Goal: Communication & Community: Answer question/provide support

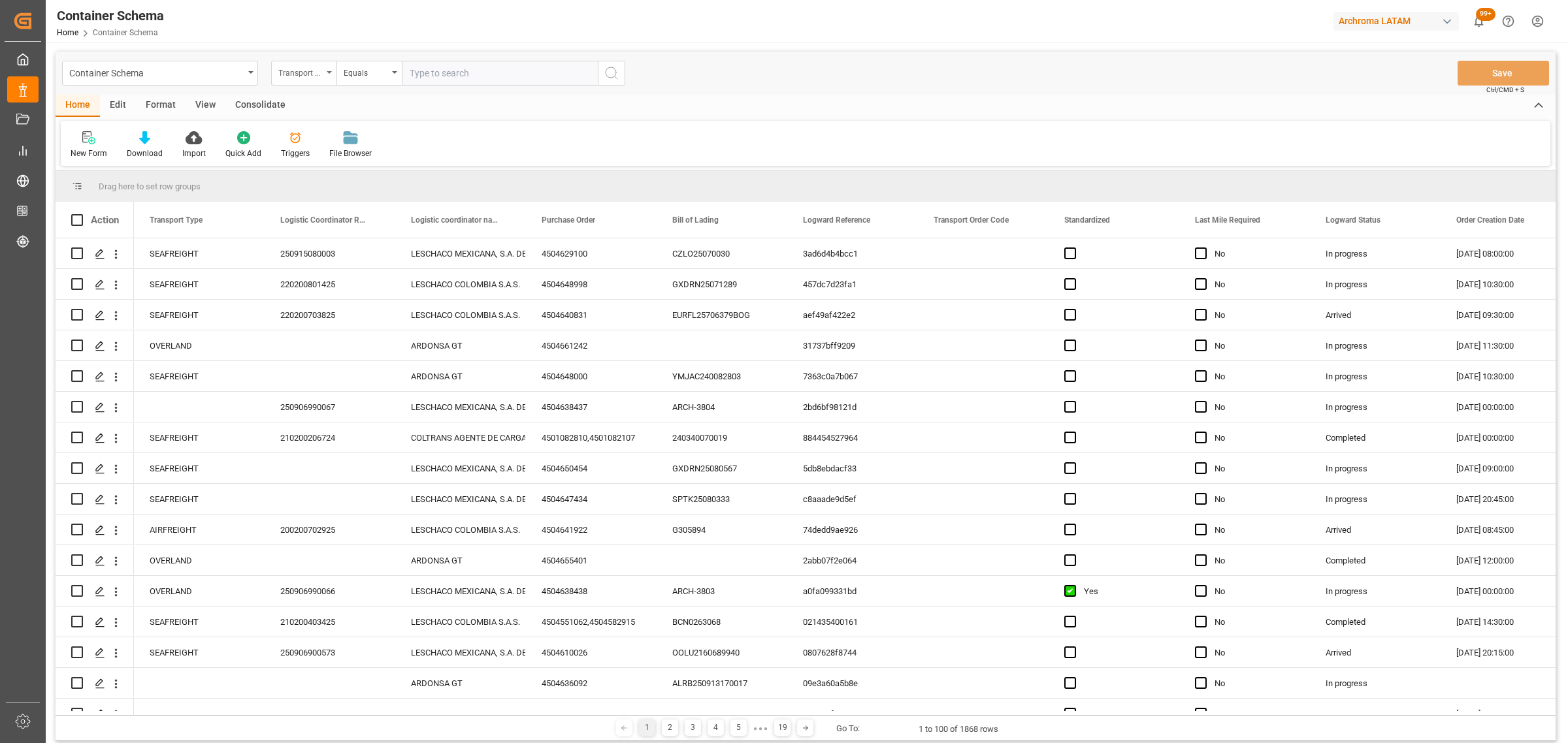
click at [309, 76] on div "Transport Type" at bounding box center [300, 71] width 44 height 15
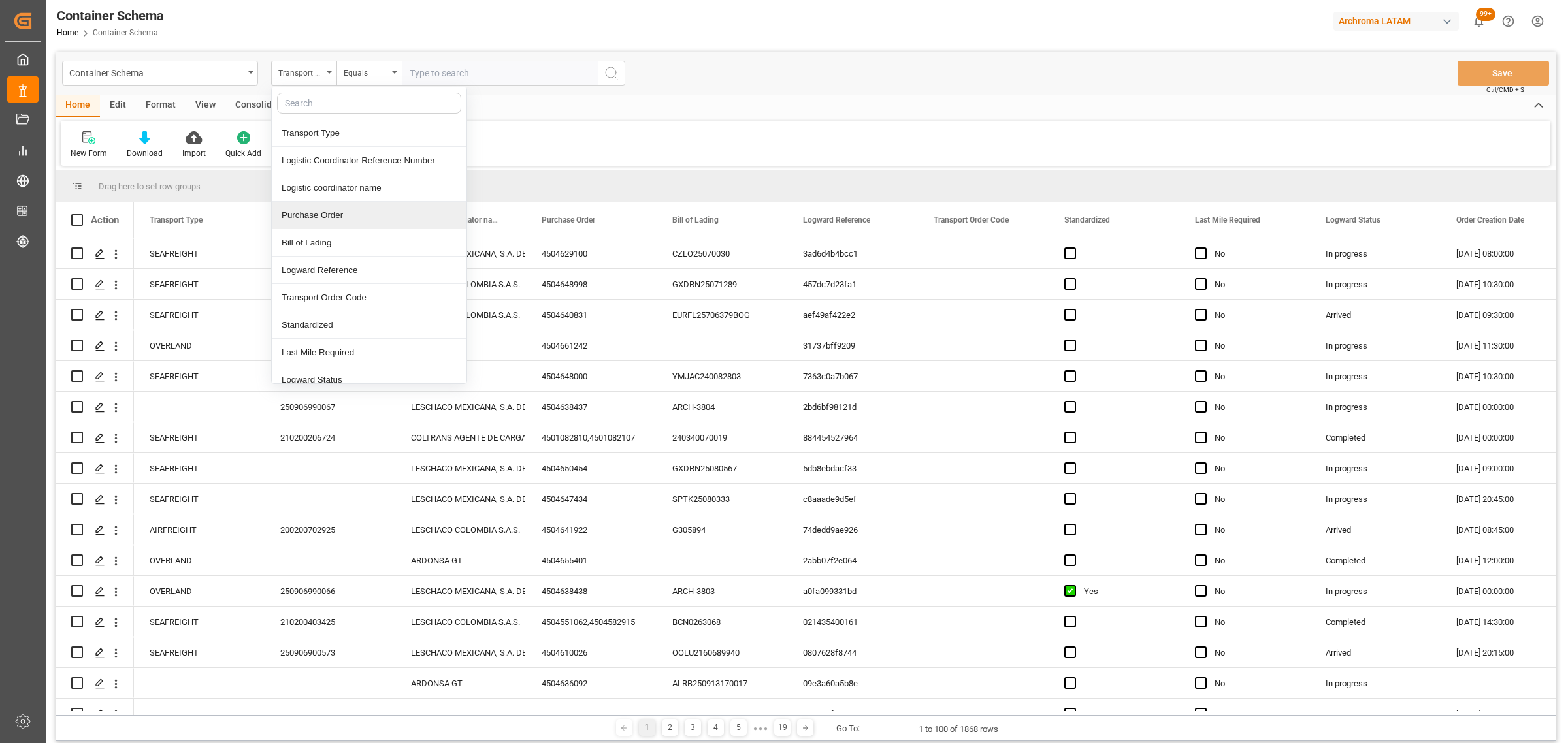
click at [341, 215] on div "Purchase Order" at bounding box center [369, 215] width 195 height 27
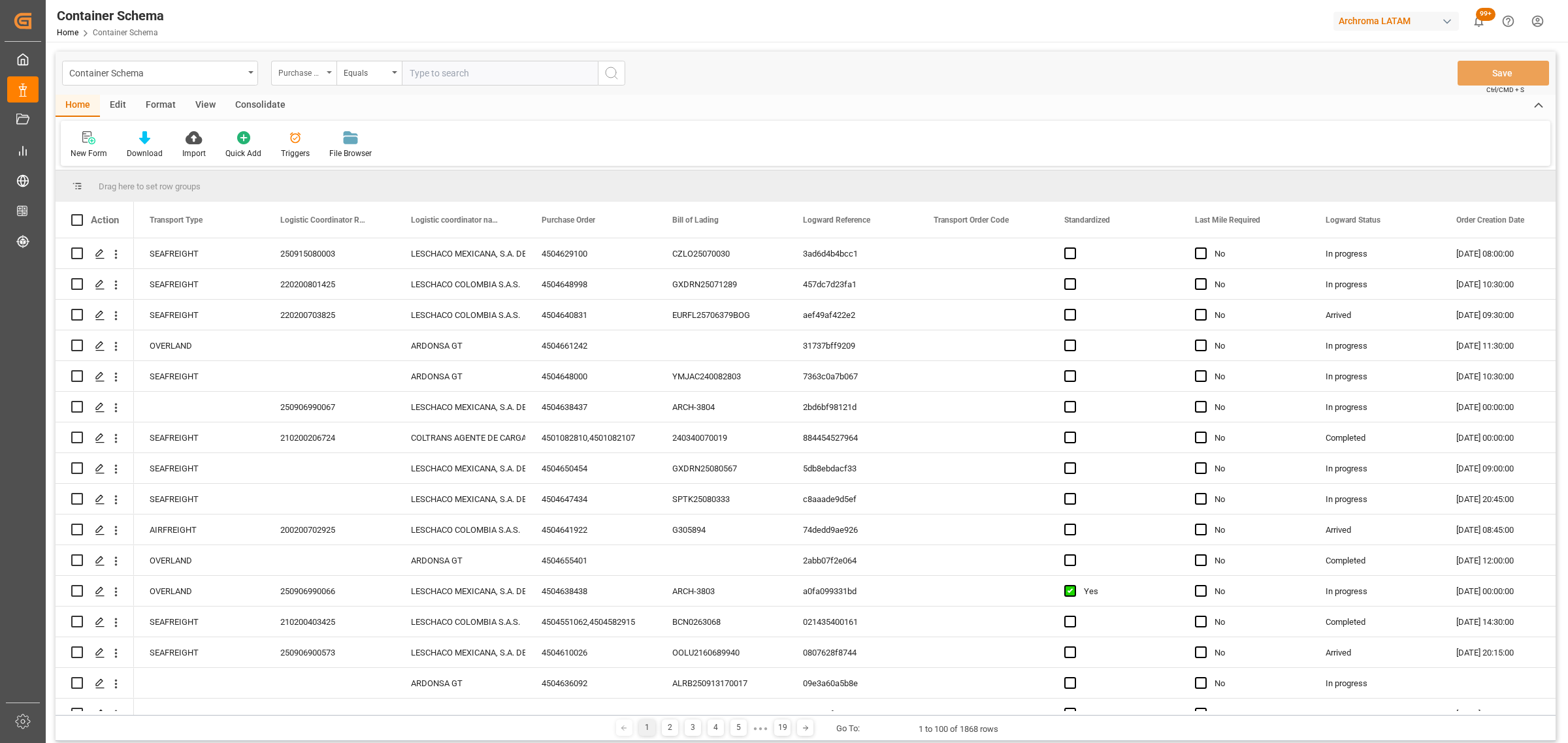
click at [308, 76] on div "Purchase Order" at bounding box center [300, 71] width 44 height 15
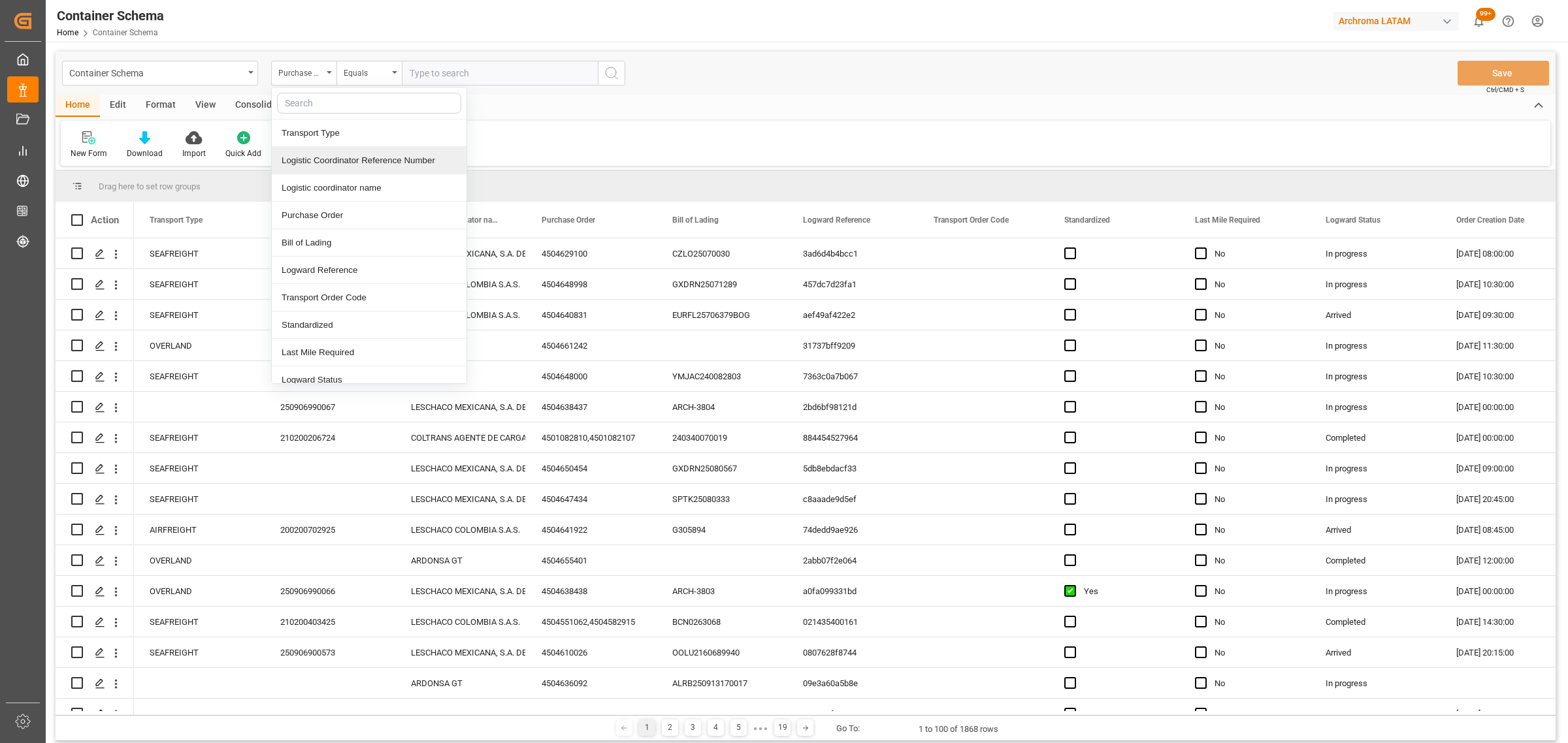
click at [330, 159] on div "Logistic Coordinator Reference Number" at bounding box center [369, 160] width 195 height 27
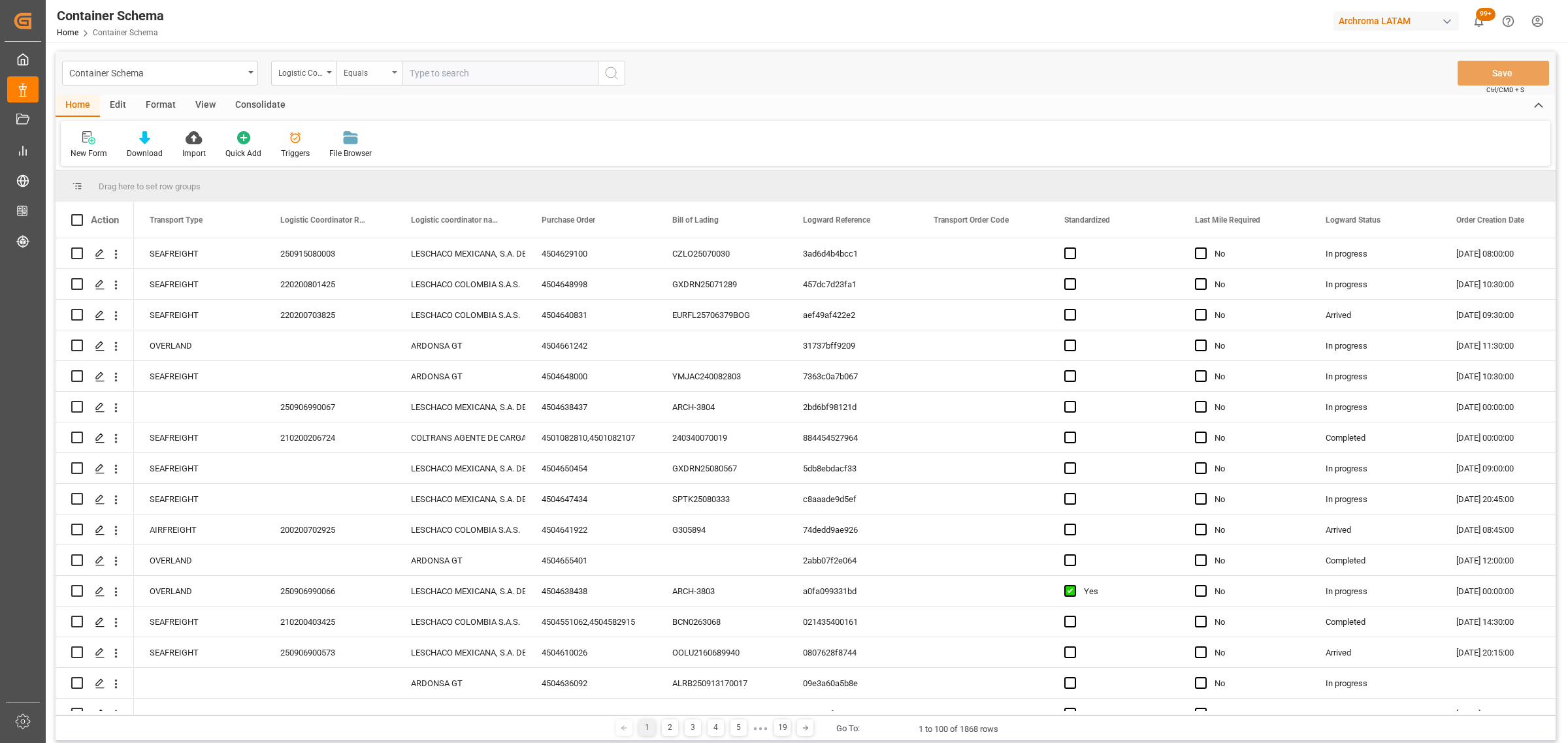
drag, startPoint x: 335, startPoint y: 62, endPoint x: 379, endPoint y: 82, distance: 48.3
click at [340, 64] on div "Logistic Coordinator Reference Number Equals" at bounding box center [448, 73] width 354 height 25
click at [377, 71] on div "Equals" at bounding box center [366, 71] width 44 height 15
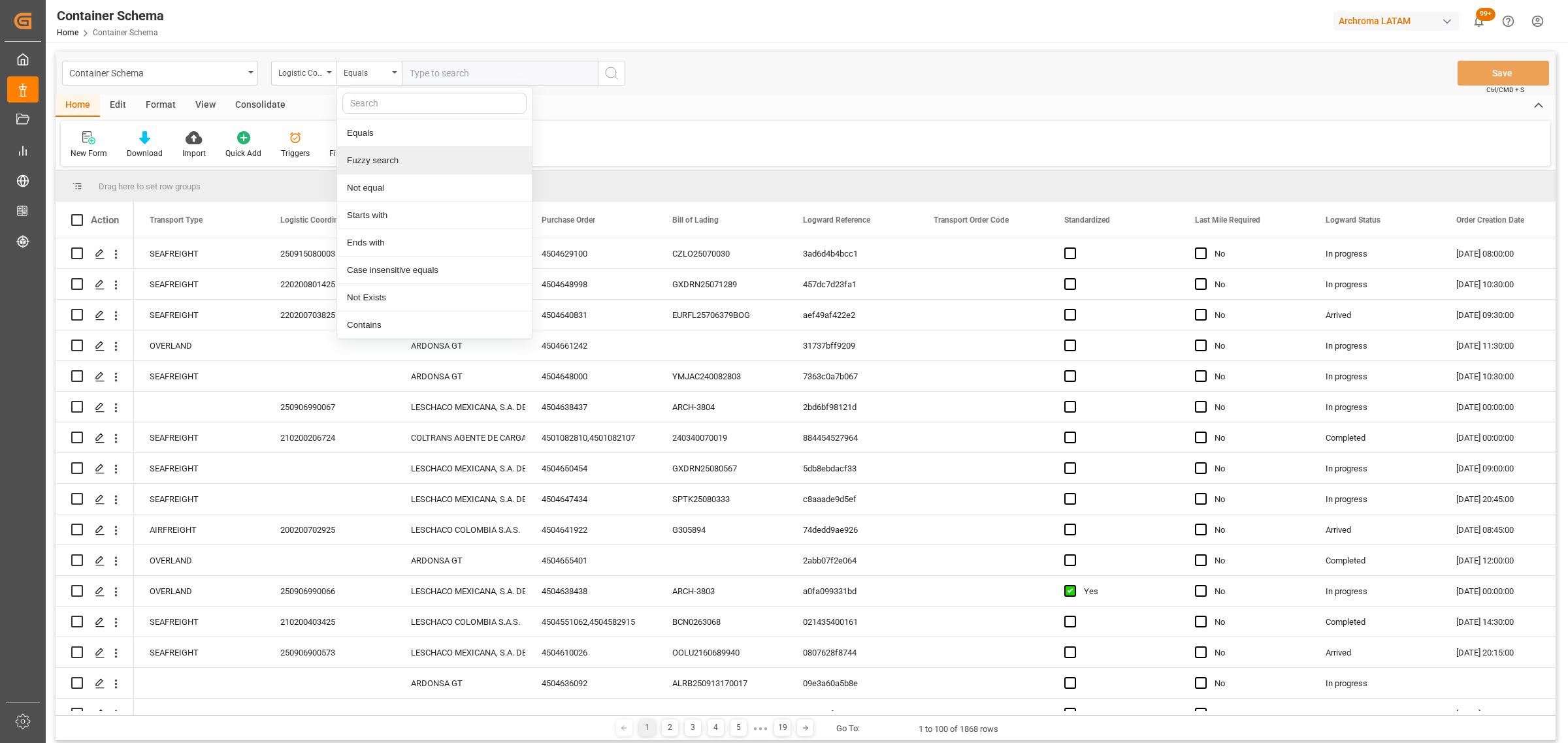
click at [397, 158] on div "Fuzzy search" at bounding box center [434, 160] width 195 height 27
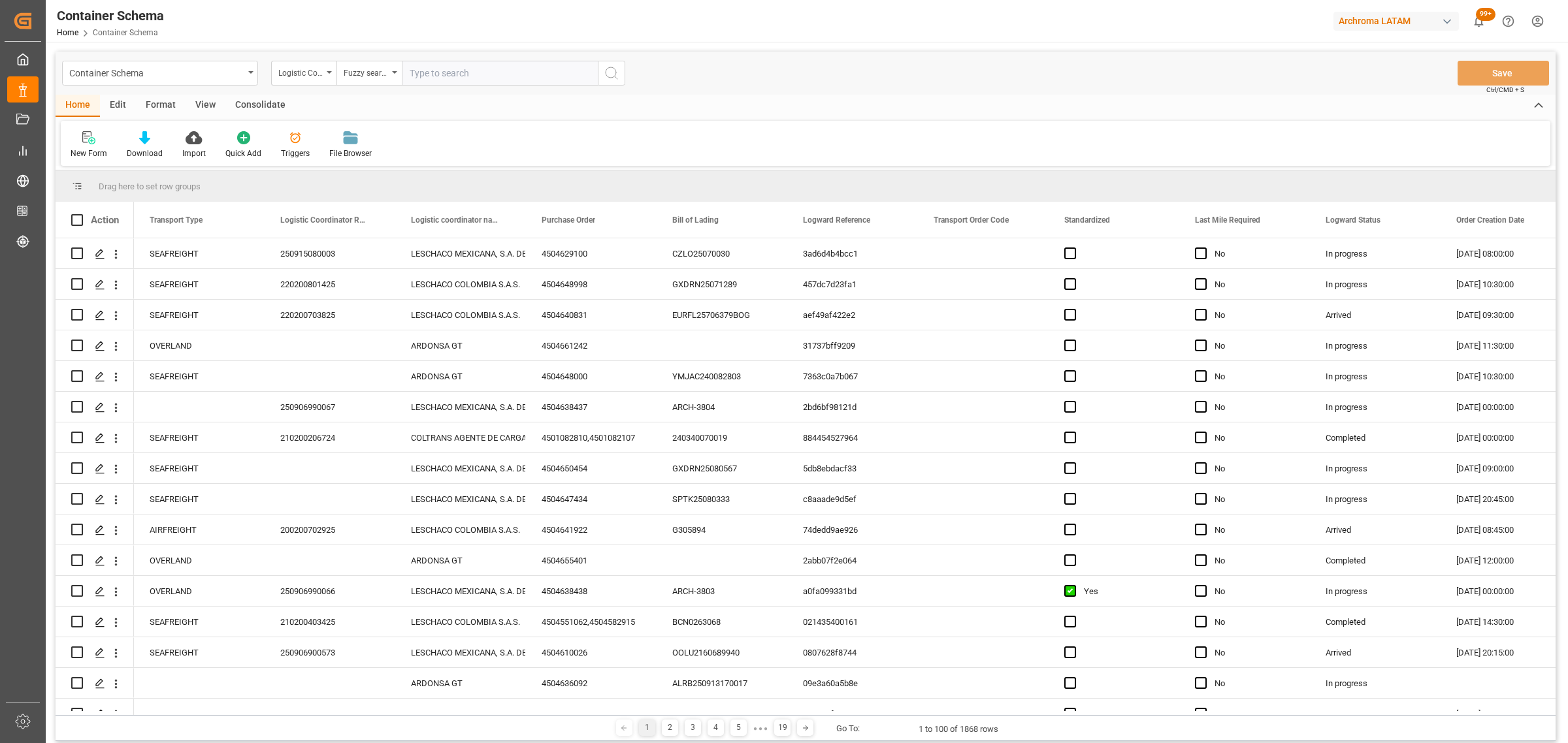
click at [437, 73] on input "text" at bounding box center [499, 73] width 196 height 25
paste input "210200608225"
type input "210200608225"
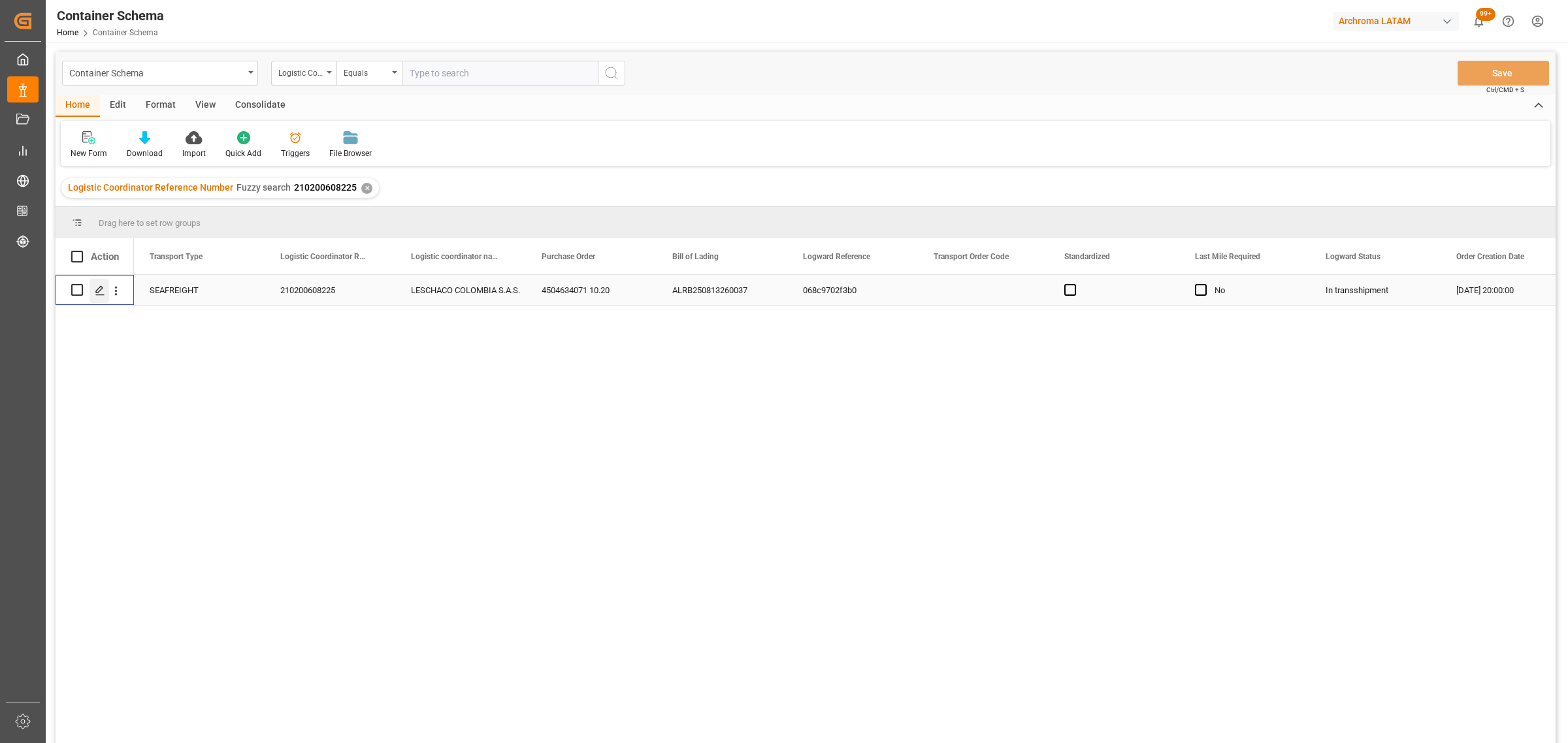
click at [105, 301] on div "Press SPACE to select this row." at bounding box center [98, 291] width 19 height 24
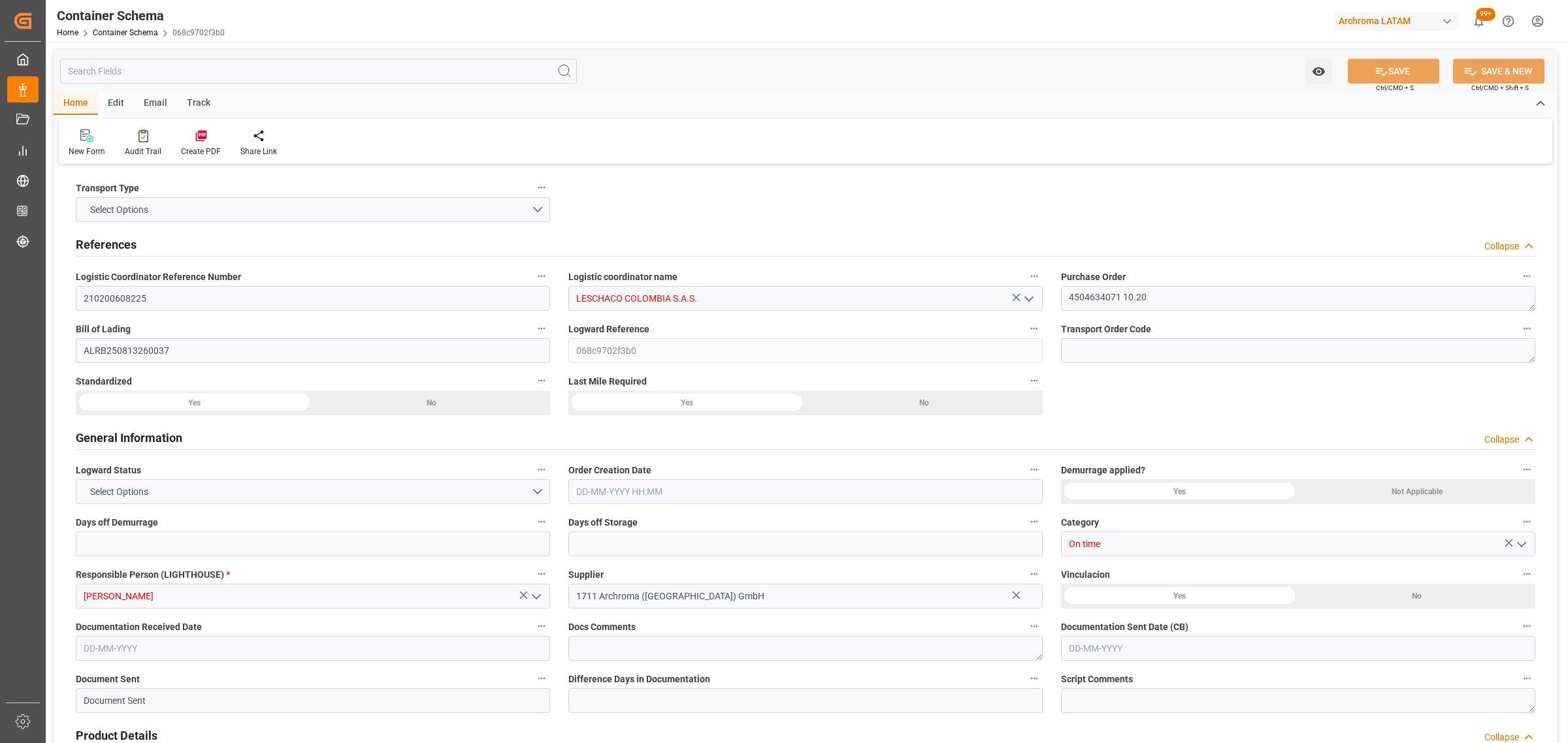
type input "0"
type input "3"
type input "2"
type input "17"
type input "2040"
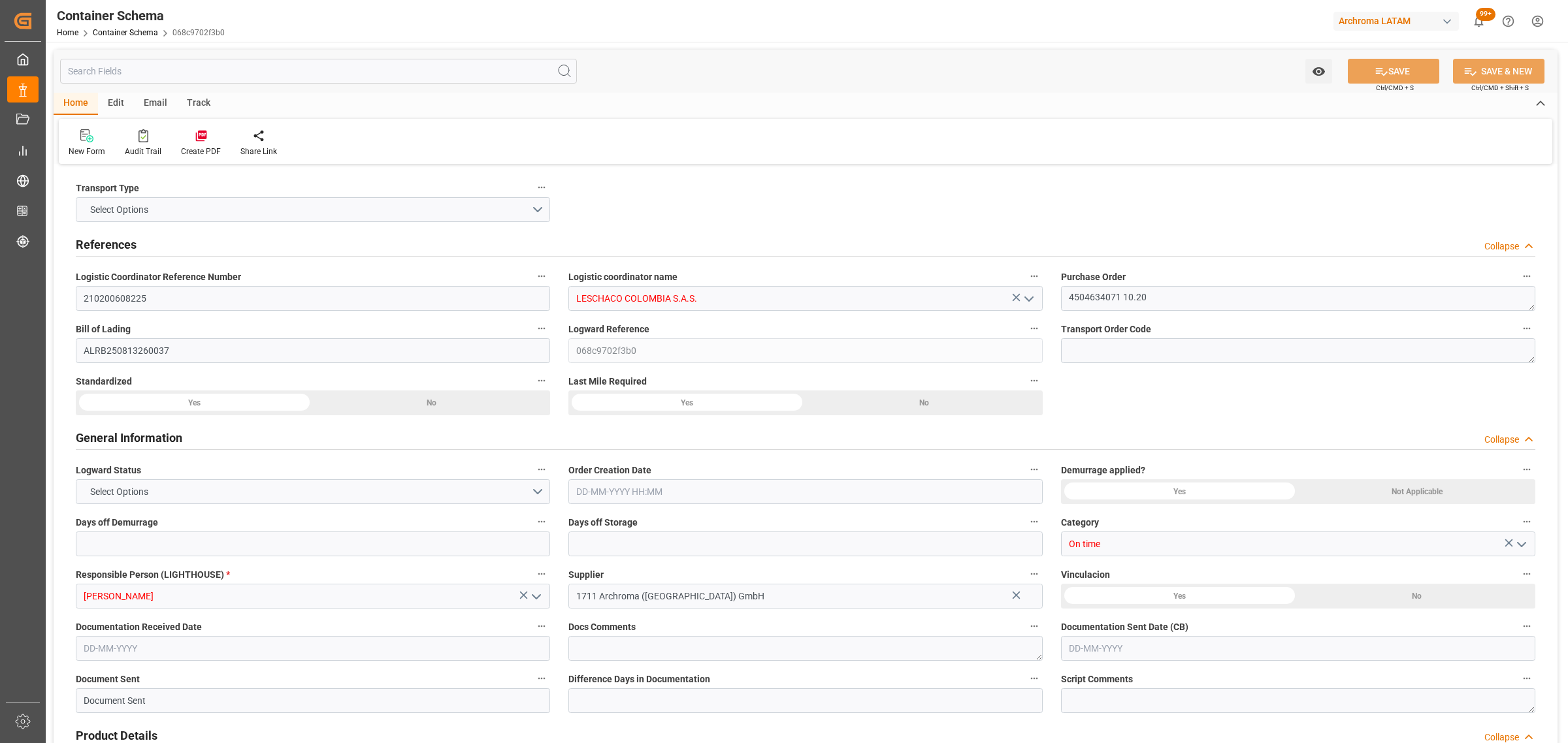
type input "2137.92"
type input "MSC"
type input "Mediterranean Shipping Company"
type input "DEBRV"
type input "COCTG"
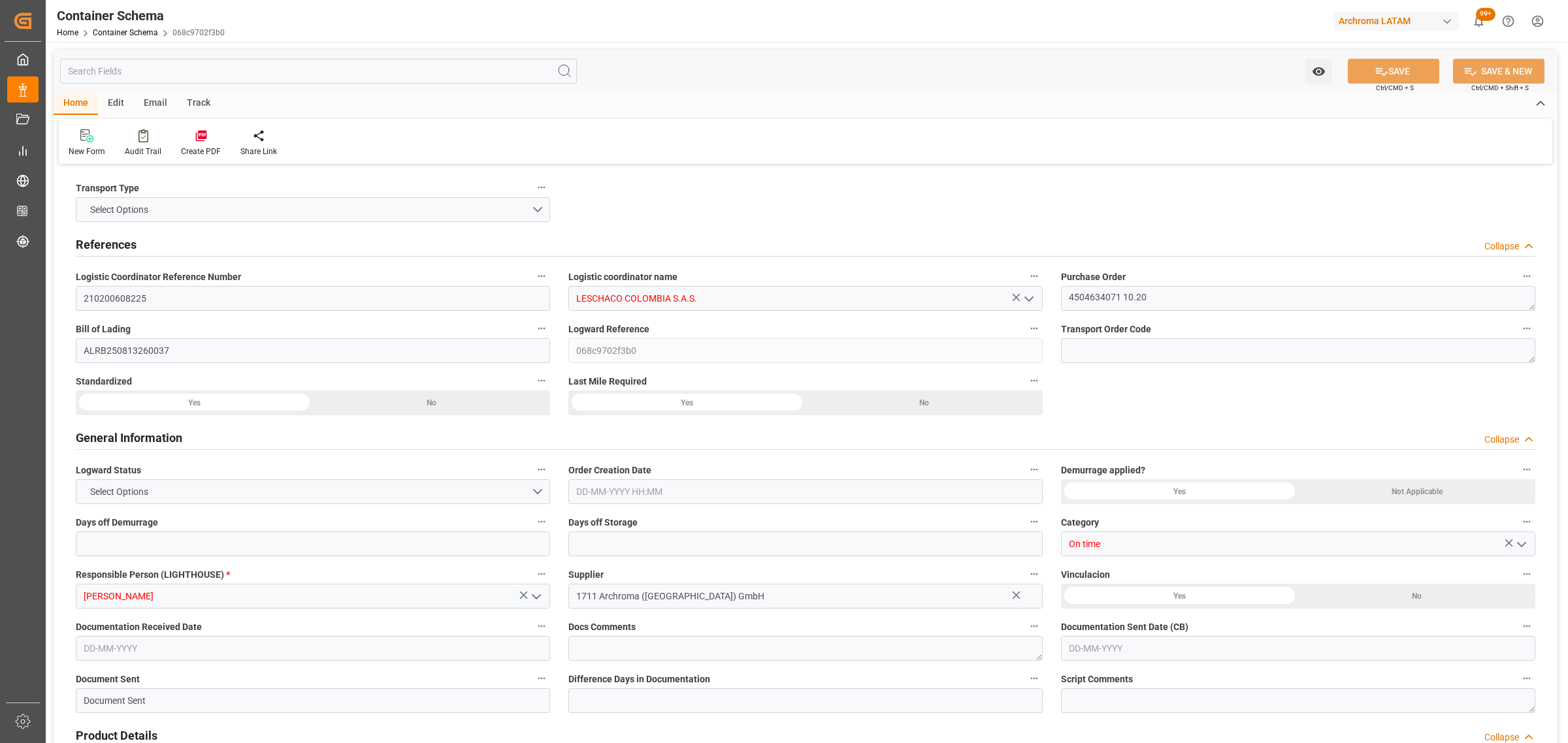
type input "COCTG"
type input "9251705"
type input "9227338"
type input "[DATE] 20:00"
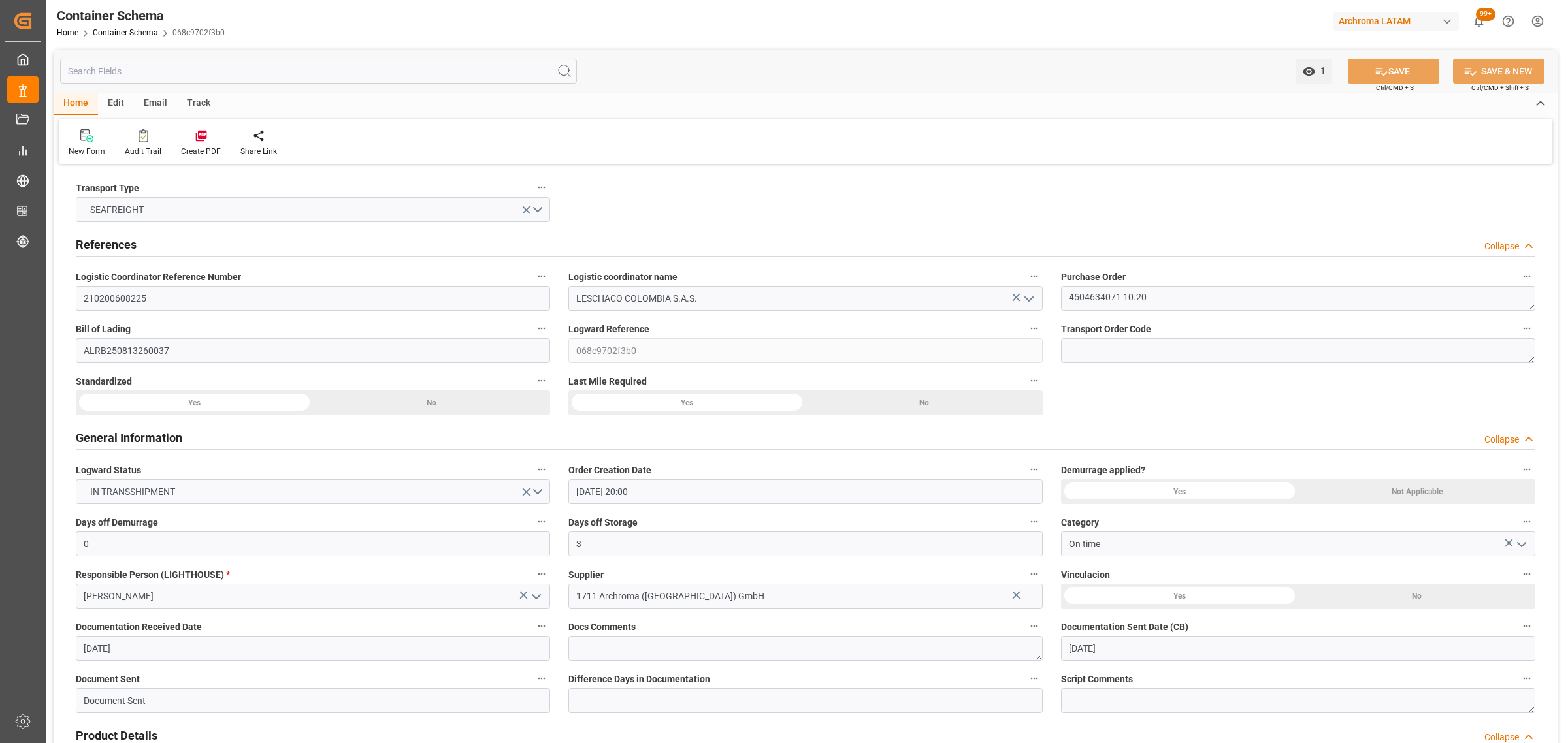
type input "[DATE]"
type input "[DATE] 00:00"
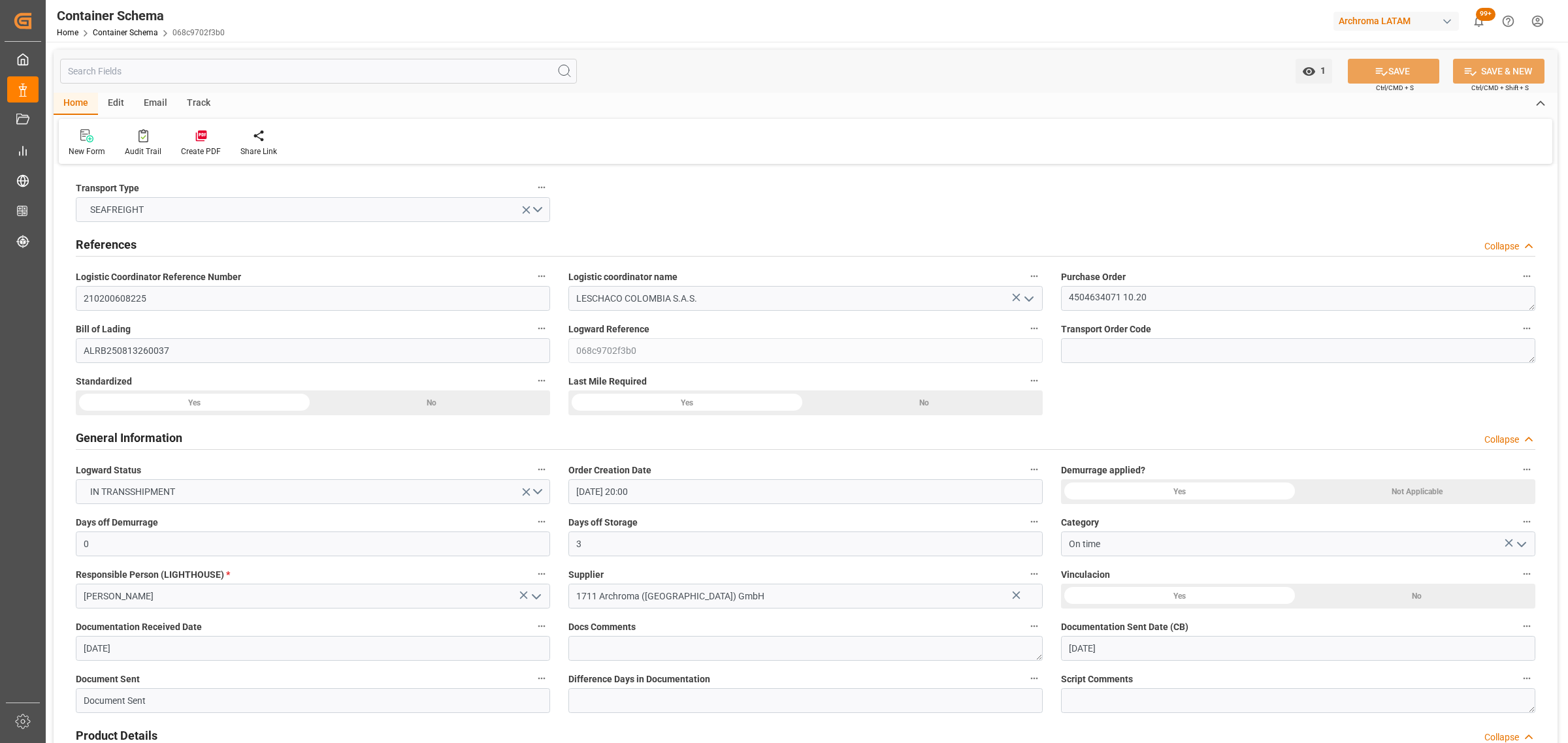
type input "[DATE] 00:00"
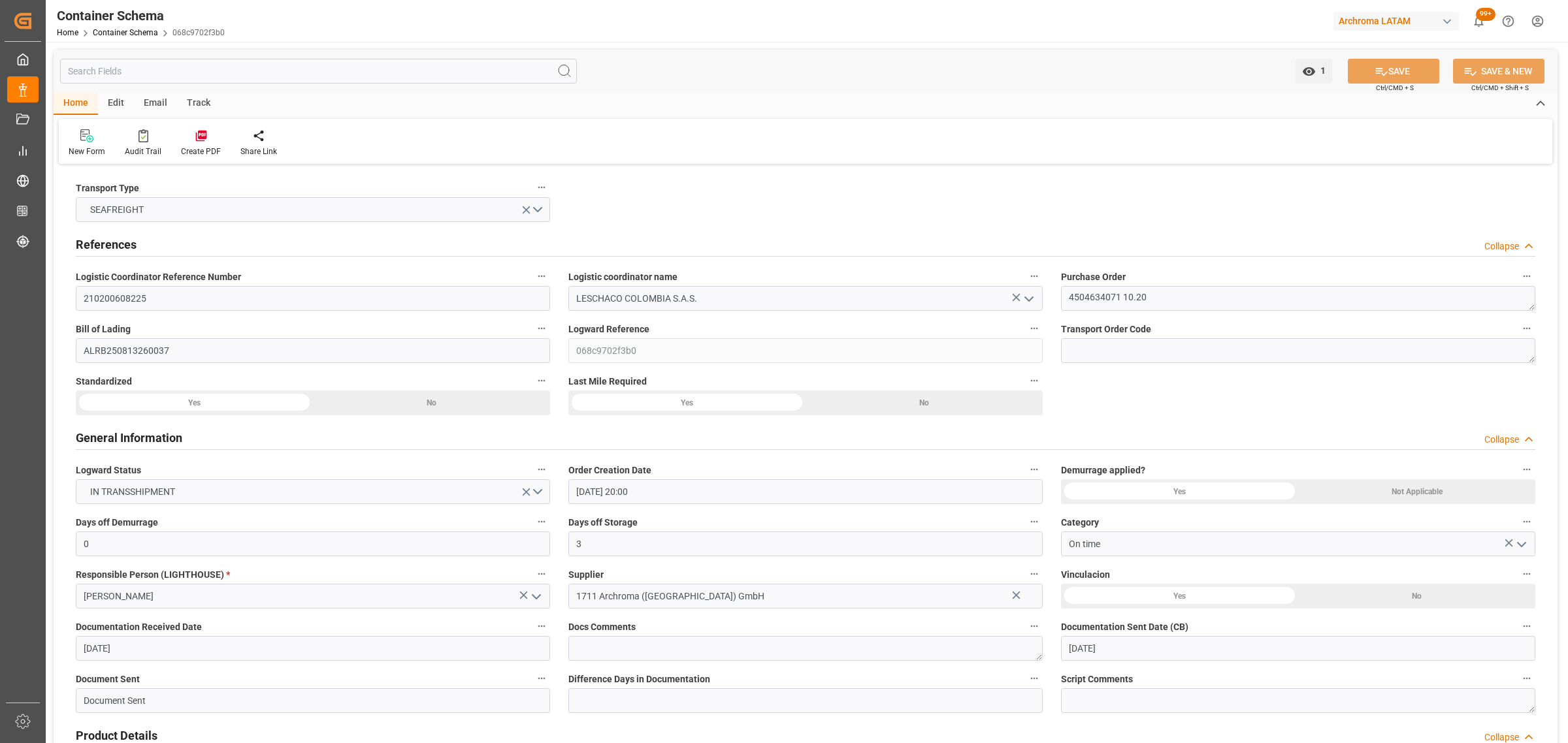
type input "[DATE] 00:00"
click at [191, 108] on div "Track" at bounding box center [198, 103] width 43 height 22
click at [91, 147] on div "Tracking" at bounding box center [83, 151] width 31 height 11
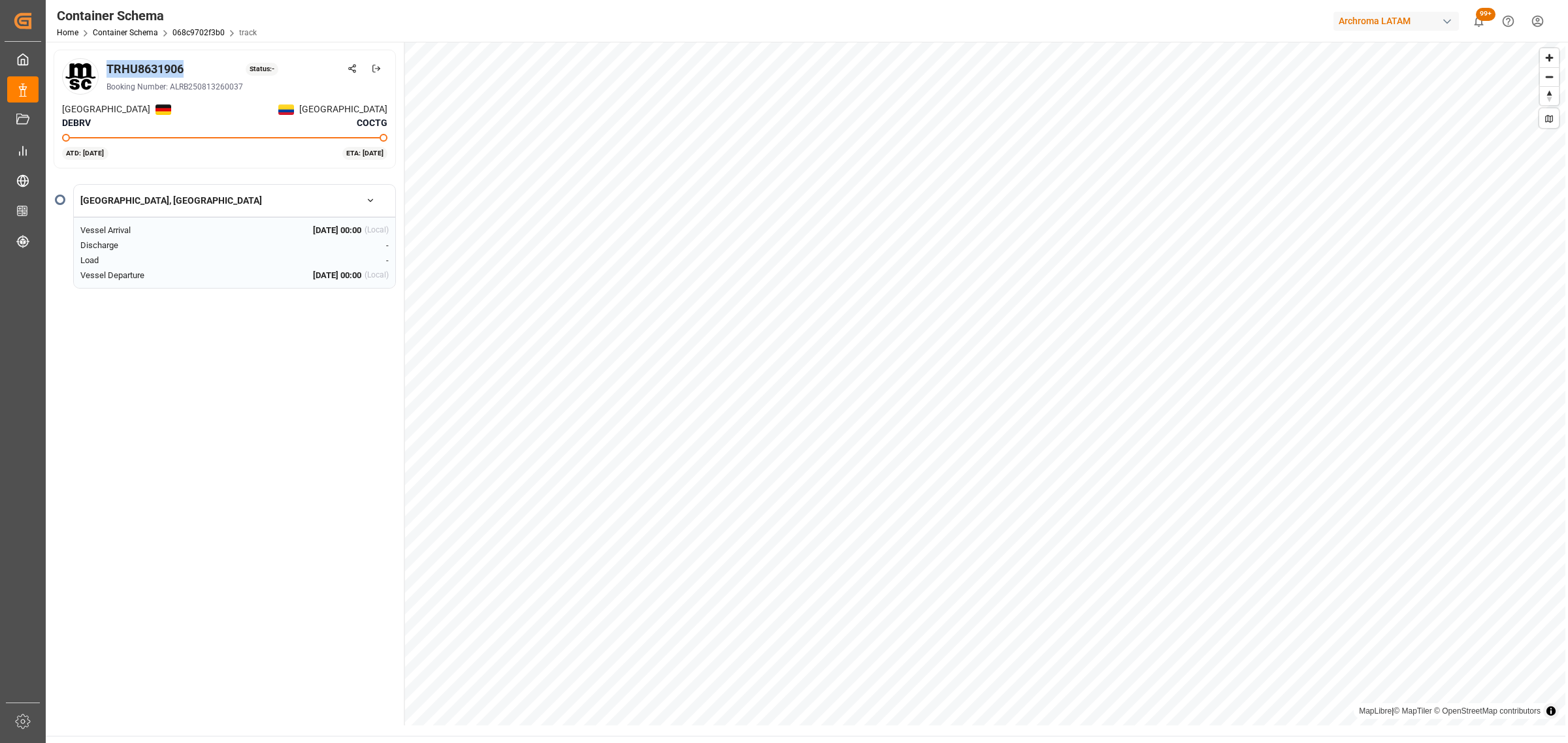
drag, startPoint x: 190, startPoint y: 71, endPoint x: 109, endPoint y: 72, distance: 81.0
click at [109, 72] on div "TRHU8631906 Status: -" at bounding box center [247, 68] width 281 height 18
copy div "TRHU8631906"
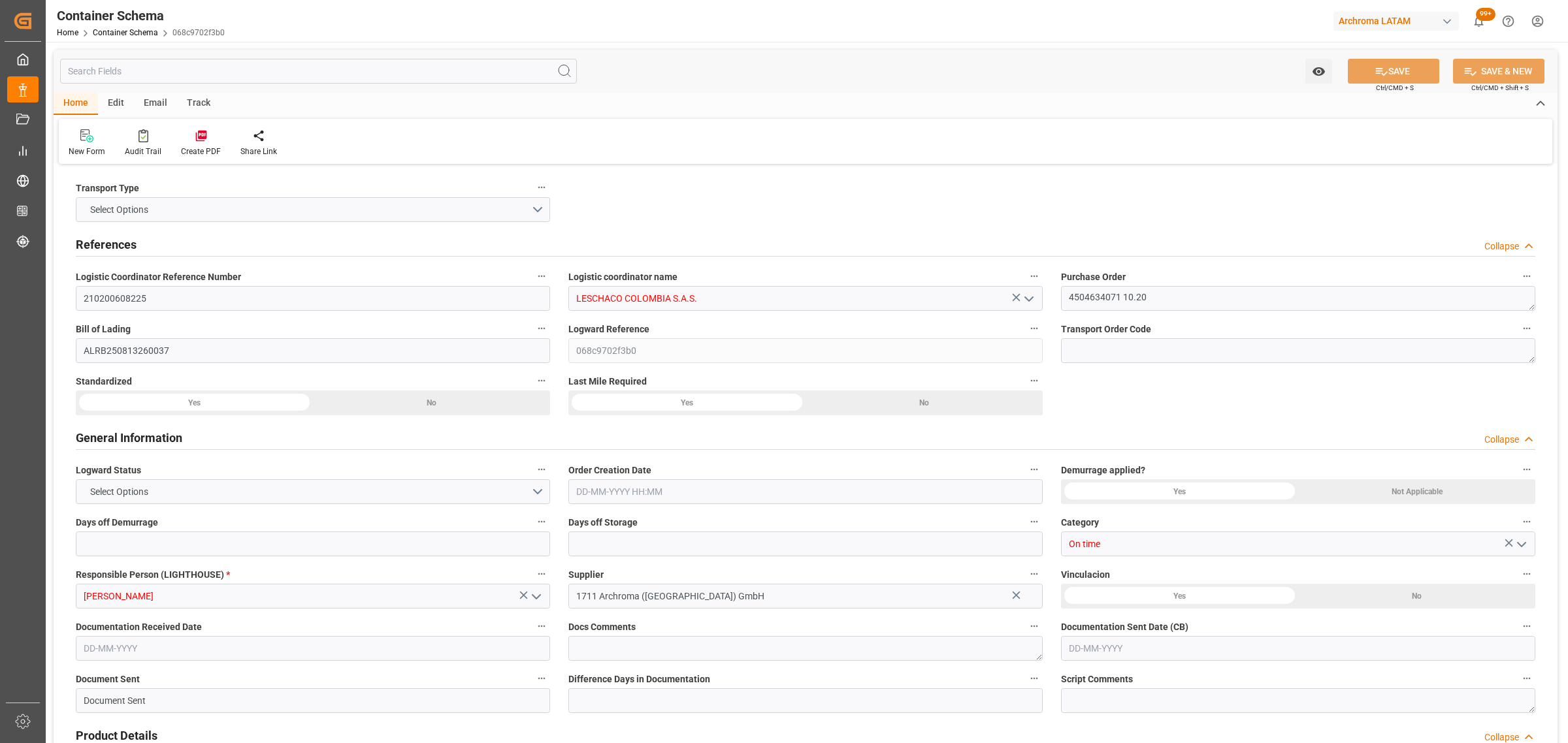
type input "0"
type input "3"
type input "2"
type input "17"
type input "2040"
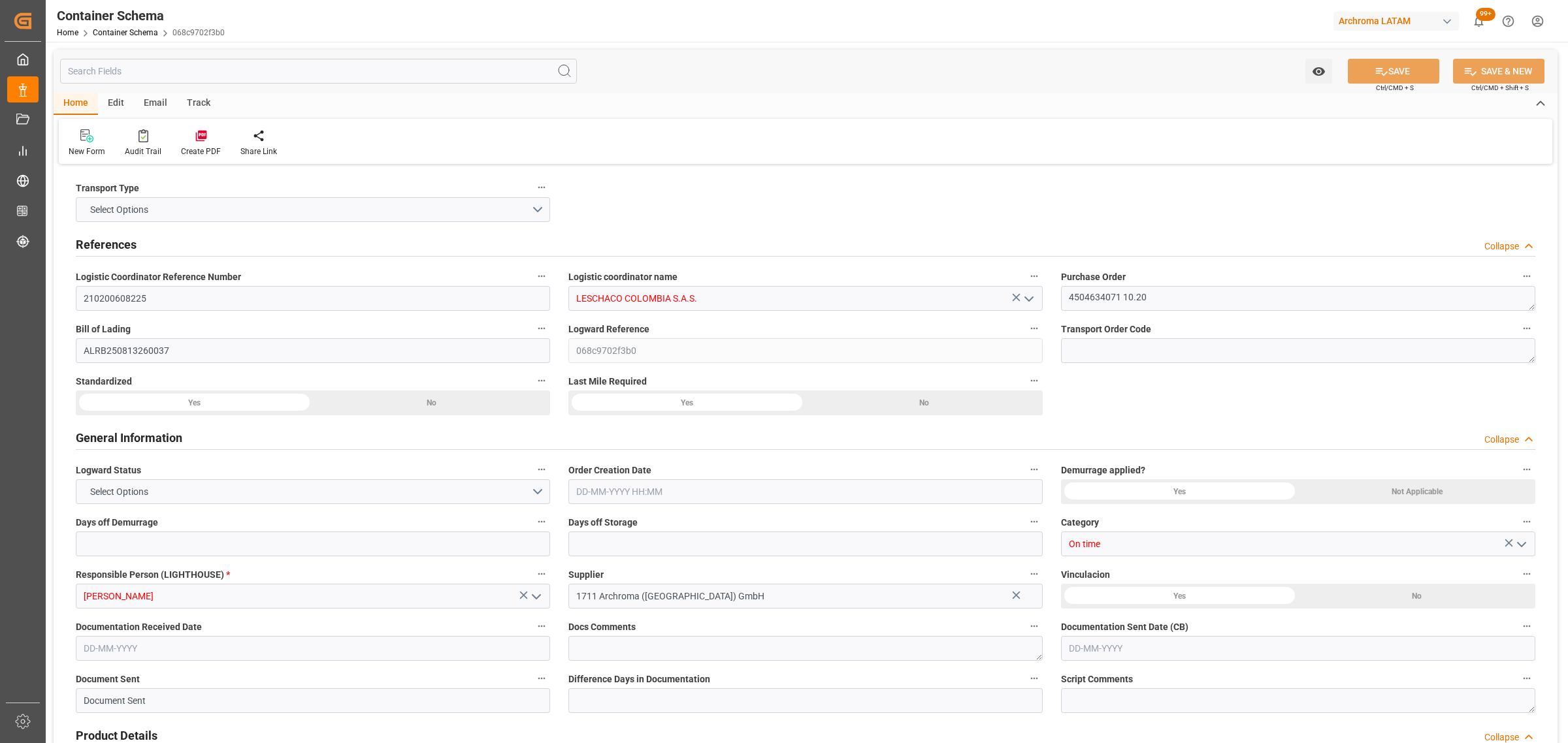
type input "2137.92"
type input "MSC"
type input "Mediterranean Shipping Company"
type input "DEBRV"
type input "COCTG"
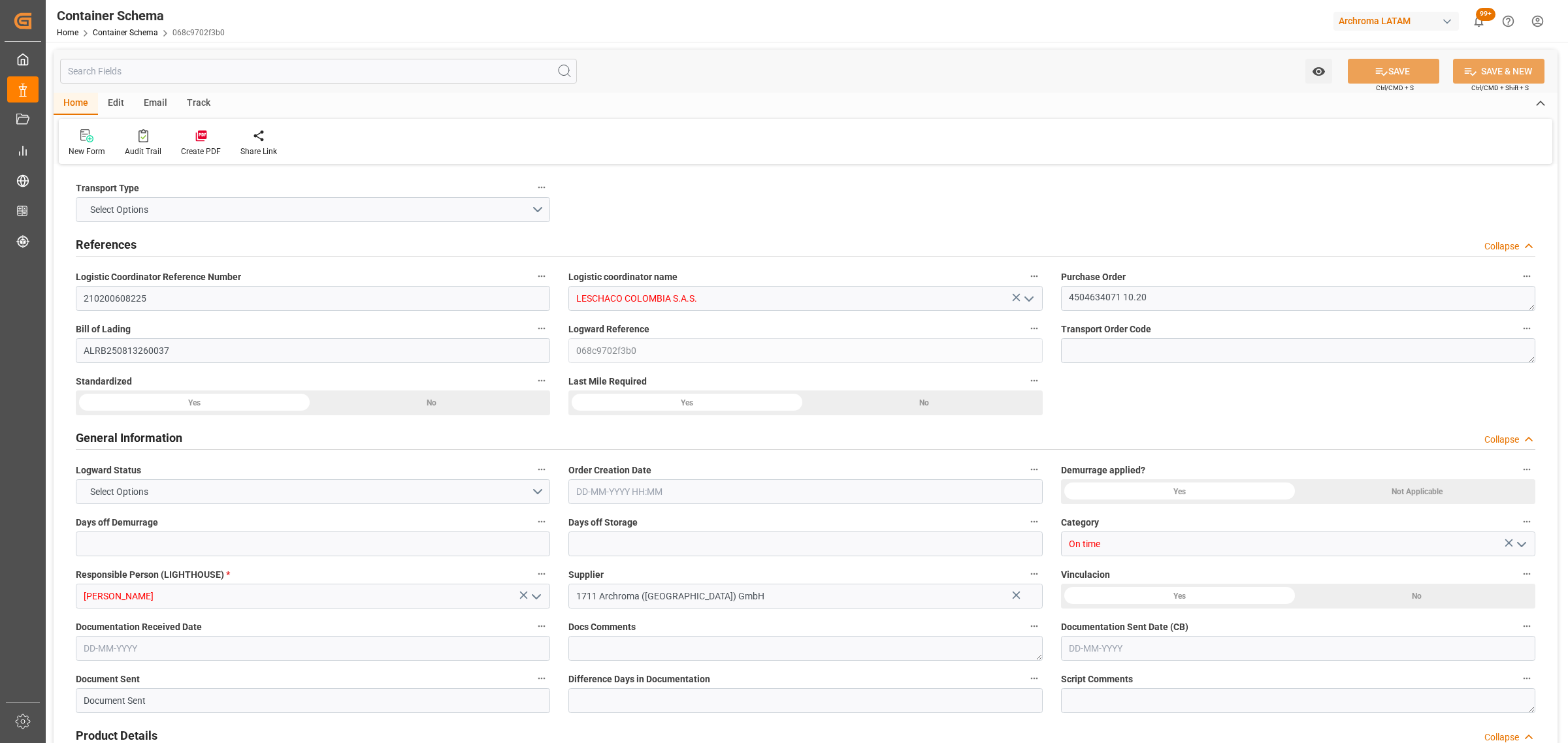
type input "COCTG"
type input "9251705"
type input "9227338"
type input "[DATE] 20:00"
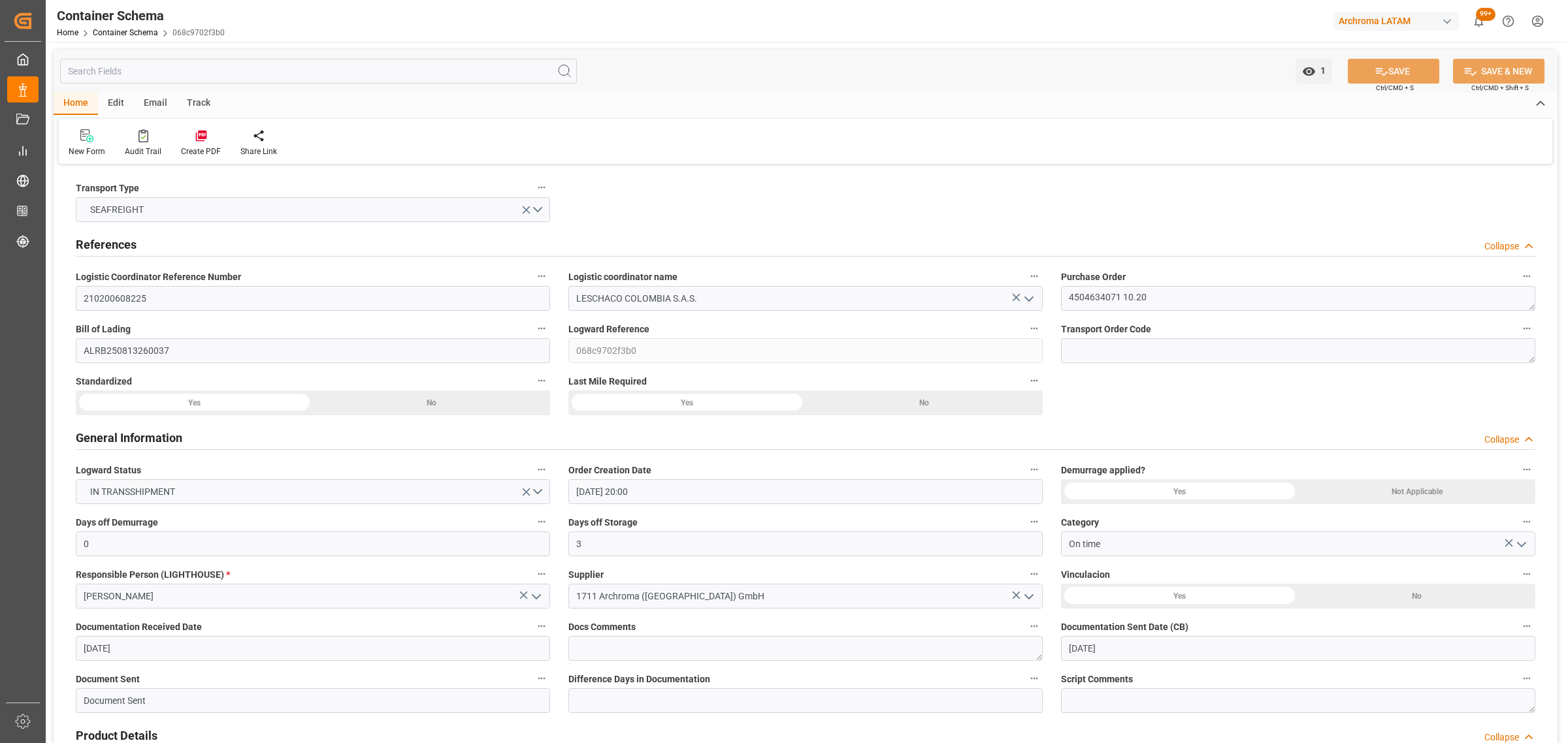
type input "[DATE]"
type input "[DATE] 00:00"
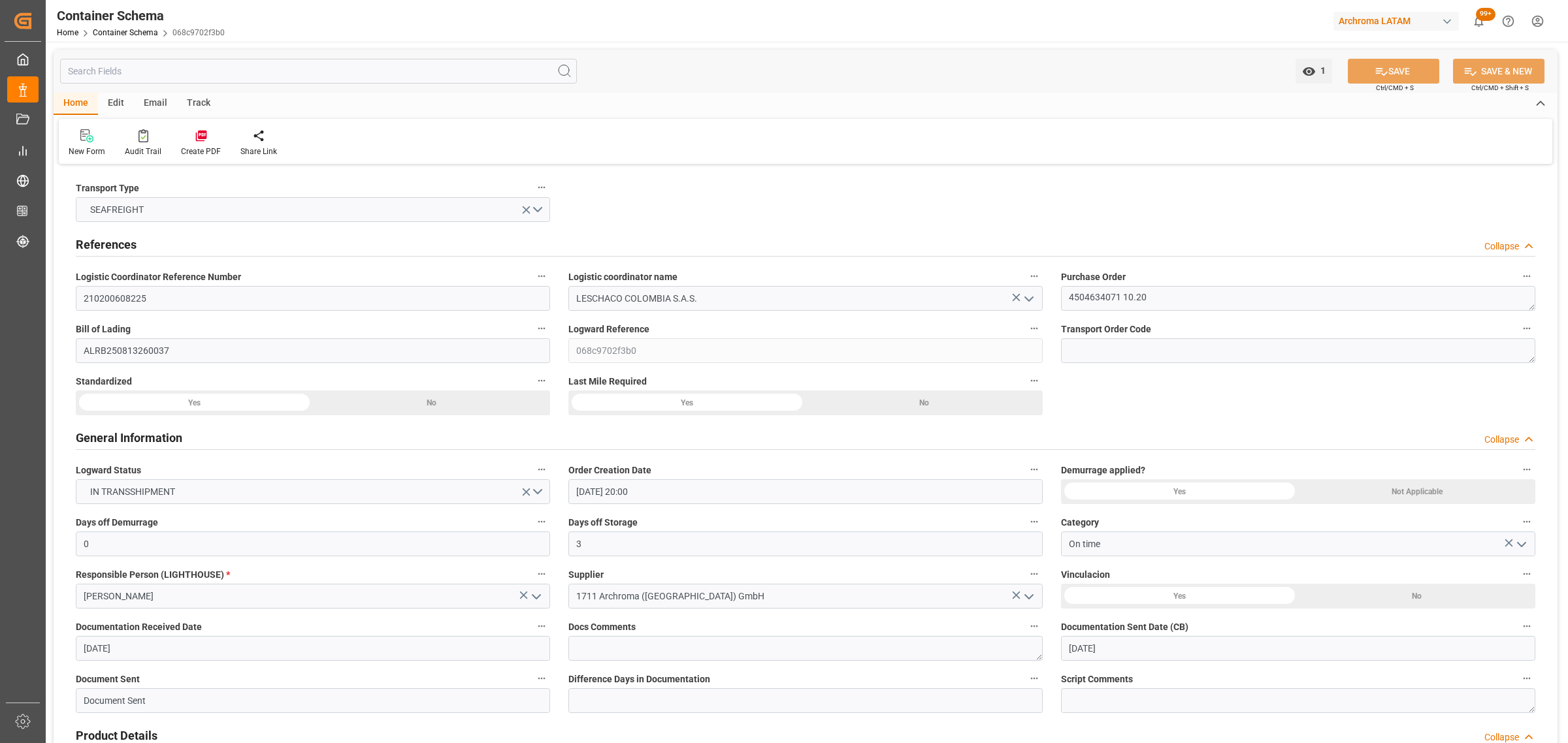
type input "[DATE] 00:00"
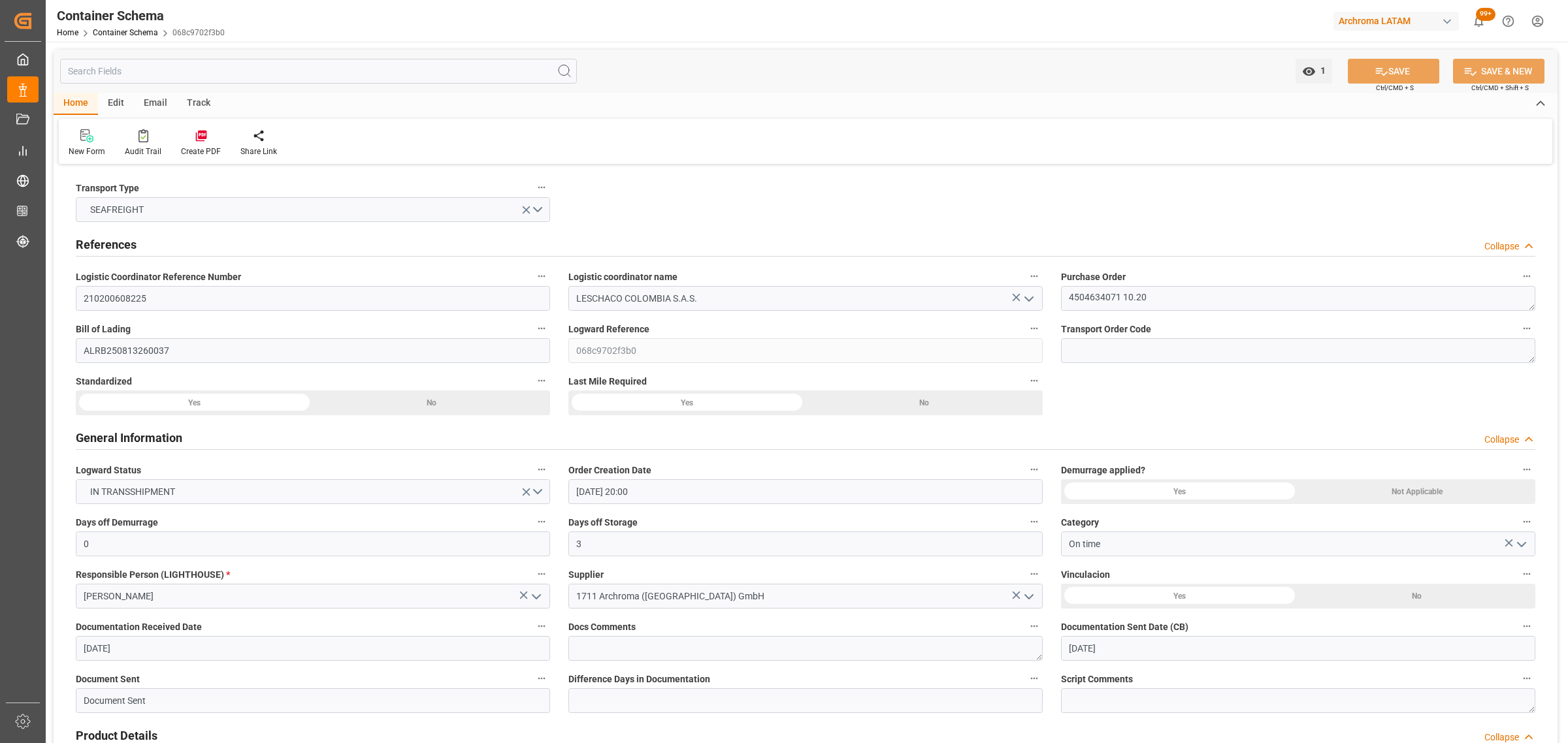
type input "[DATE] 00:00"
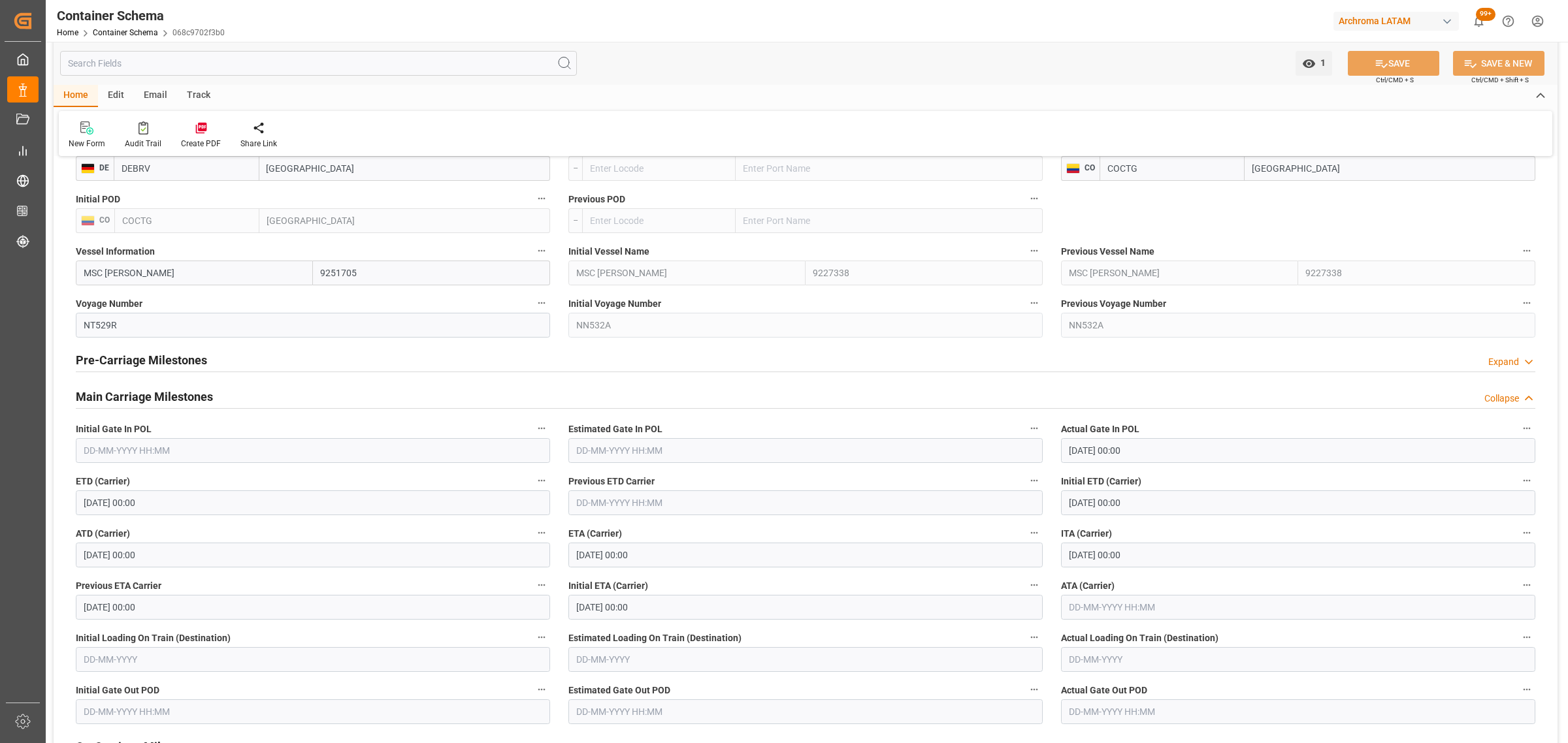
scroll to position [1469, 0]
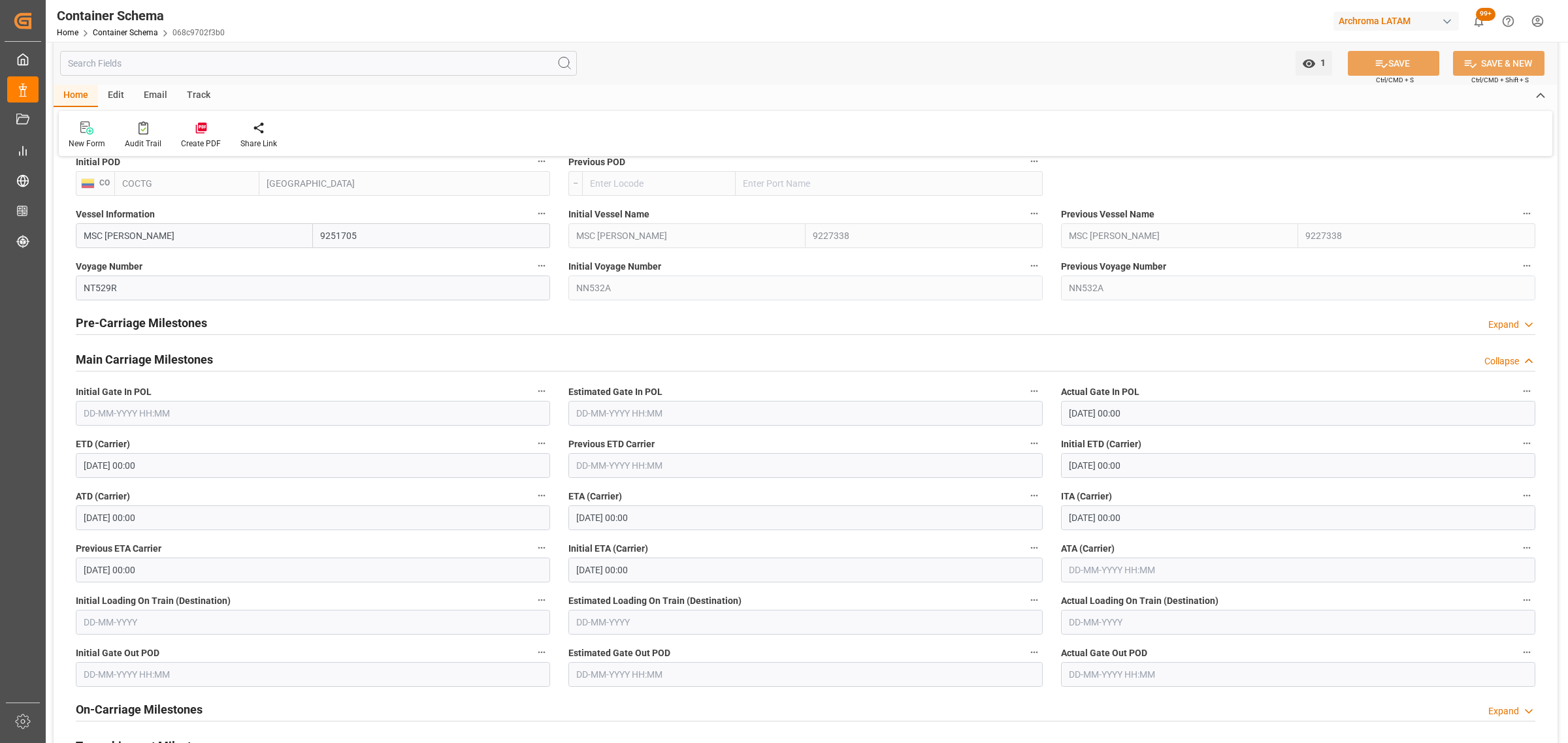
click at [676, 521] on input "[DATE] 00:00" at bounding box center [805, 518] width 474 height 25
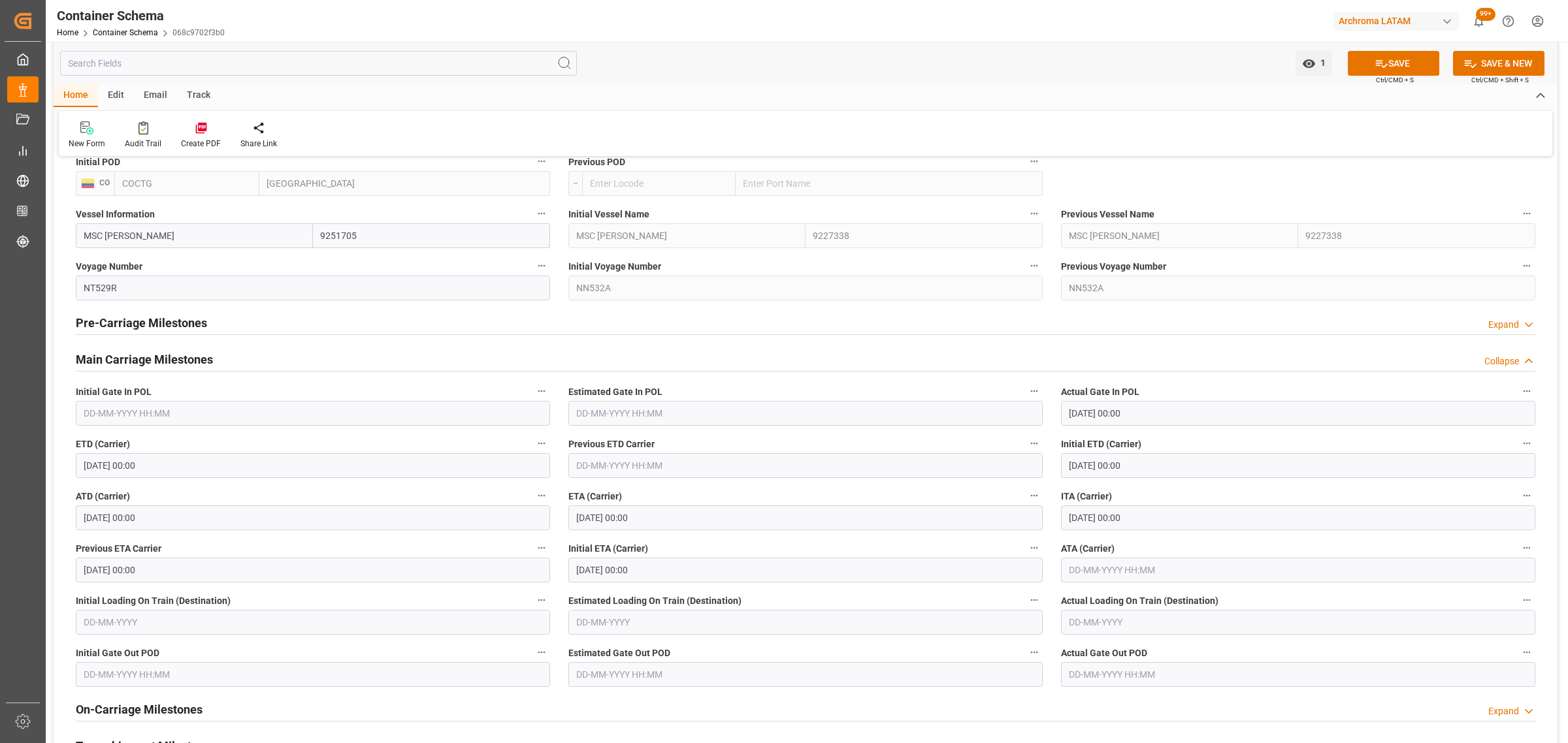
scroll to position [1632, 0]
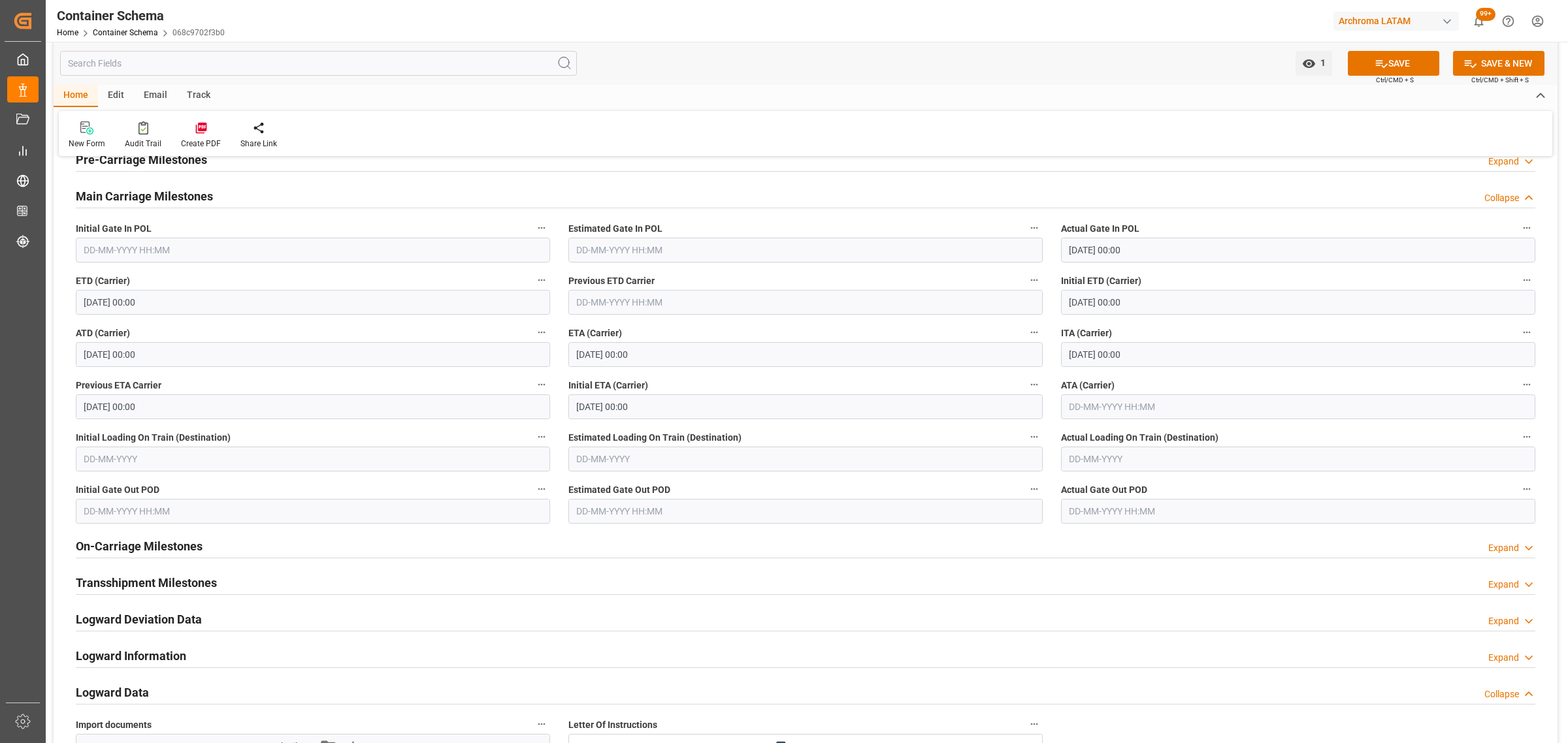
click at [166, 555] on h2 "On-Carriage Milestones" at bounding box center [139, 546] width 127 height 18
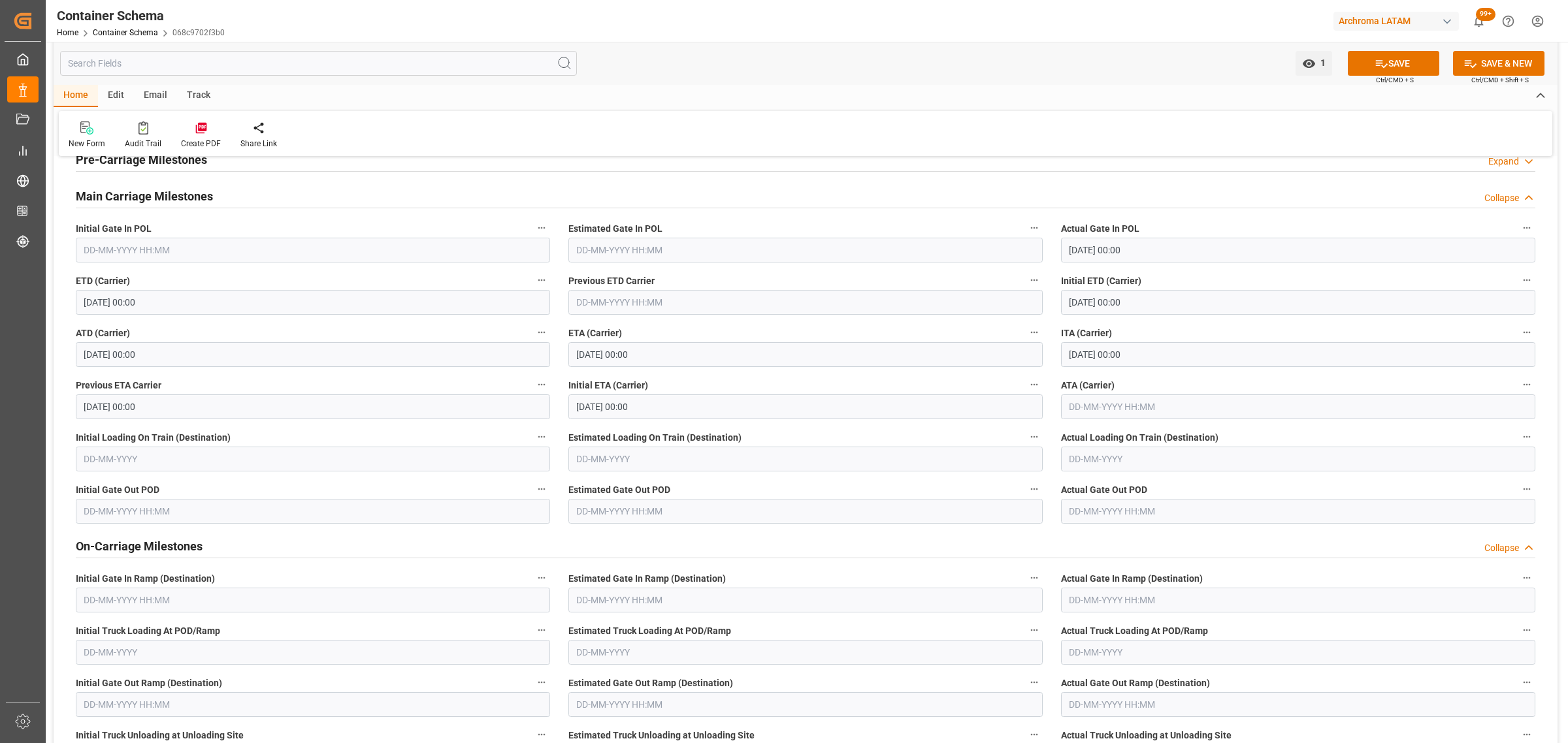
click at [166, 550] on h2 "On-Carriage Milestones" at bounding box center [139, 546] width 127 height 18
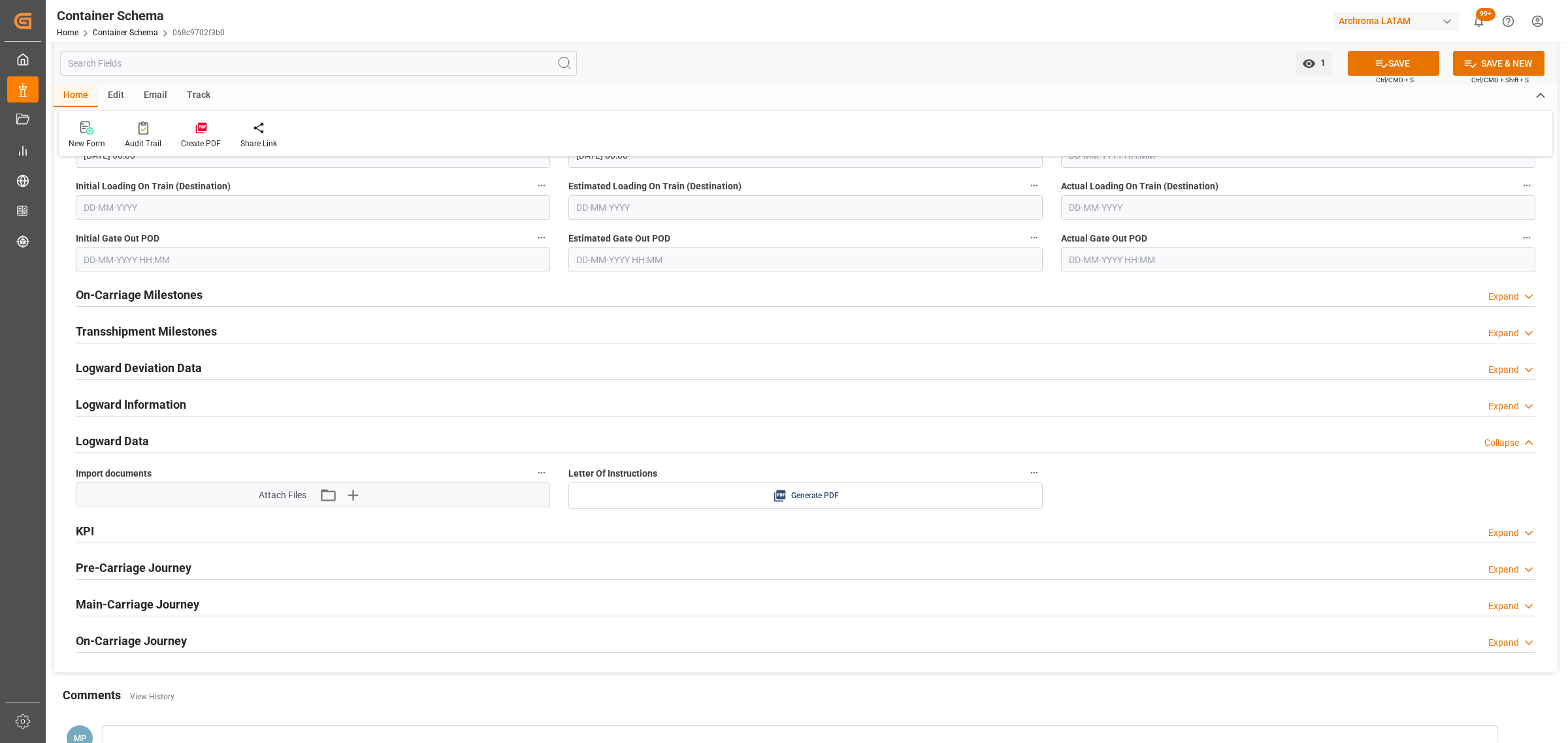
scroll to position [1877, 0]
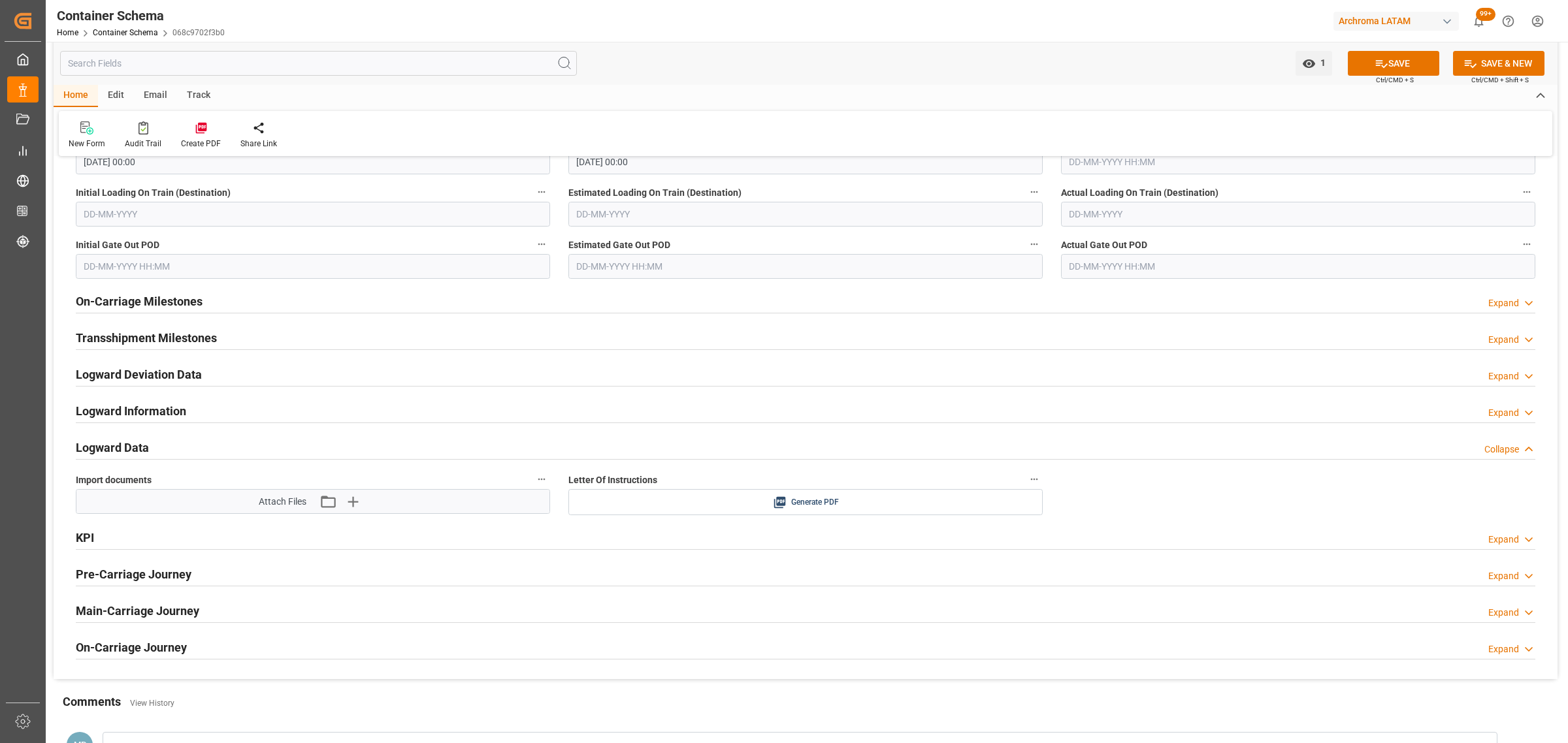
click at [236, 304] on div "On-Carriage Milestones Expand" at bounding box center [805, 300] width 1460 height 25
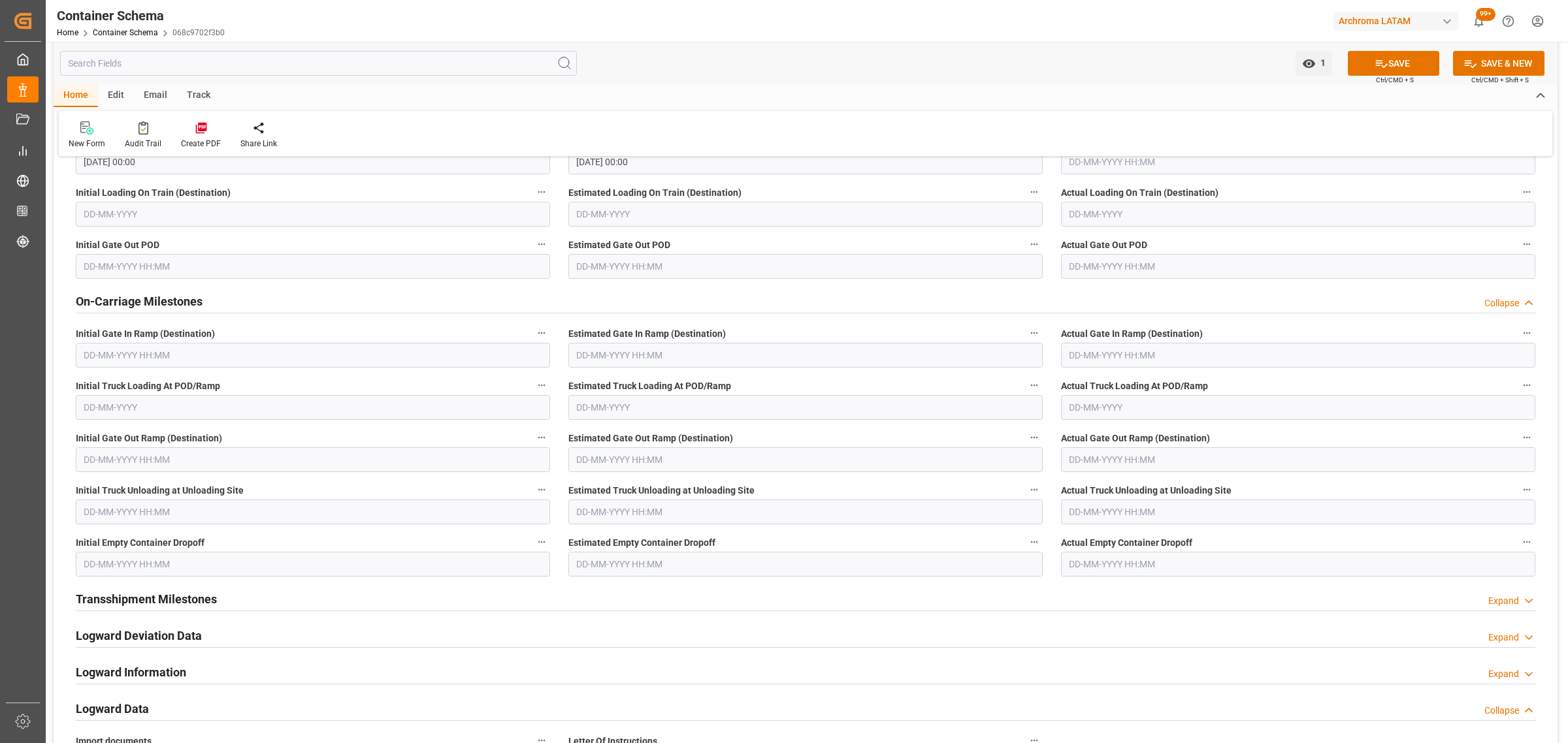
click at [236, 304] on div "On-Carriage Milestones Collapse" at bounding box center [805, 300] width 1460 height 25
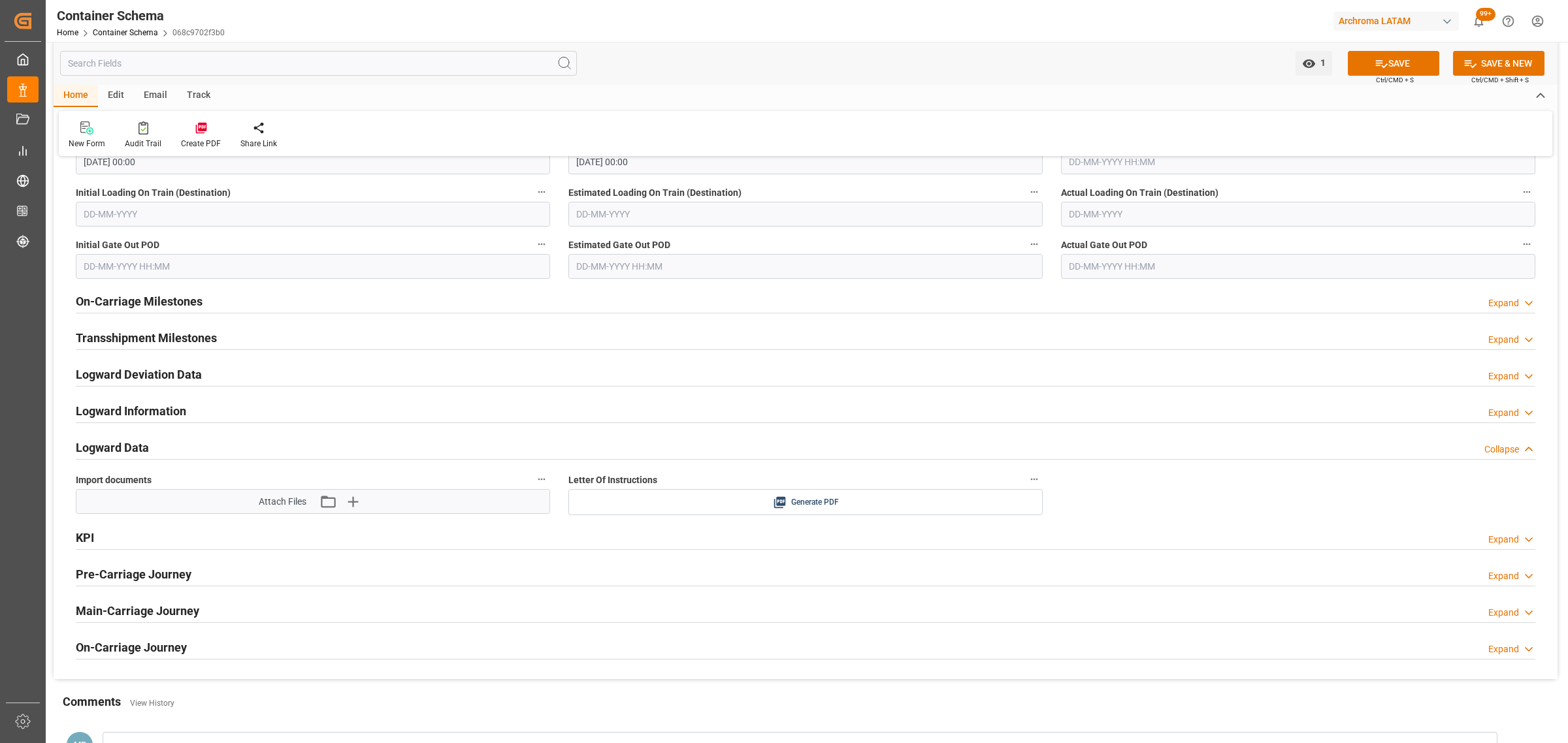
click at [193, 342] on h2 "Transshipment Milestones" at bounding box center [146, 338] width 141 height 18
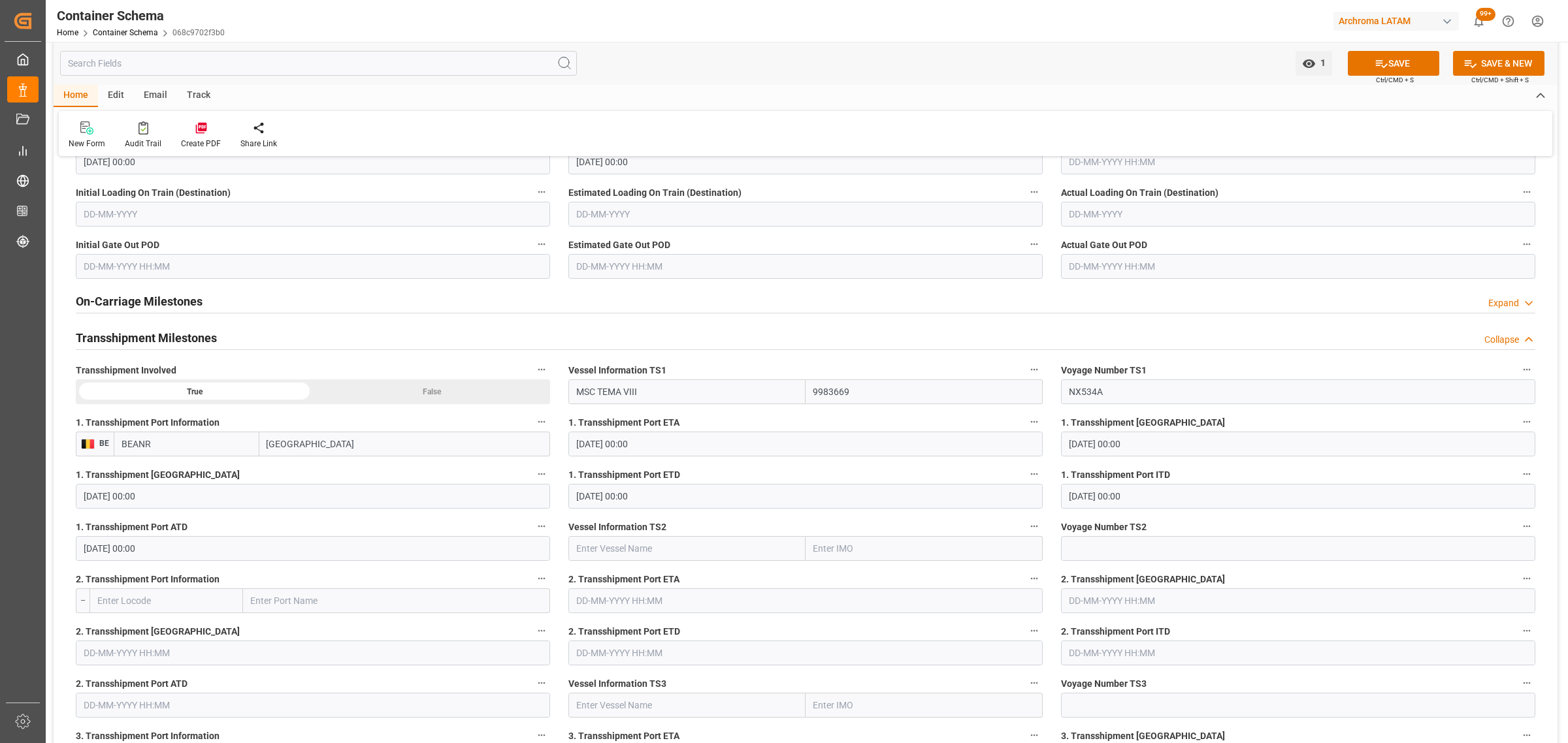
click at [168, 337] on h2 "Transshipment Milestones" at bounding box center [146, 338] width 141 height 18
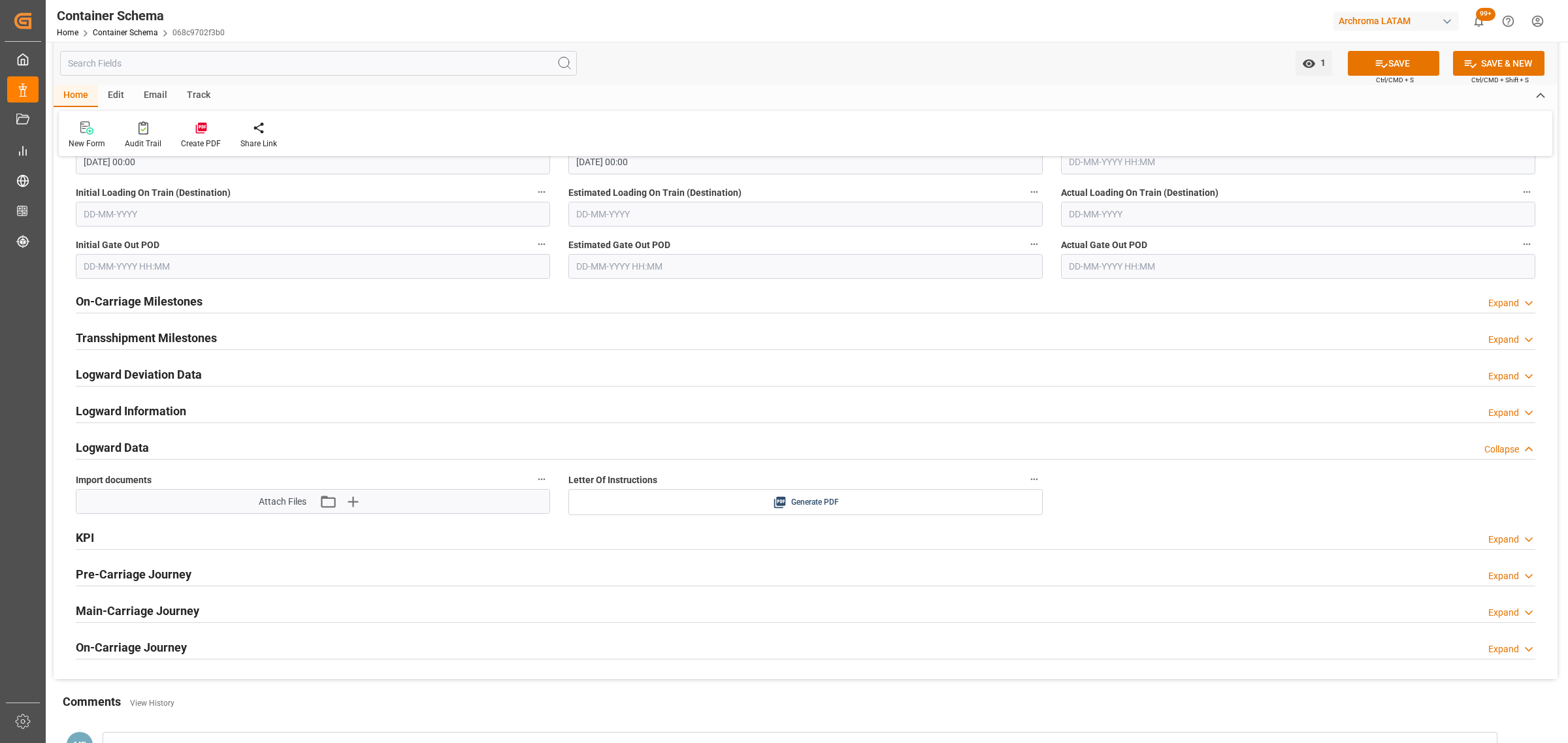
click at [157, 366] on div "Logward Deviation Data" at bounding box center [138, 373] width 126 height 25
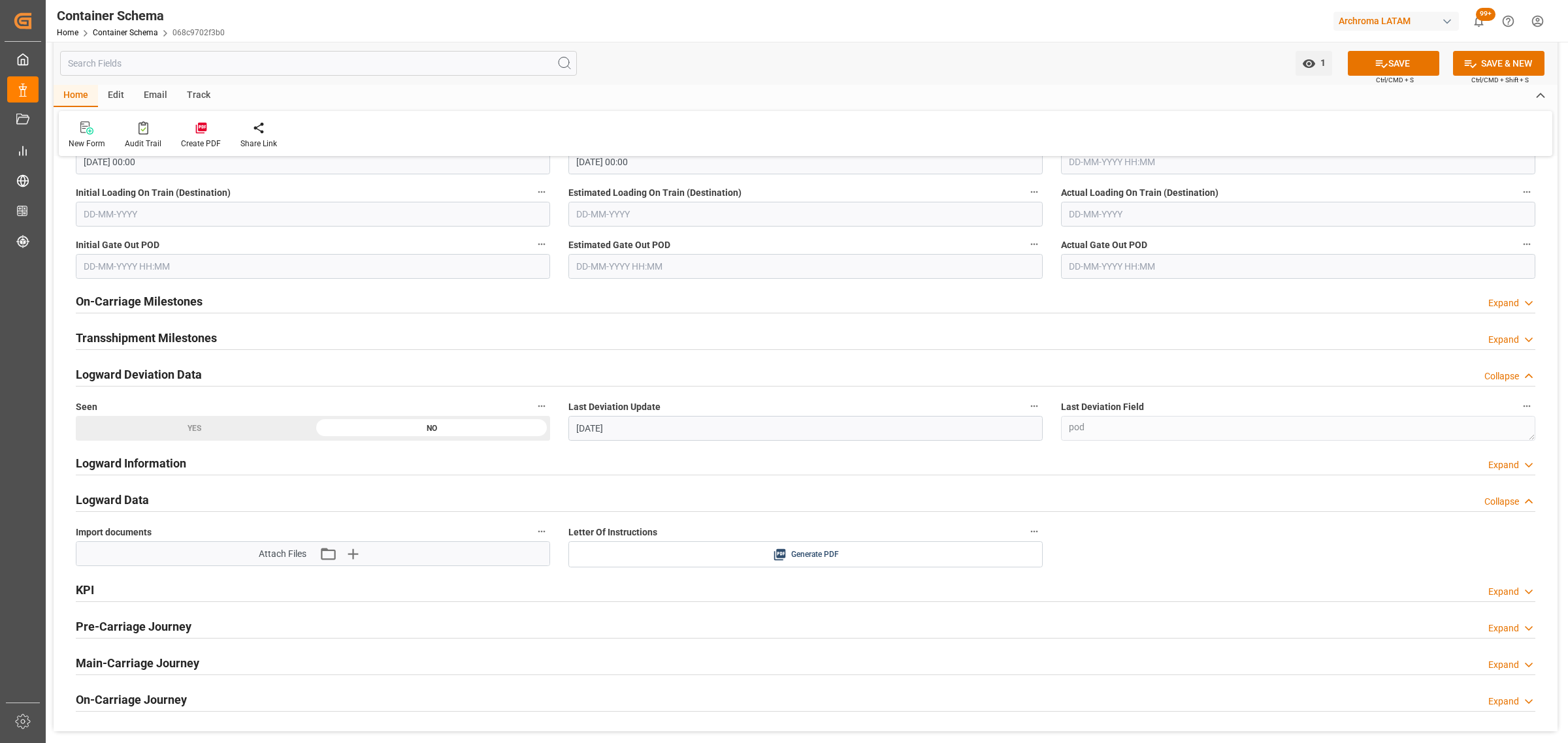
click at [158, 368] on h2 "Logward Deviation Data" at bounding box center [138, 374] width 126 height 18
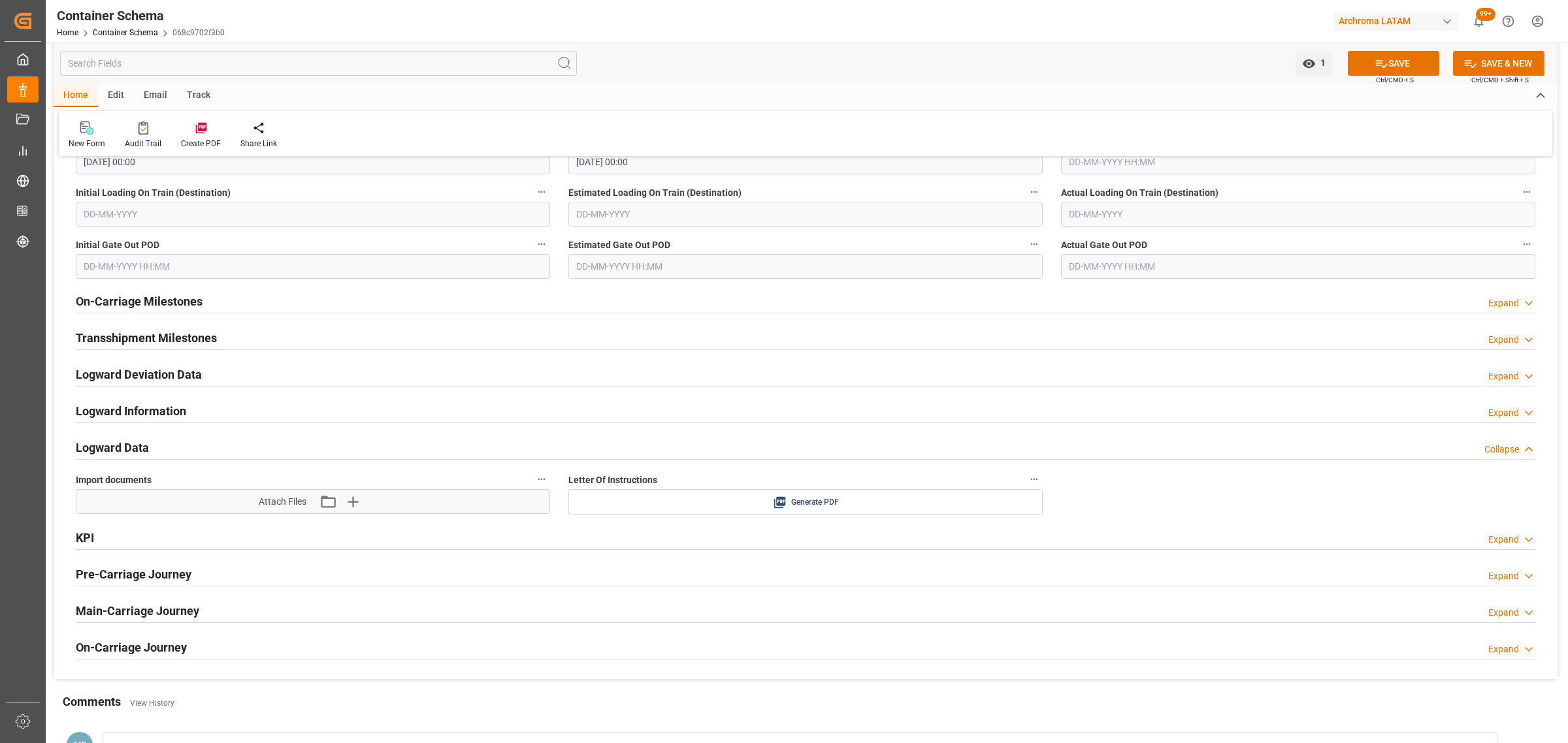
click at [159, 411] on h2 "Logward Information" at bounding box center [131, 411] width 111 height 18
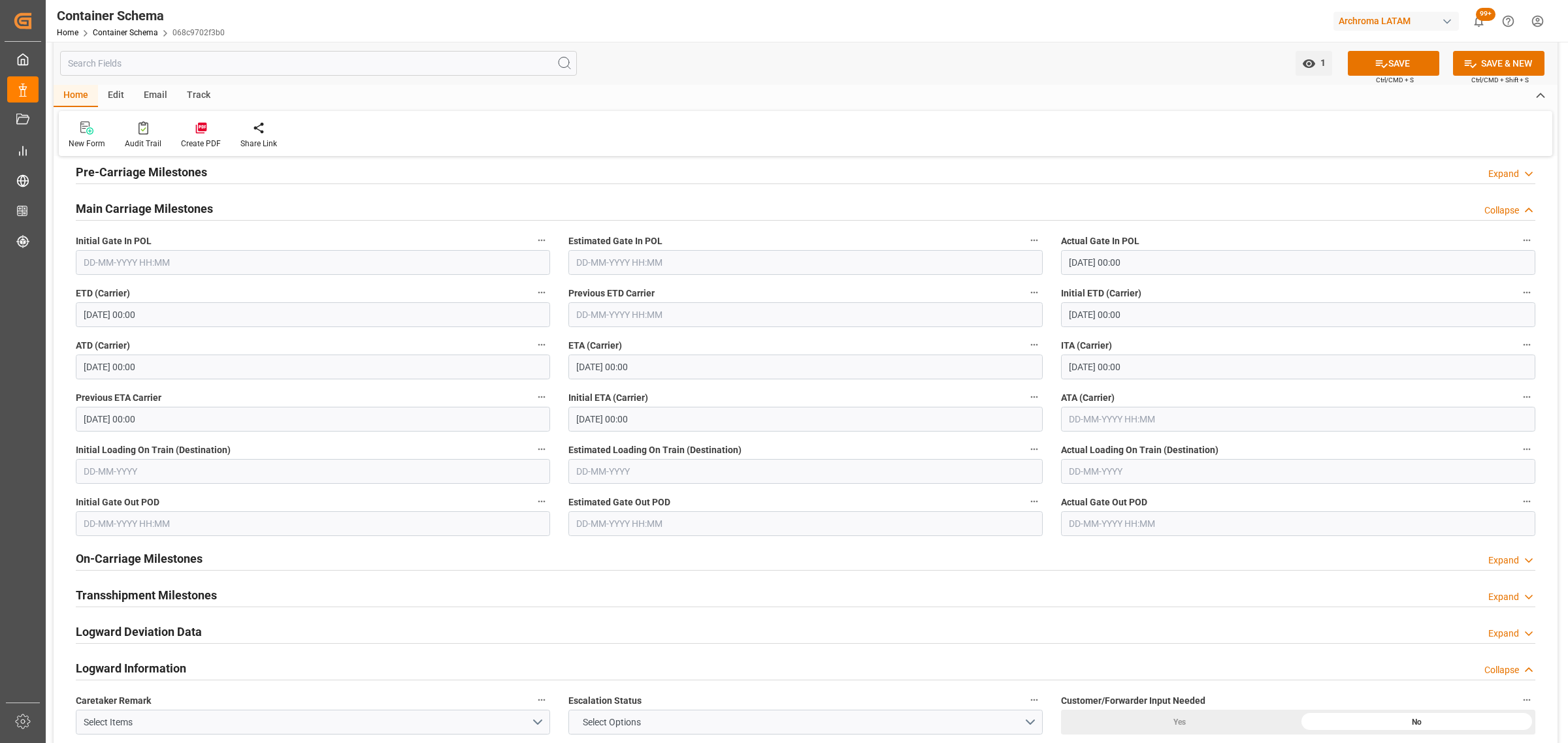
scroll to position [1714, 0]
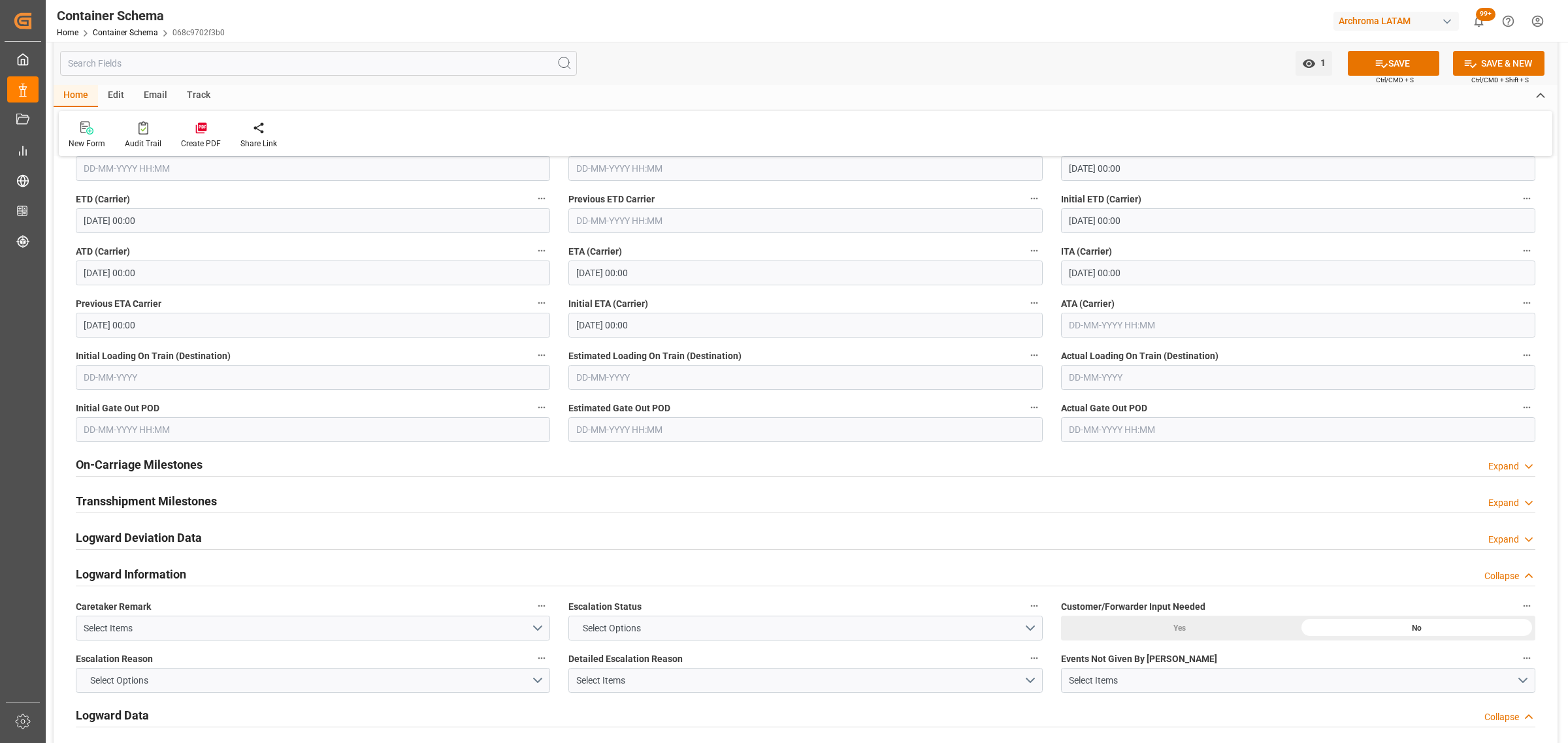
click at [208, 469] on div "On-Carriage Milestones Expand" at bounding box center [805, 463] width 1460 height 25
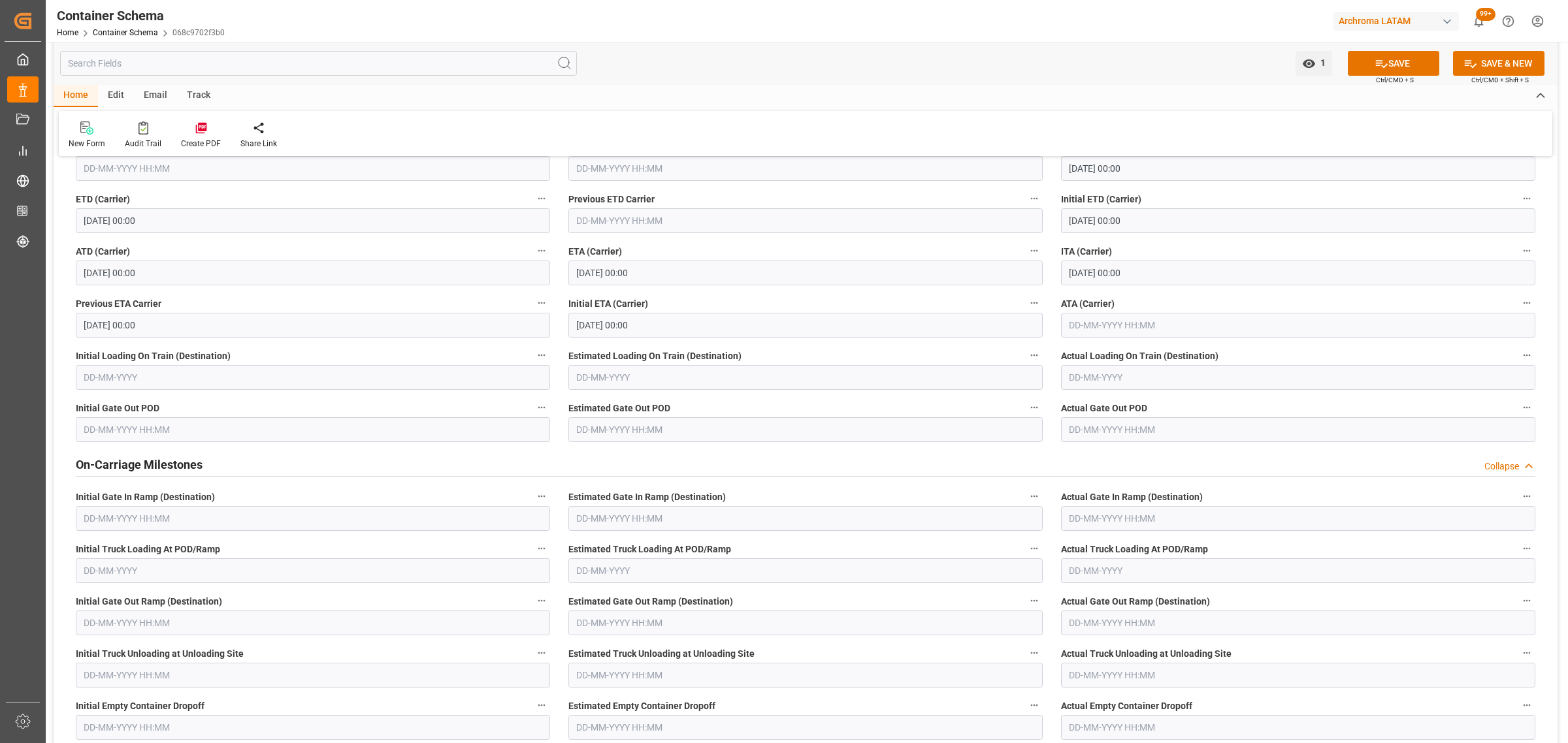
click at [207, 471] on div "On-Carriage Milestones Collapse" at bounding box center [805, 463] width 1460 height 25
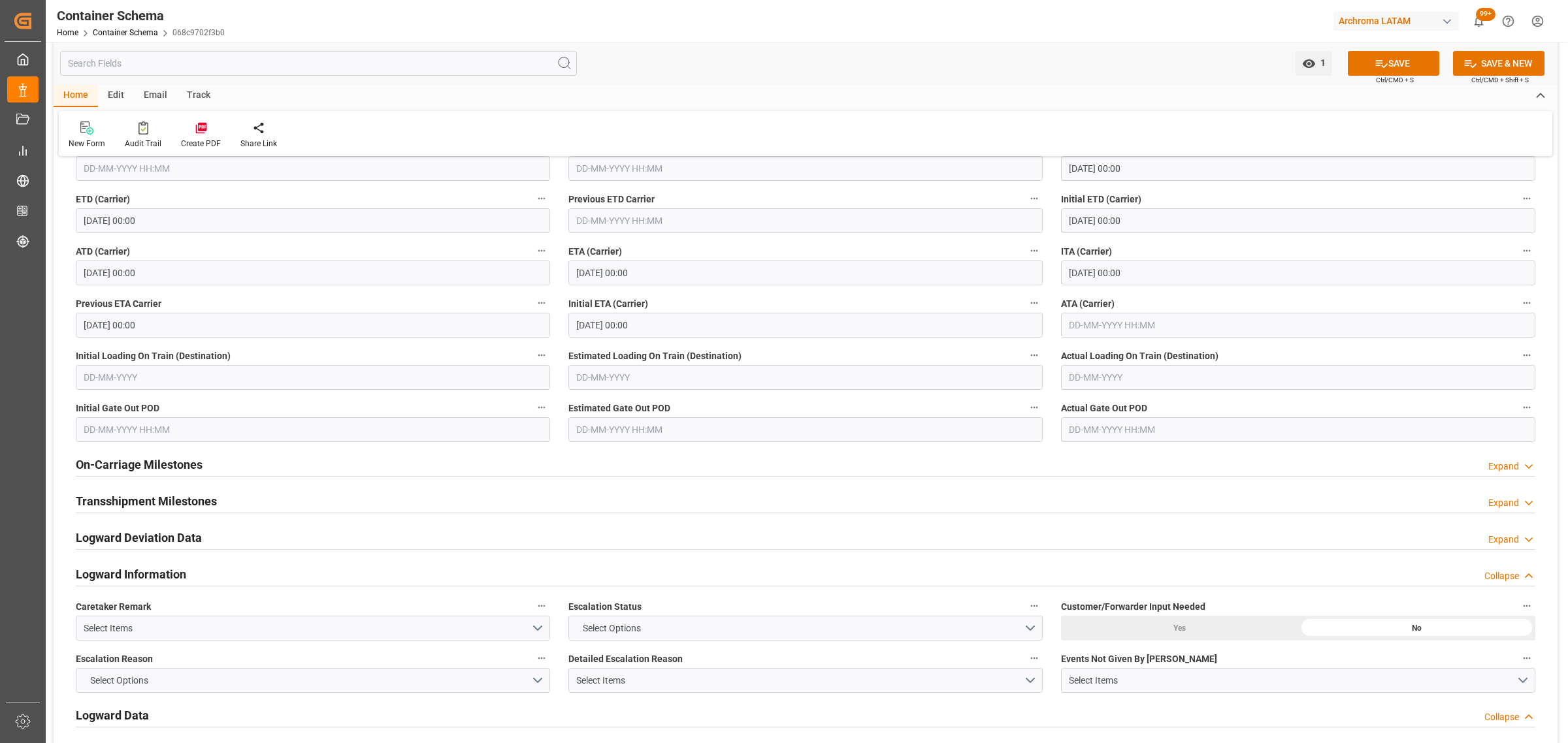
click at [188, 503] on h2 "Transshipment Milestones" at bounding box center [146, 501] width 141 height 18
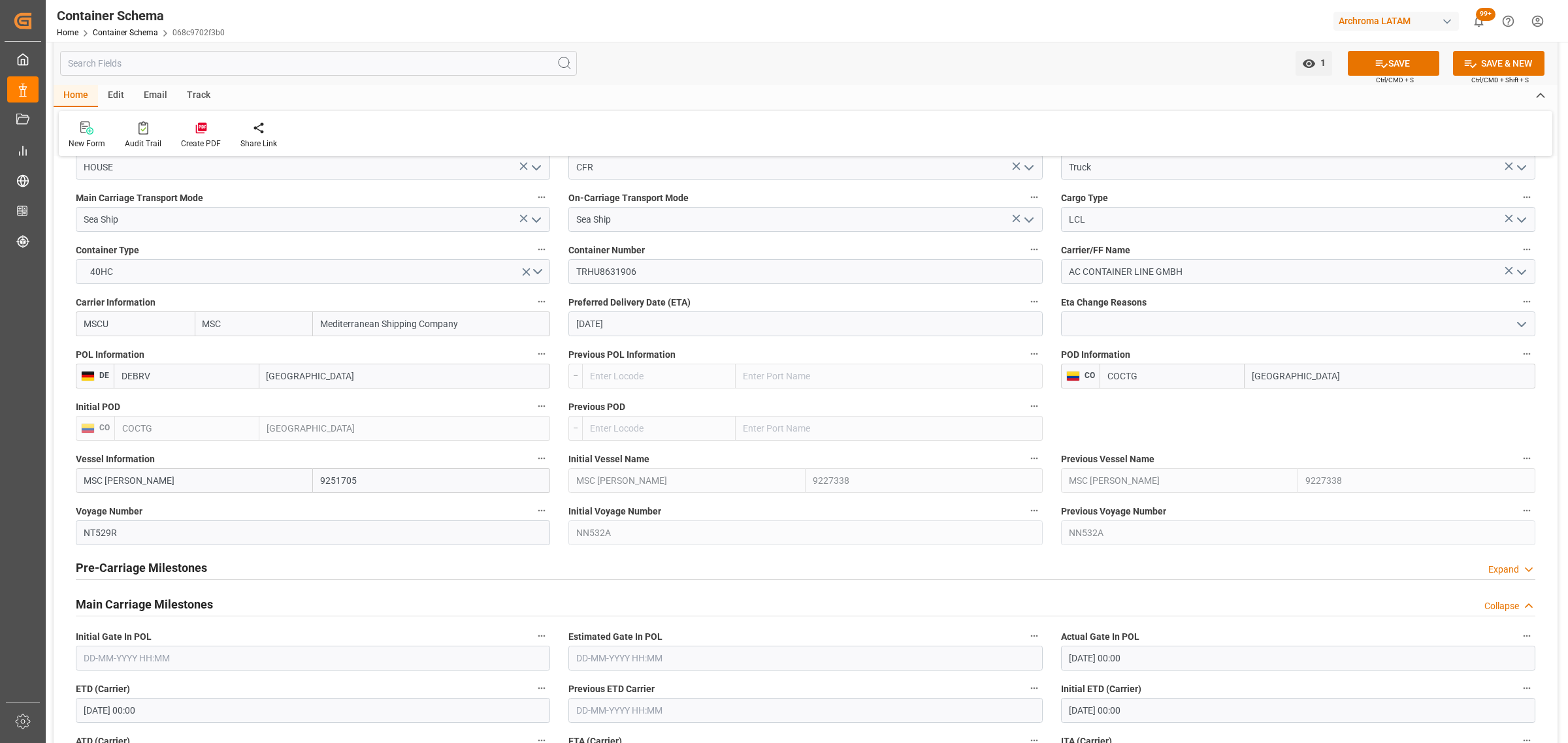
scroll to position [1388, 0]
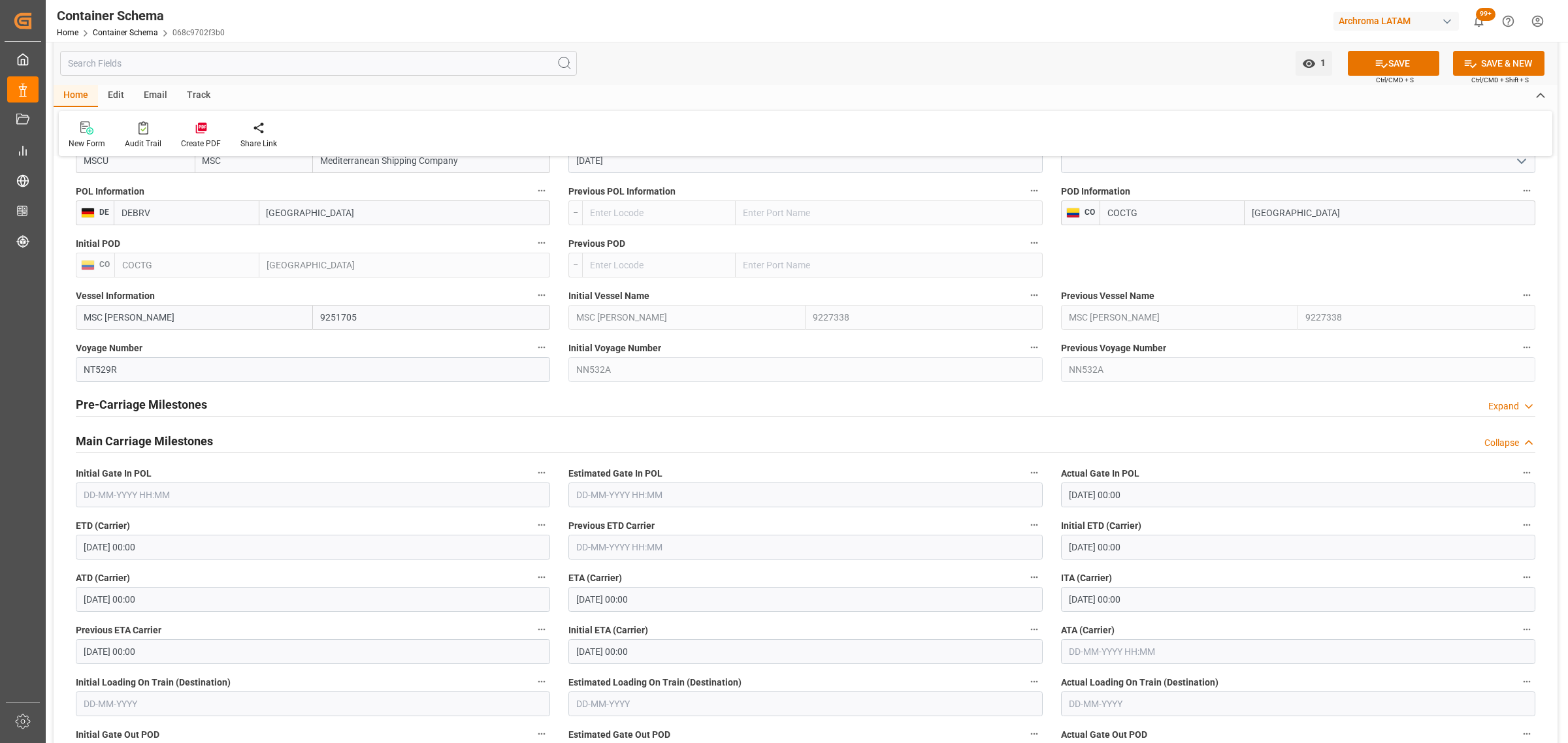
click at [285, 401] on div "Pre-Carriage Milestones Expand" at bounding box center [805, 404] width 1460 height 25
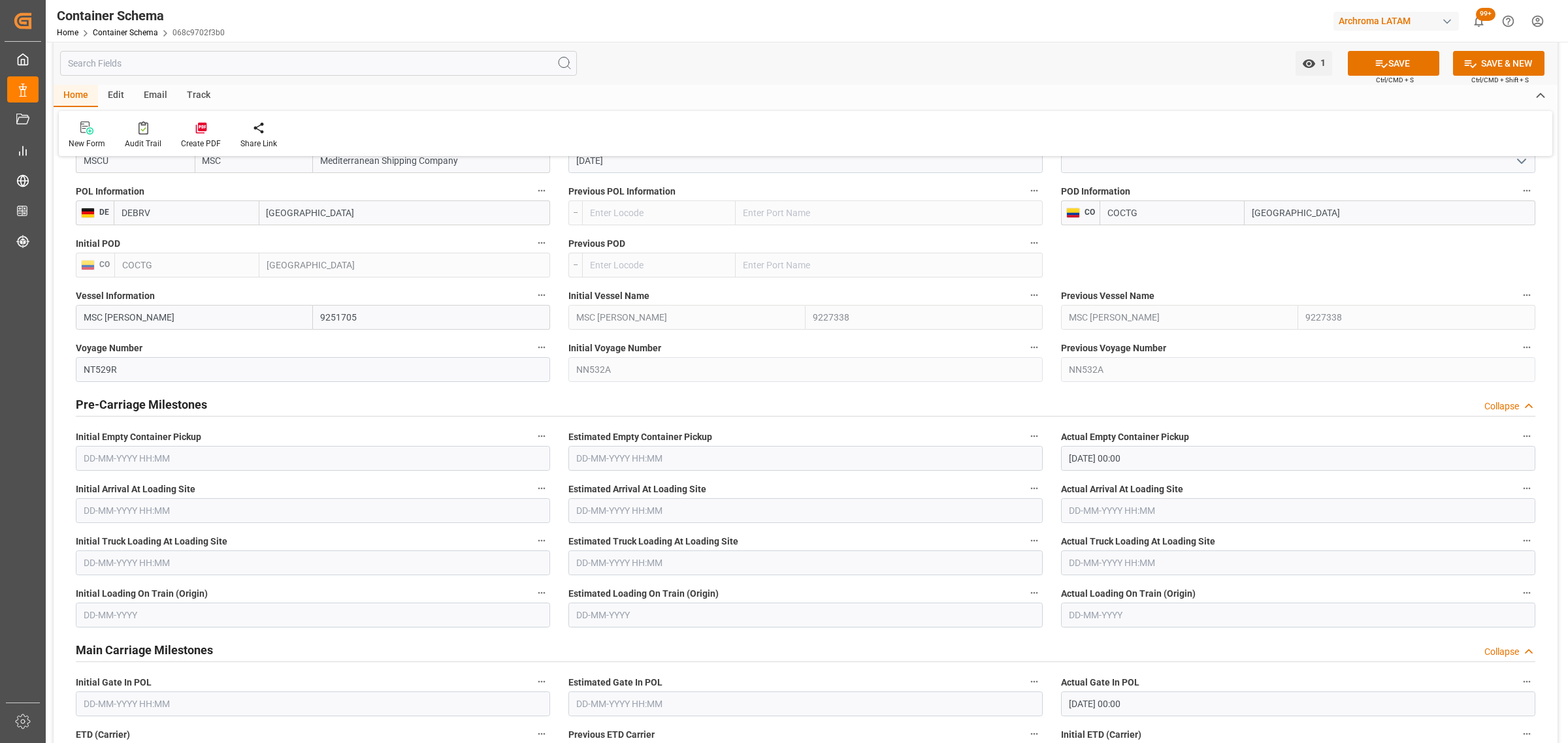
click at [330, 404] on div "Pre-Carriage Milestones Collapse" at bounding box center [805, 404] width 1460 height 25
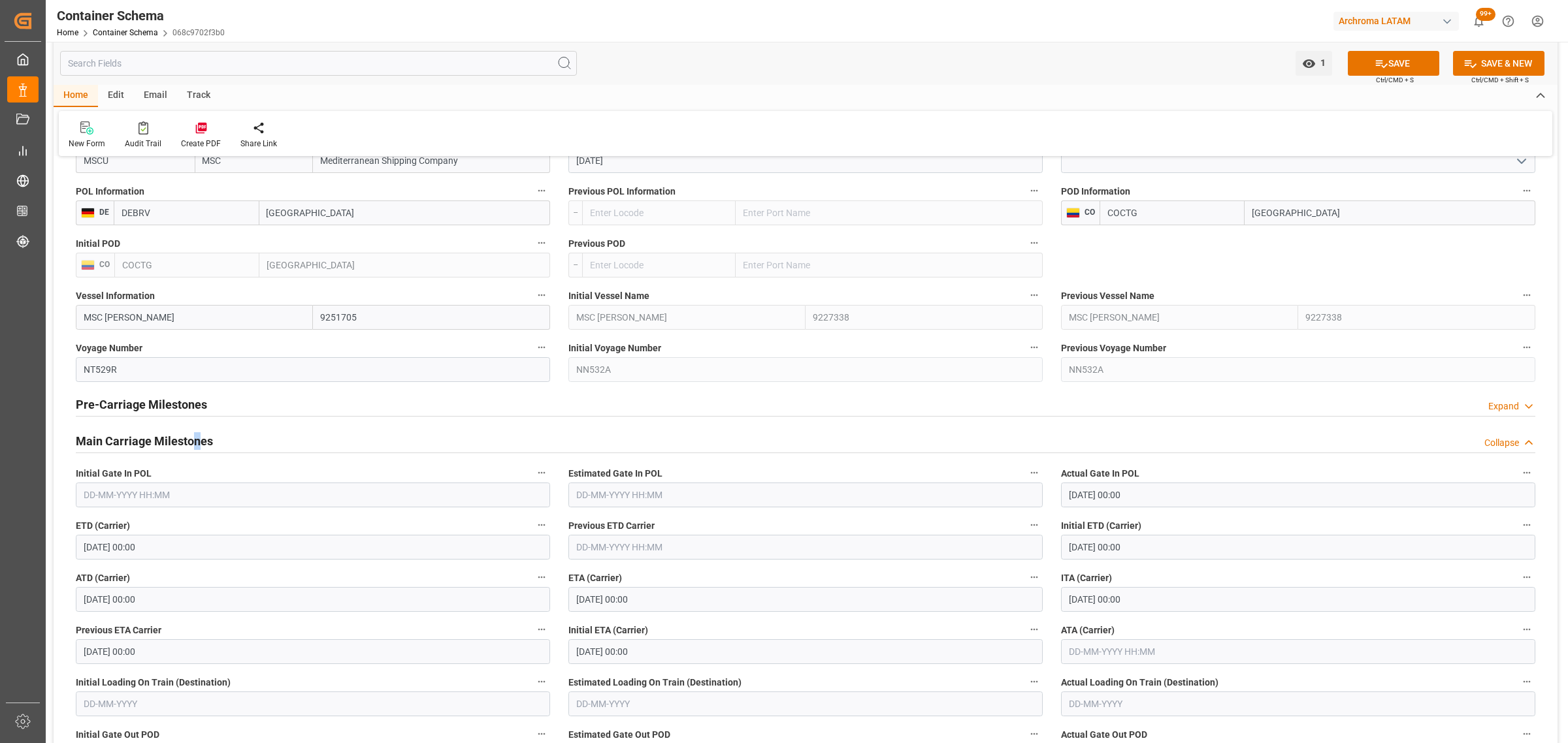
click at [197, 445] on h2 "Main Carriage Milestones" at bounding box center [144, 441] width 137 height 18
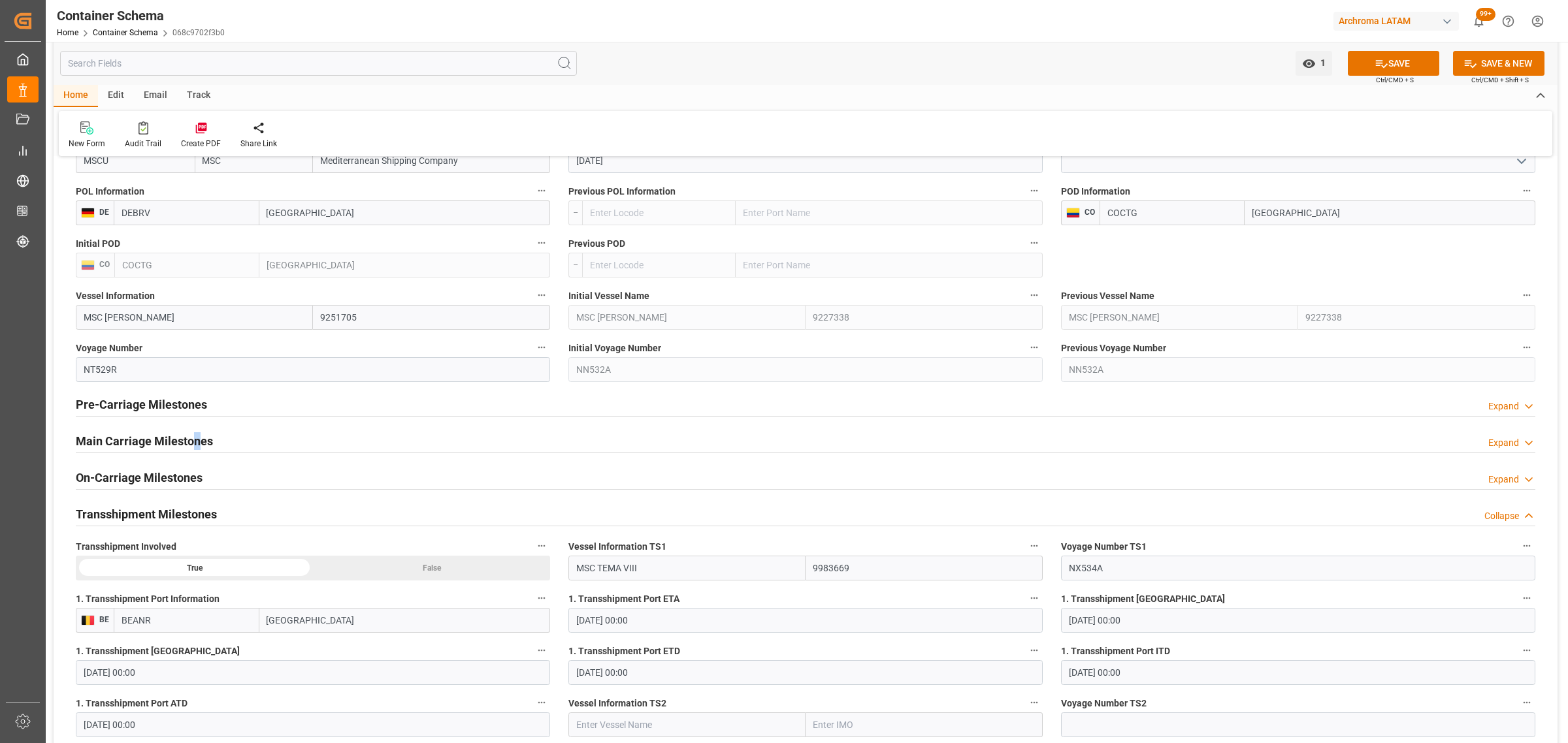
click at [199, 443] on h2 "Main Carriage Milestones" at bounding box center [144, 441] width 137 height 18
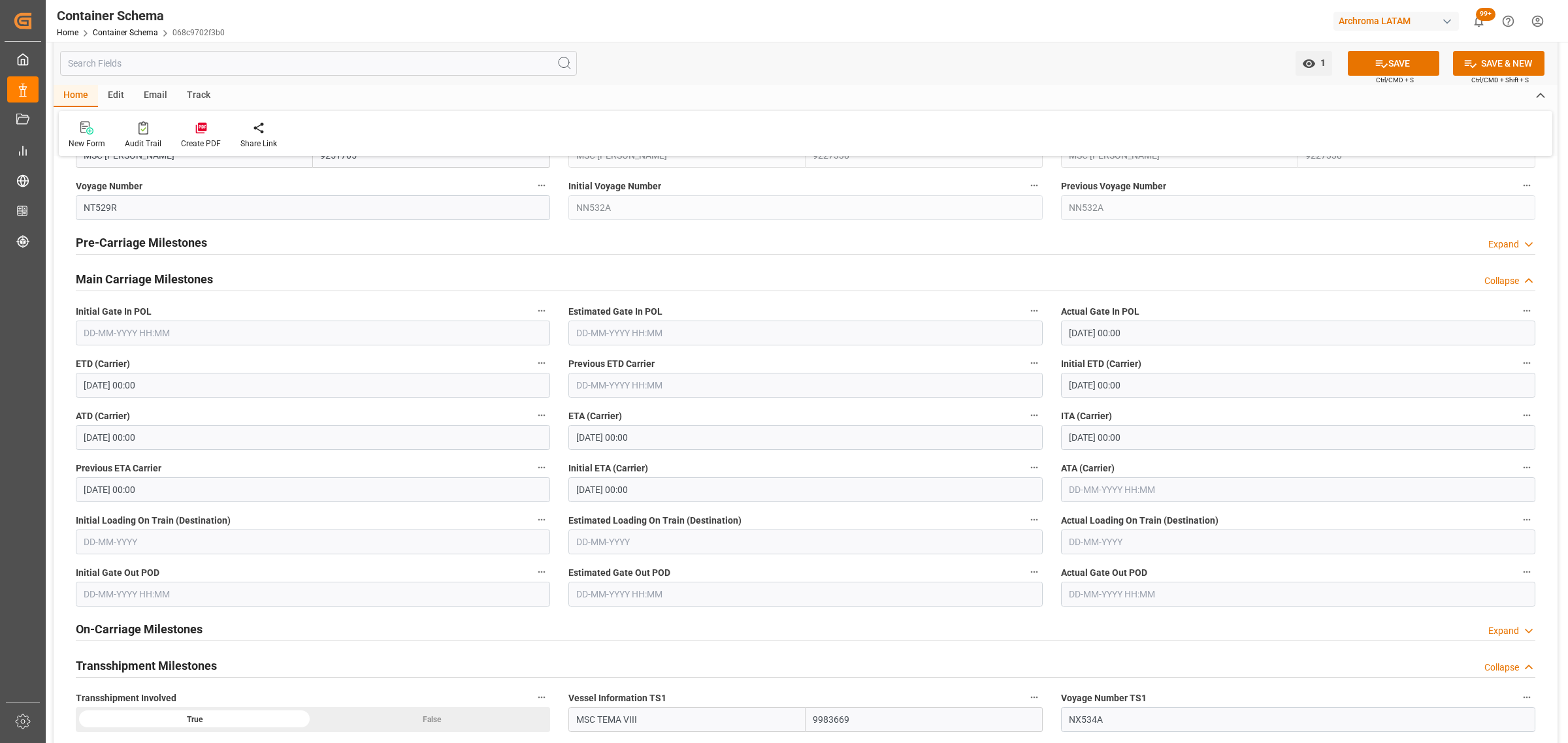
scroll to position [1551, 0]
click at [183, 283] on h2 "Main Carriage Milestones" at bounding box center [144, 277] width 137 height 18
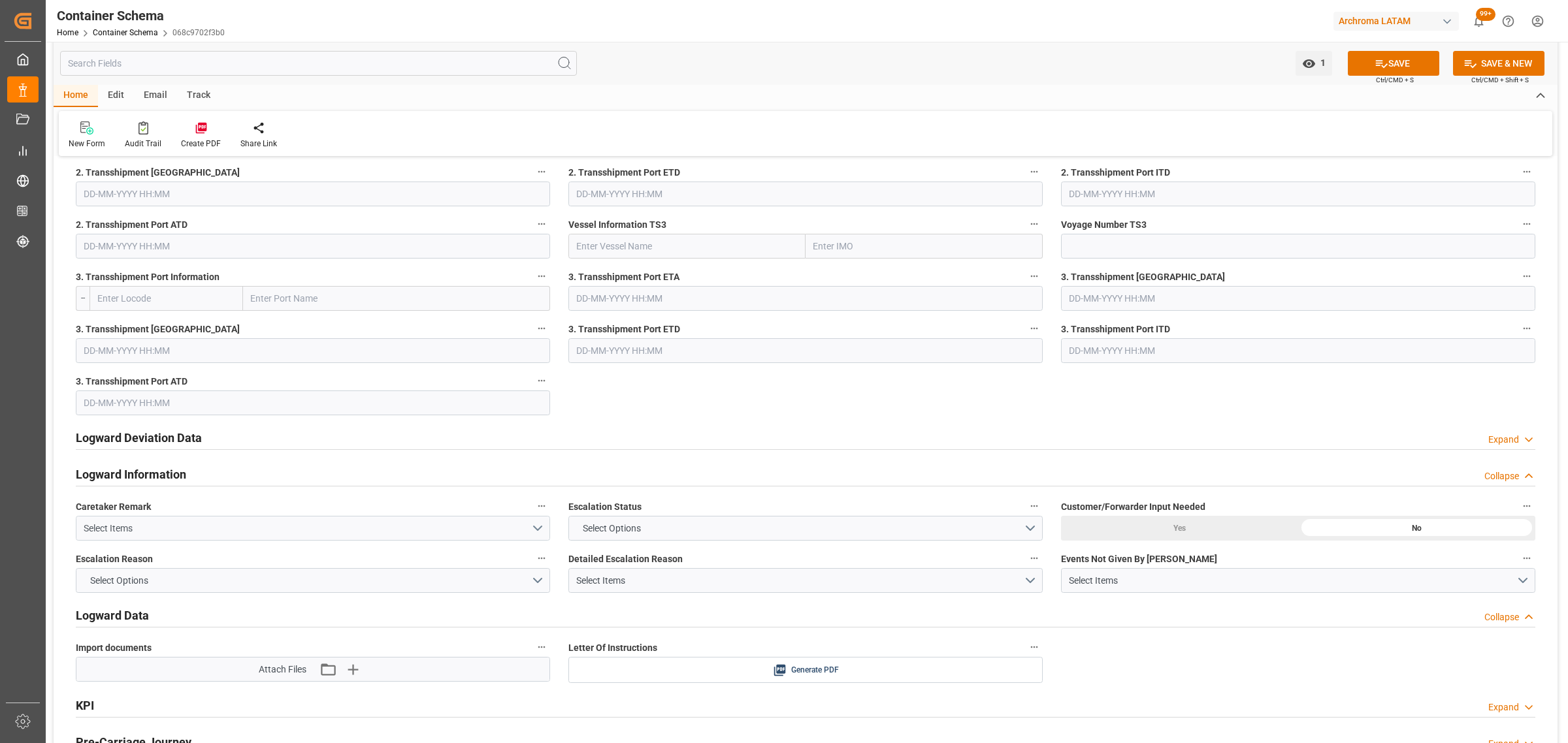
scroll to position [2122, 0]
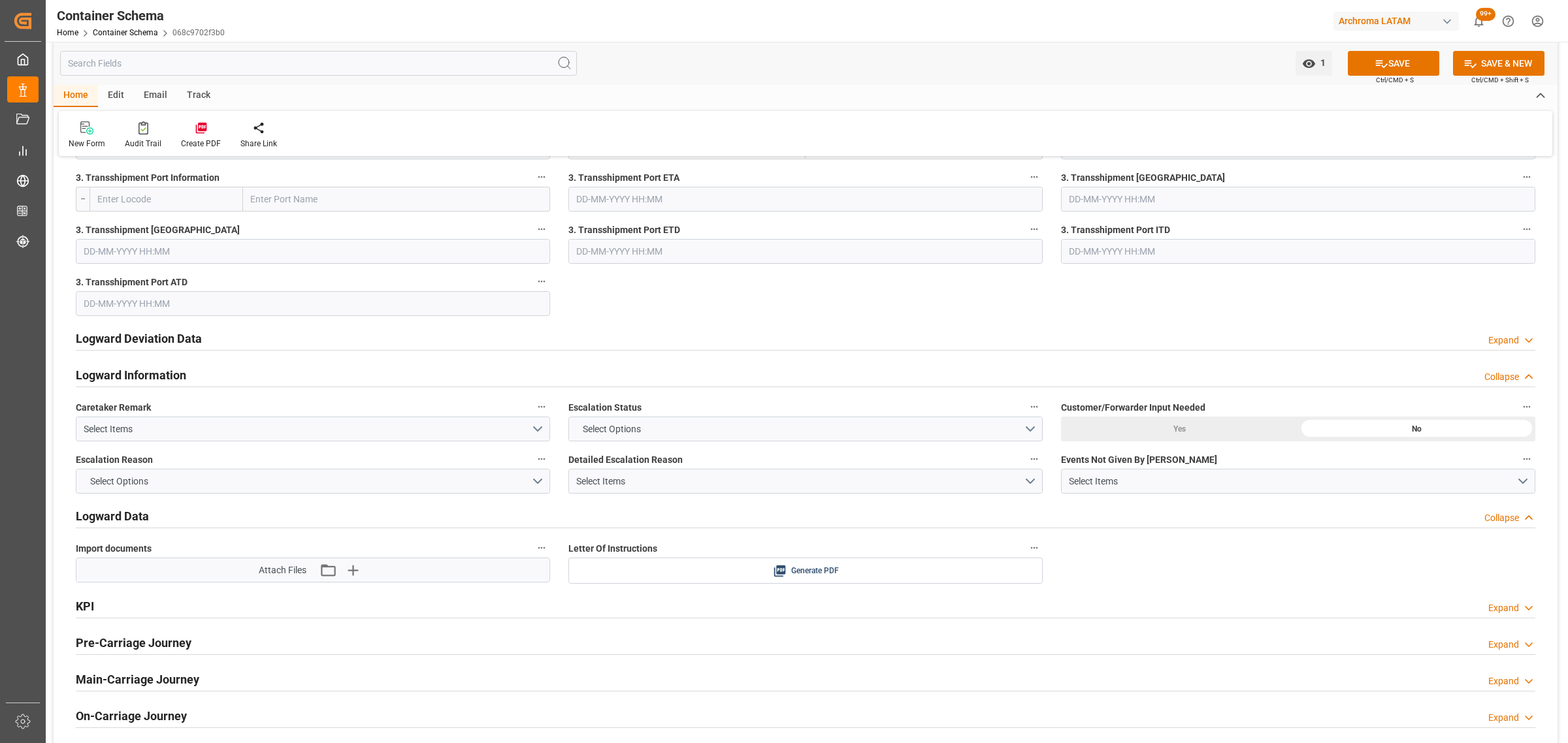
click at [190, 339] on h2 "Logward Deviation Data" at bounding box center [138, 338] width 126 height 18
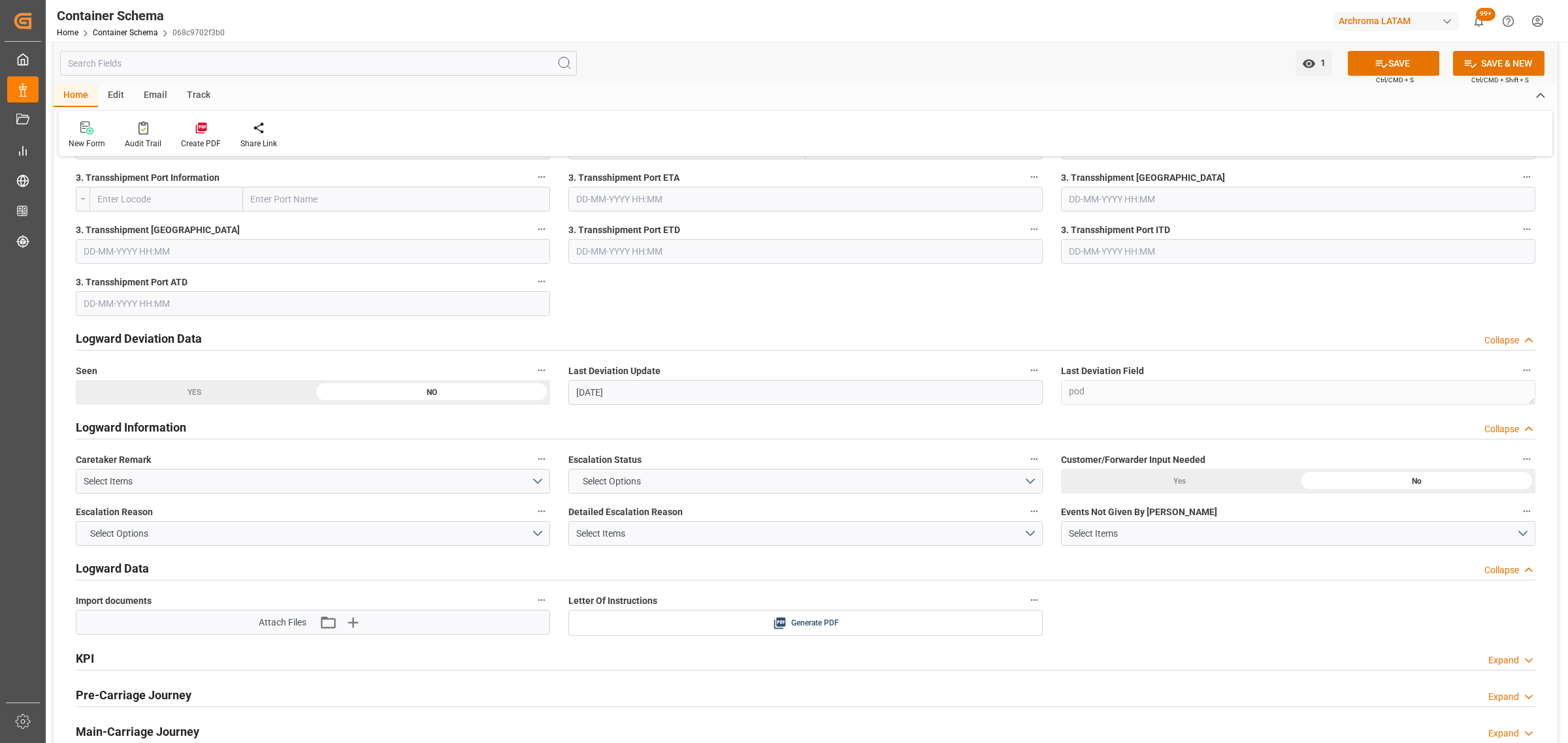
click at [190, 339] on h2 "Logward Deviation Data" at bounding box center [138, 338] width 126 height 18
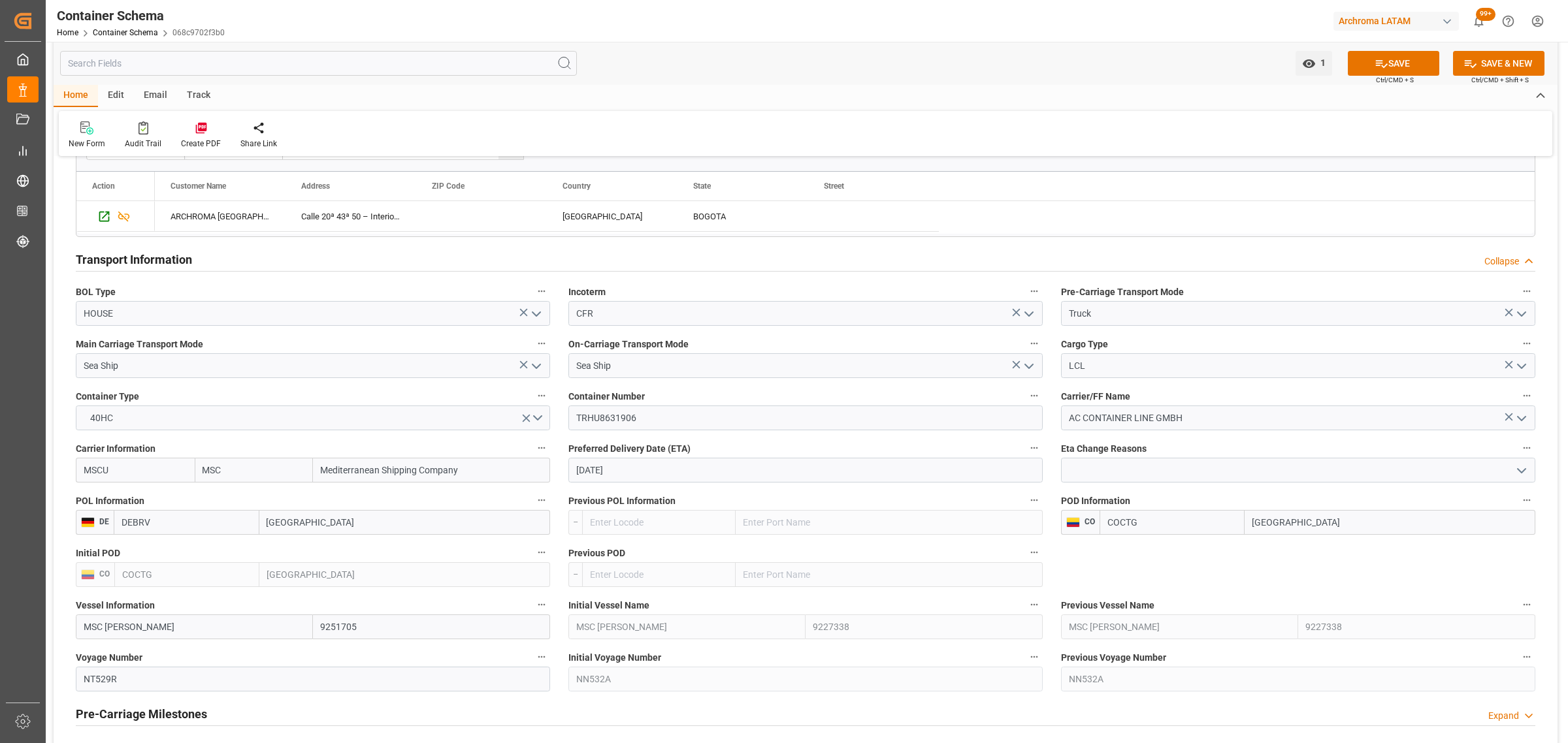
scroll to position [1061, 0]
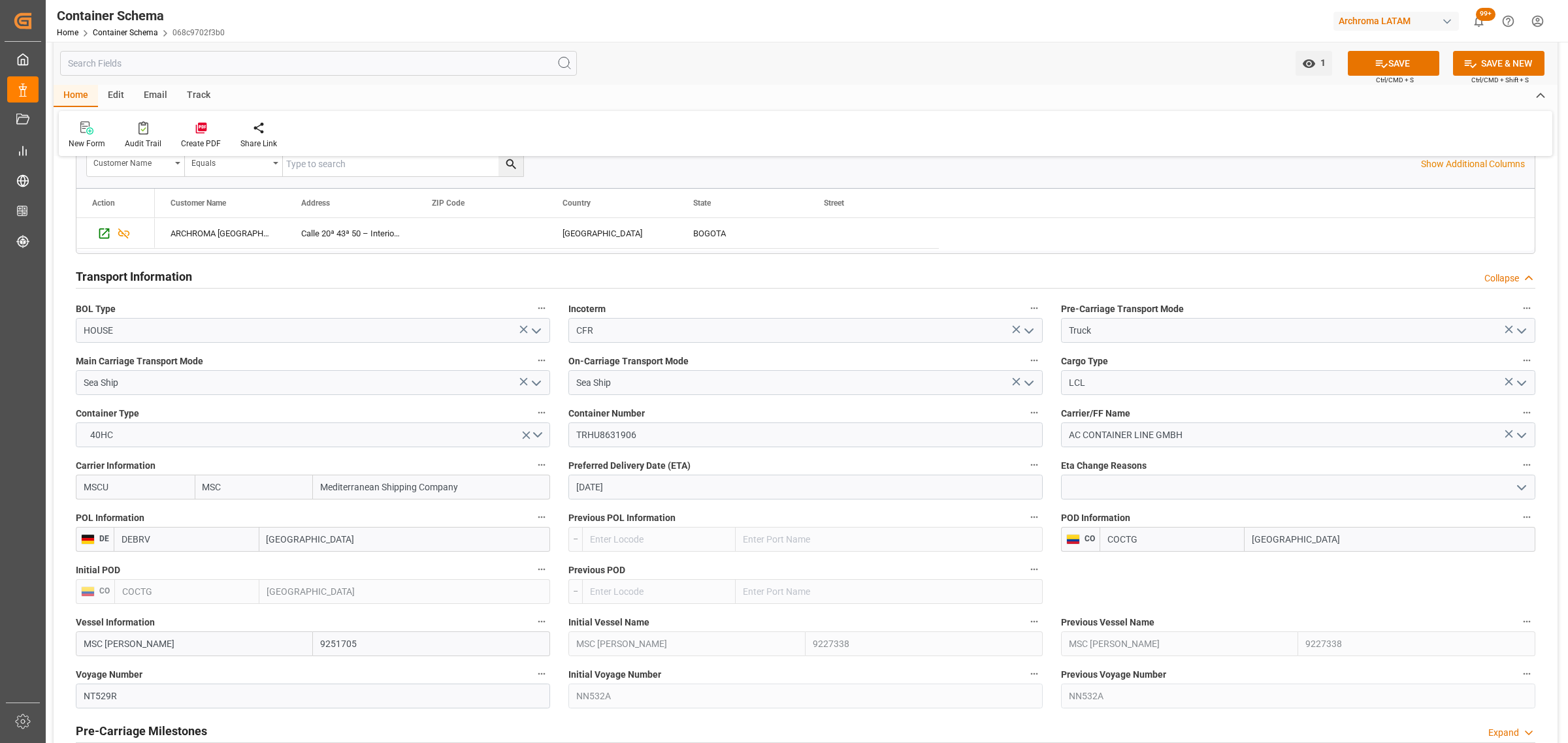
click at [1517, 491] on icon "open menu" at bounding box center [1522, 488] width 16 height 16
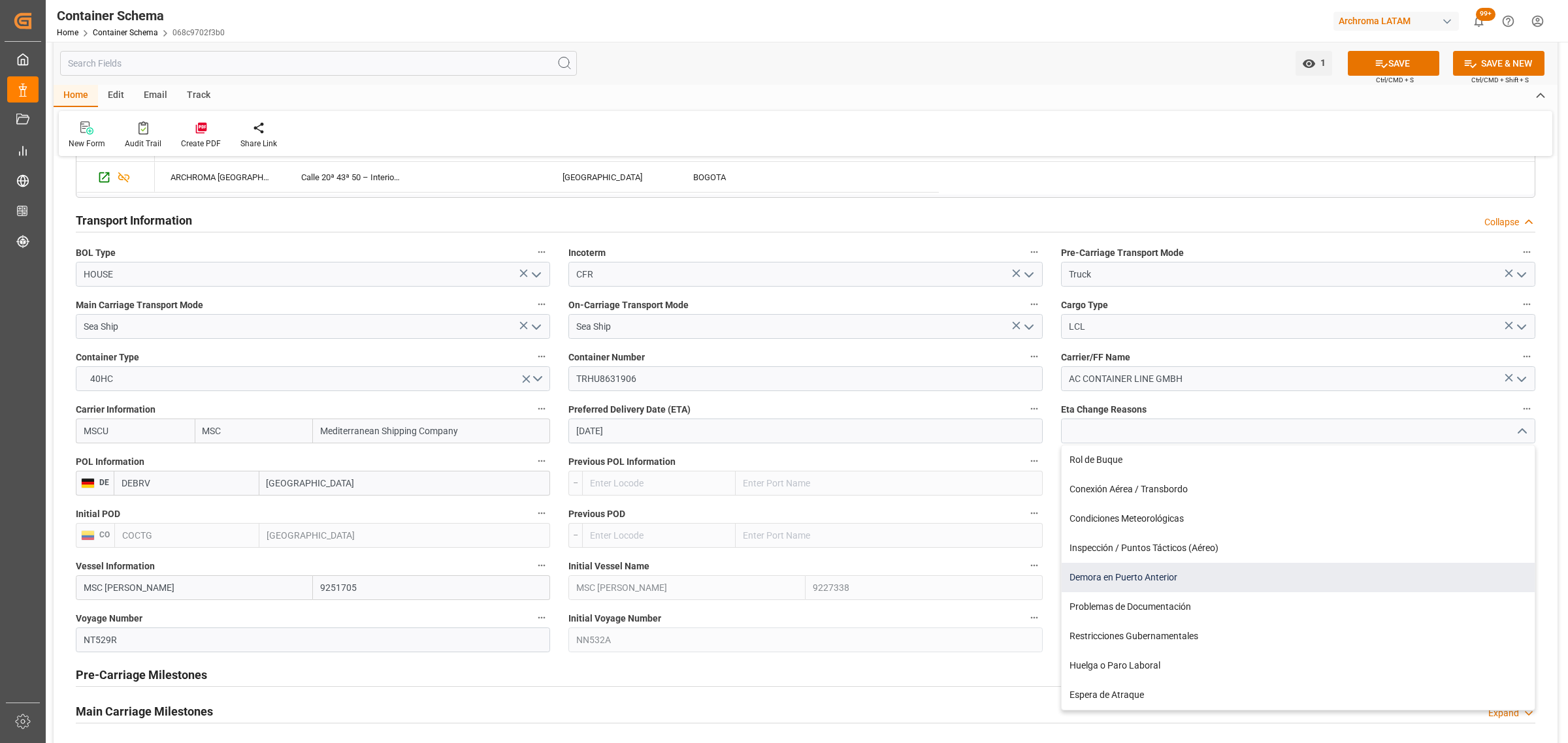
scroll to position [1143, 0]
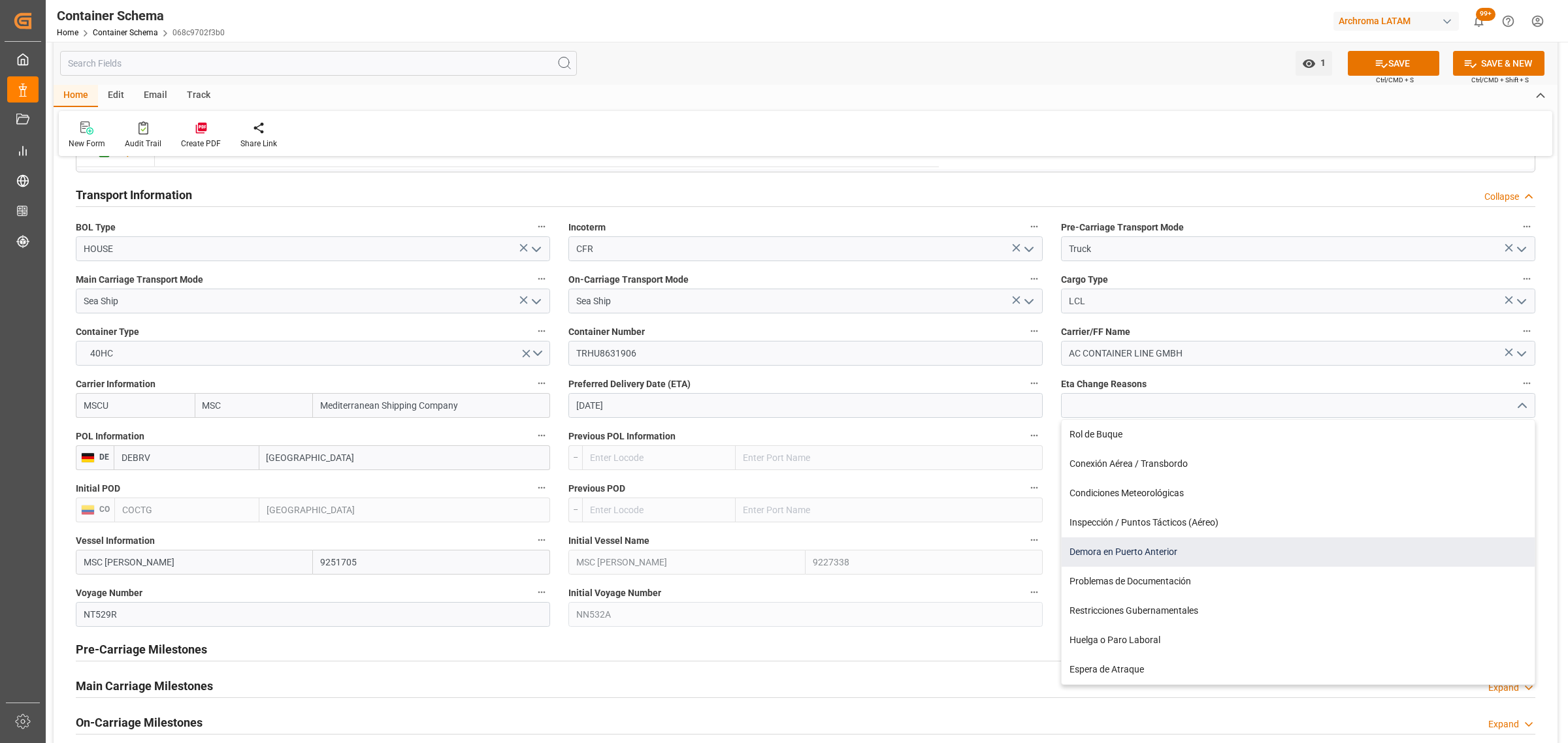
click at [1199, 555] on div "Demora en Puerto Anterior" at bounding box center [1298, 552] width 473 height 29
type input "Demora en Puerto Anterior"
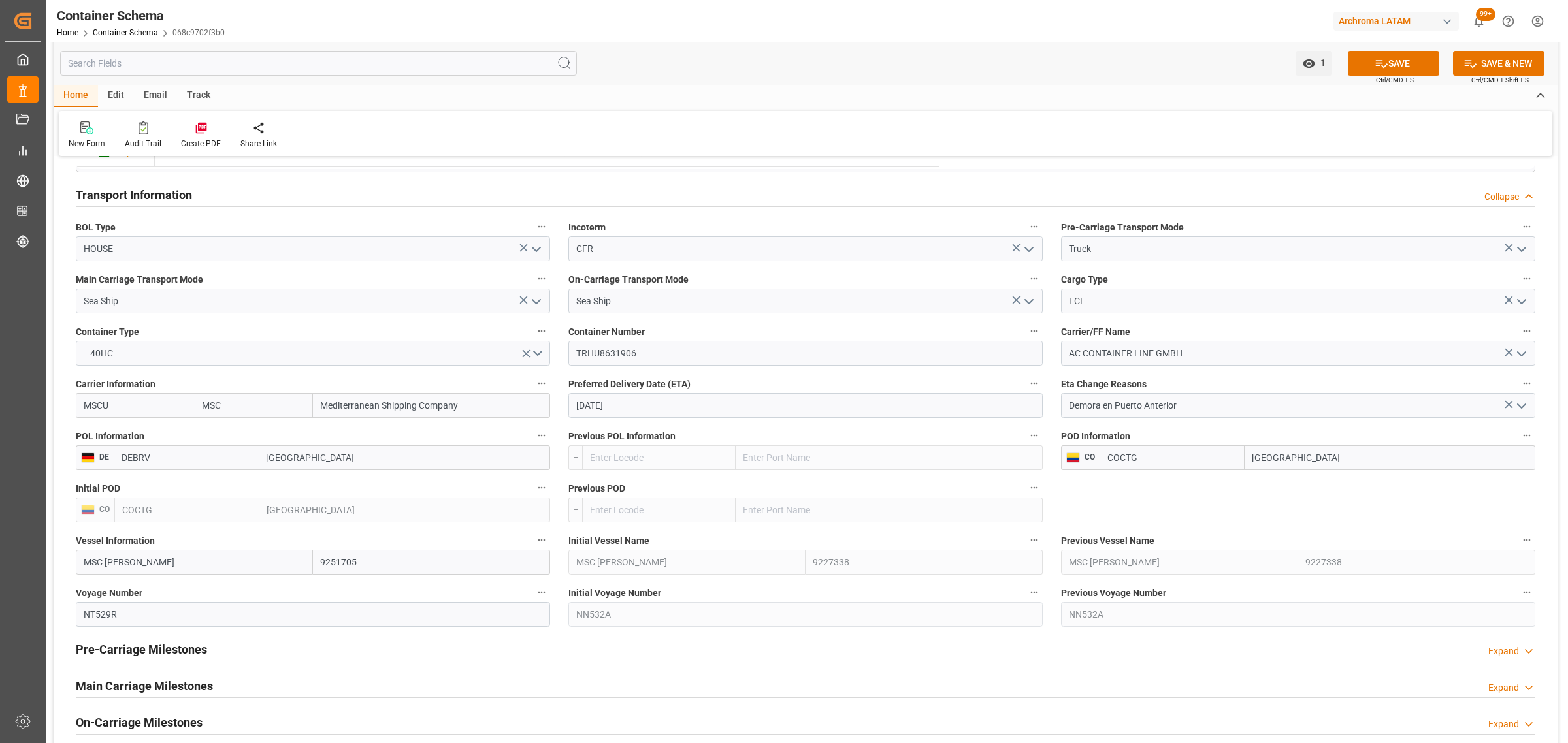
click at [823, 413] on input "[DATE]" at bounding box center [805, 405] width 474 height 25
click at [661, 515] on span "11" at bounding box center [661, 512] width 9 height 9
type input "[DATE]"
click at [1377, 58] on icon at bounding box center [1381, 63] width 14 height 14
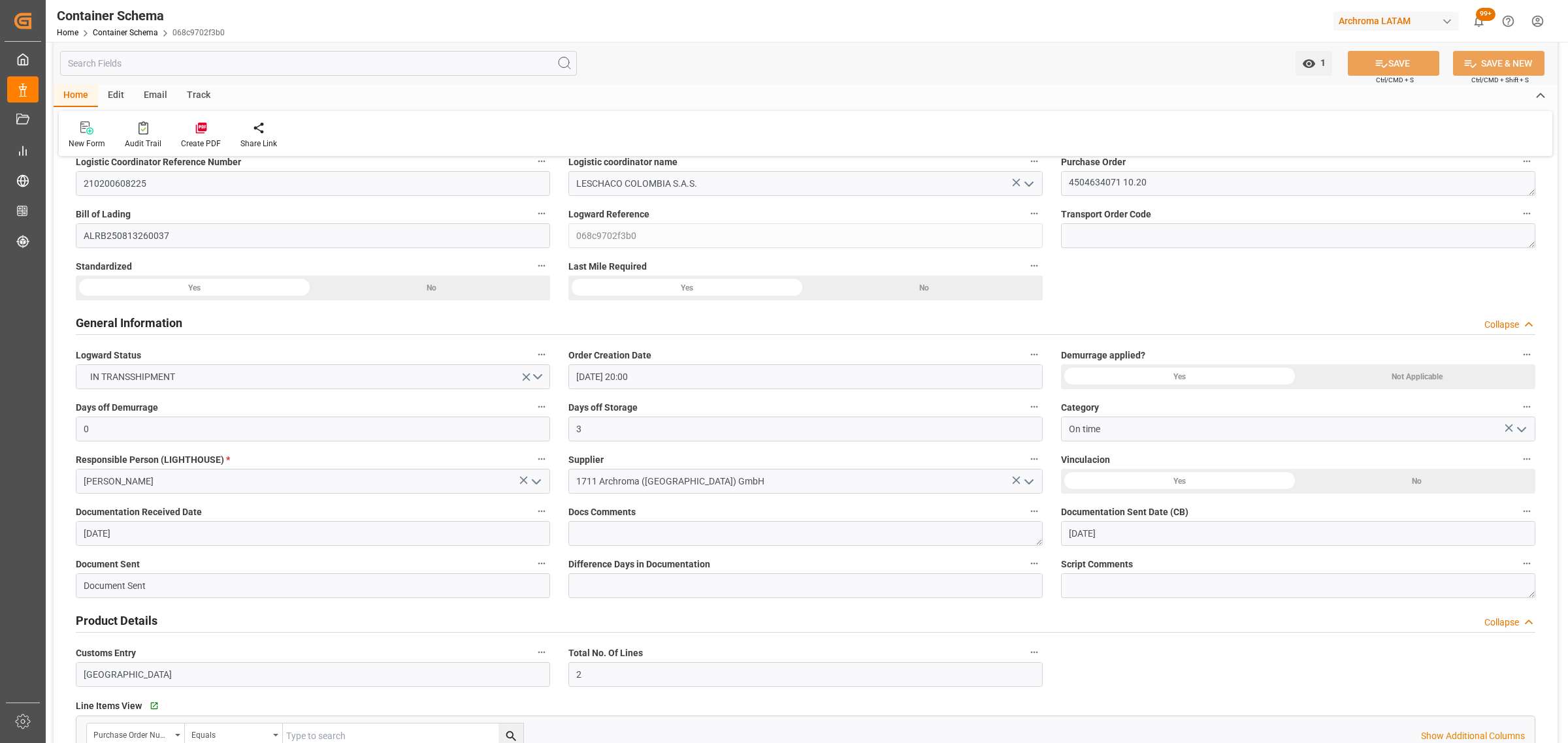
scroll to position [0, 0]
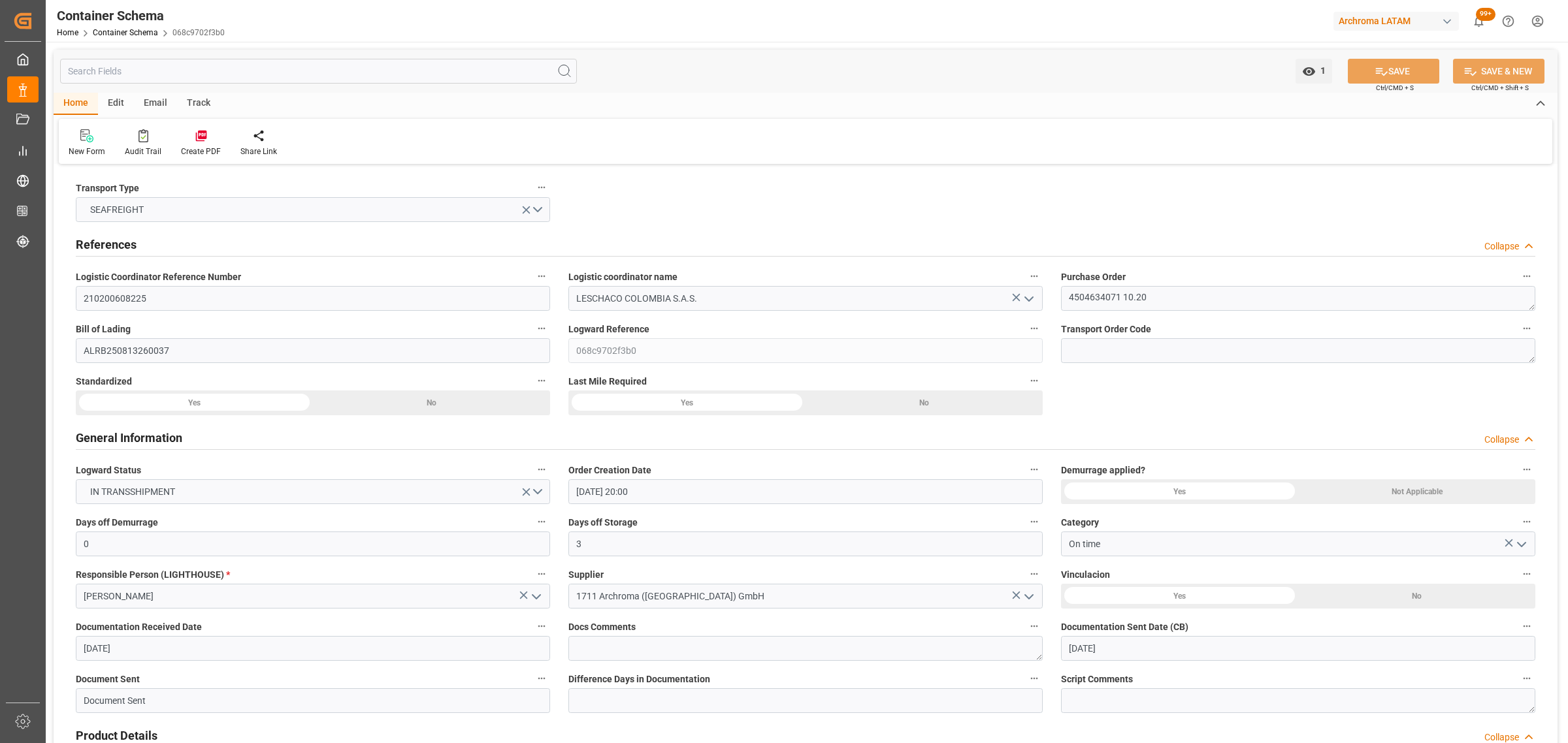
click at [208, 99] on div "Track" at bounding box center [198, 103] width 43 height 22
click at [80, 145] on div "Tracking" at bounding box center [83, 151] width 31 height 11
type input "210200608225"
type input "LESCHACO COLOMBIA S.A.S."
type textarea "4504634071 10.20"
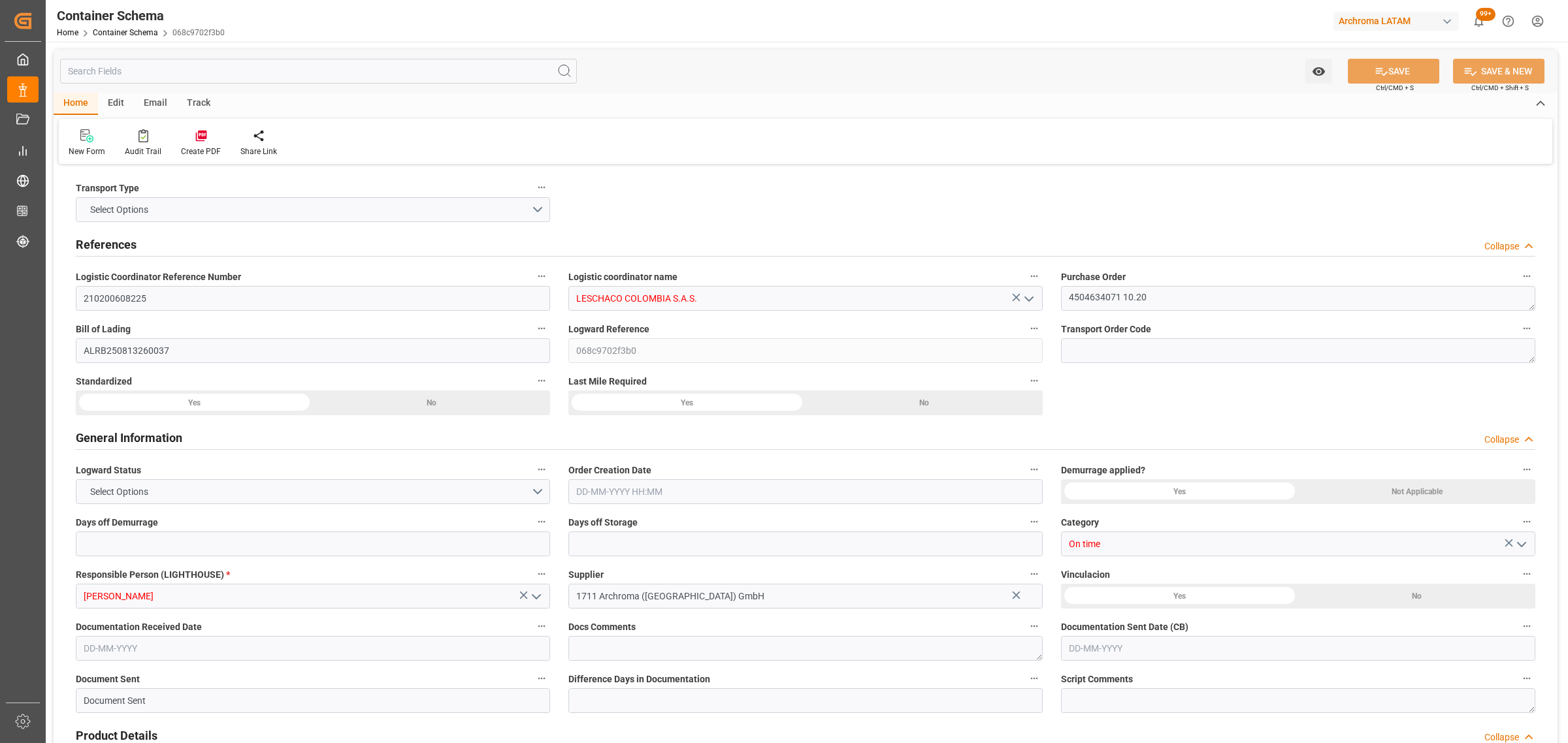
type input "ALRB250813260037"
type input "068c9702f3b0"
type input "On time"
type input "[PERSON_NAME]"
type input "1711 Archroma ([GEOGRAPHIC_DATA]) GmbH"
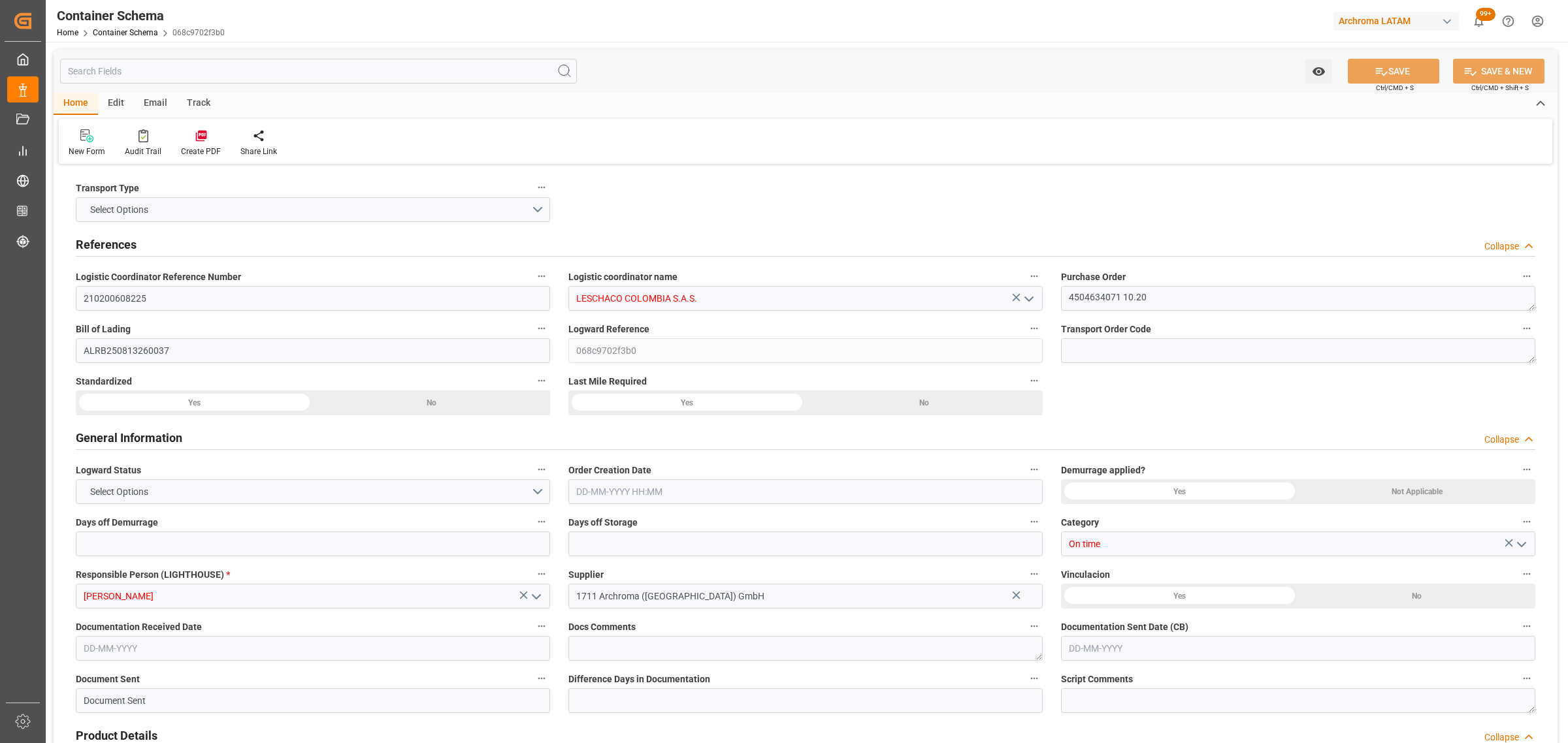
type input "Document Sent"
type input "[GEOGRAPHIC_DATA]"
type input "TEXTIL"
type textarea "DRUMS"
type input "17 DRUMS"
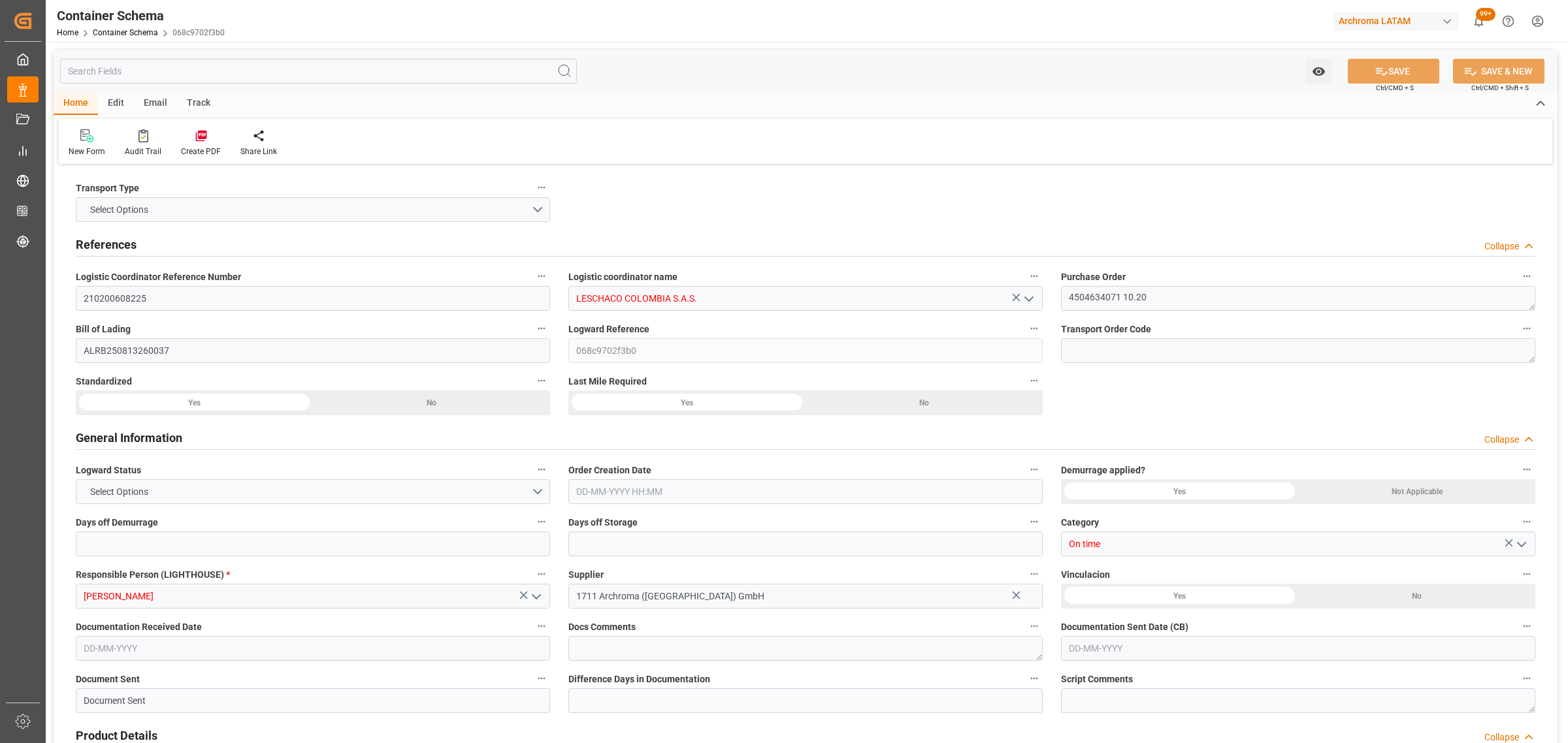
type input "ARCHROMA [GEOGRAPHIC_DATA] S.A.S"
type textarea "[STREET_ADDRESS]"
type input "HOUSE"
type input "CFR"
type input "Truck"
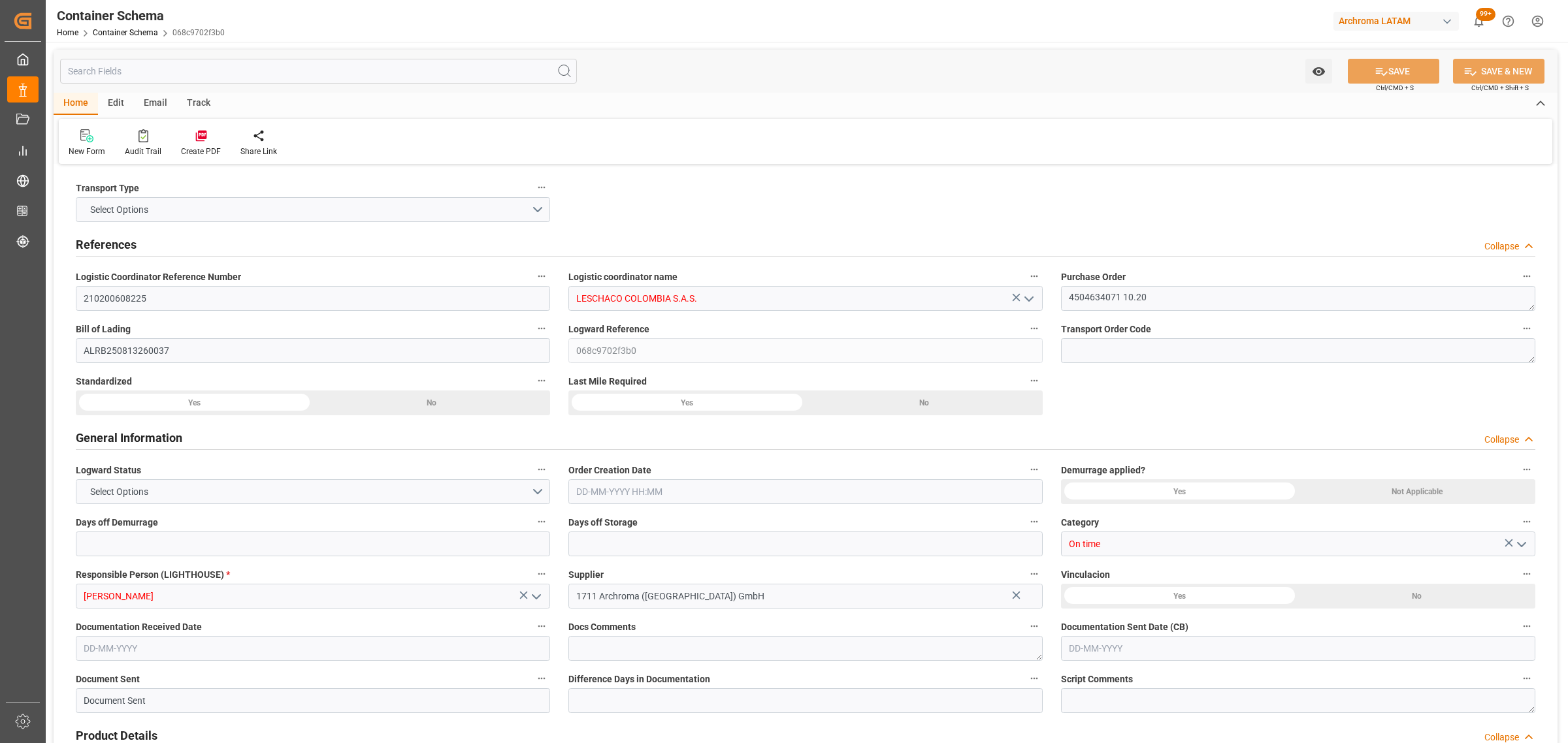
type input "Sea Ship"
type input "LCL"
type input "TRHU8631906"
type input "AC CONTAINER LINE GMBH"
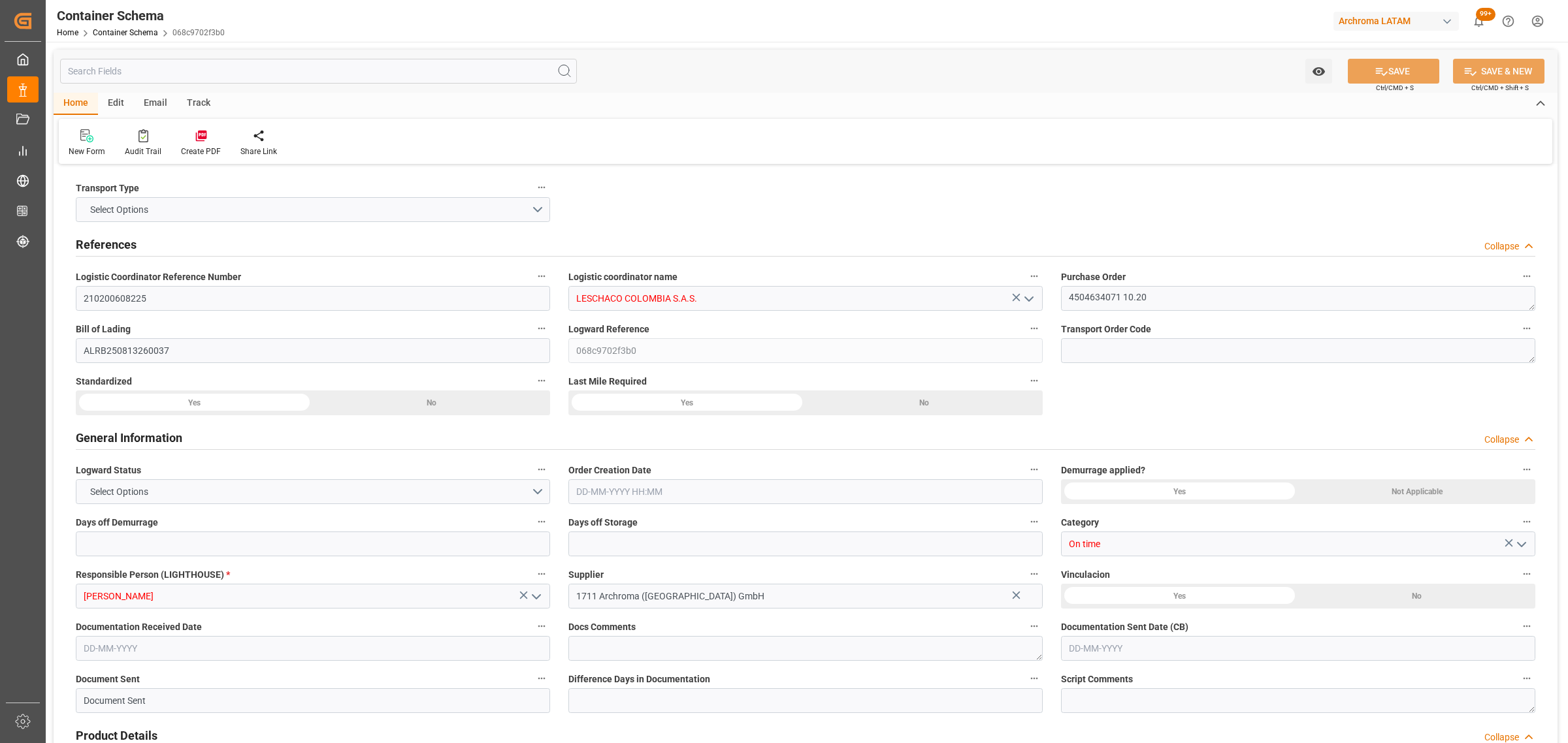
type input "MSCU"
type input "Demora en Puerto Anterior"
type input "[GEOGRAPHIC_DATA]"
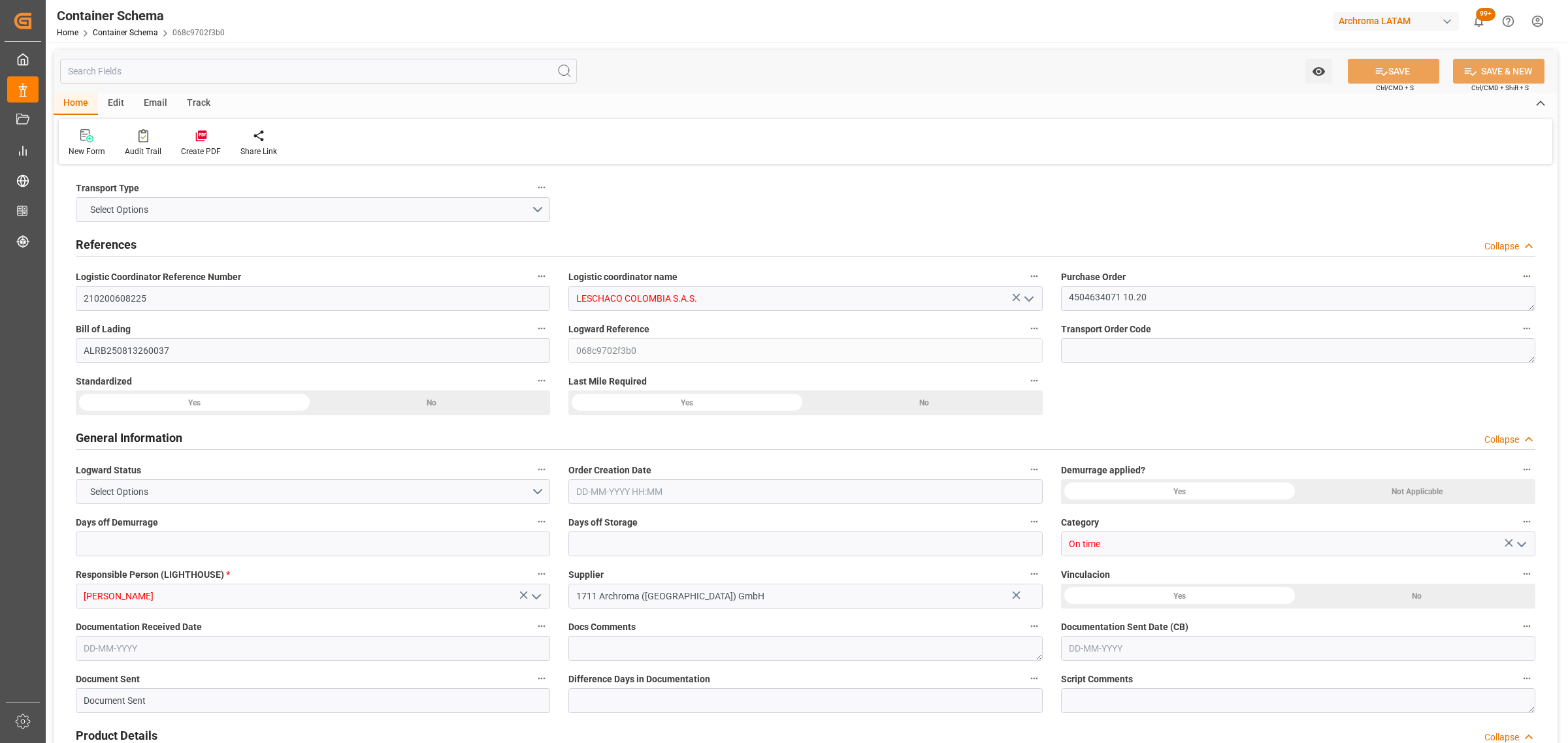
type input "MSC [PERSON_NAME]"
type input "NT529R"
type input "NN532A"
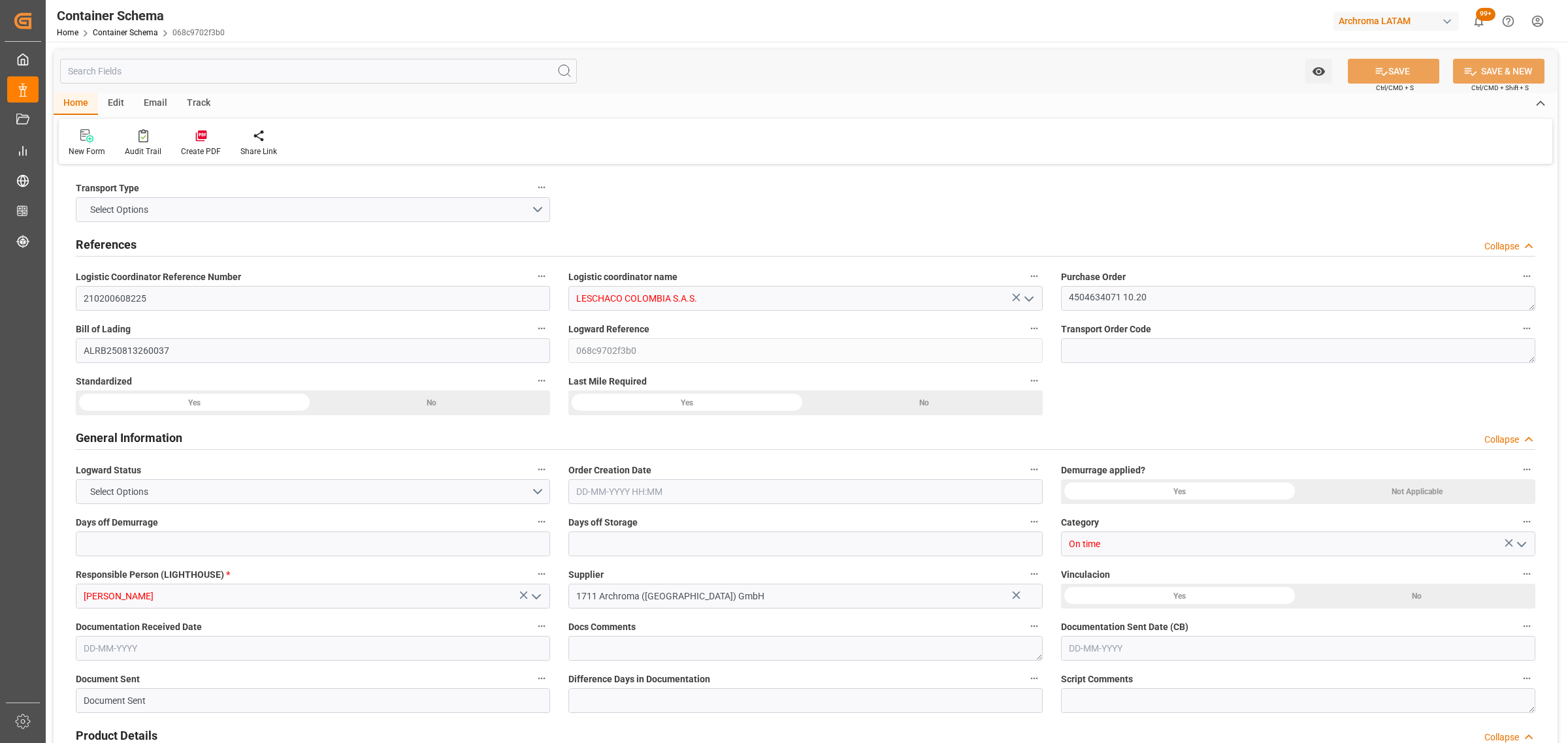
type input "NN532A"
type input "0"
type input "3"
type input "2"
type input "17"
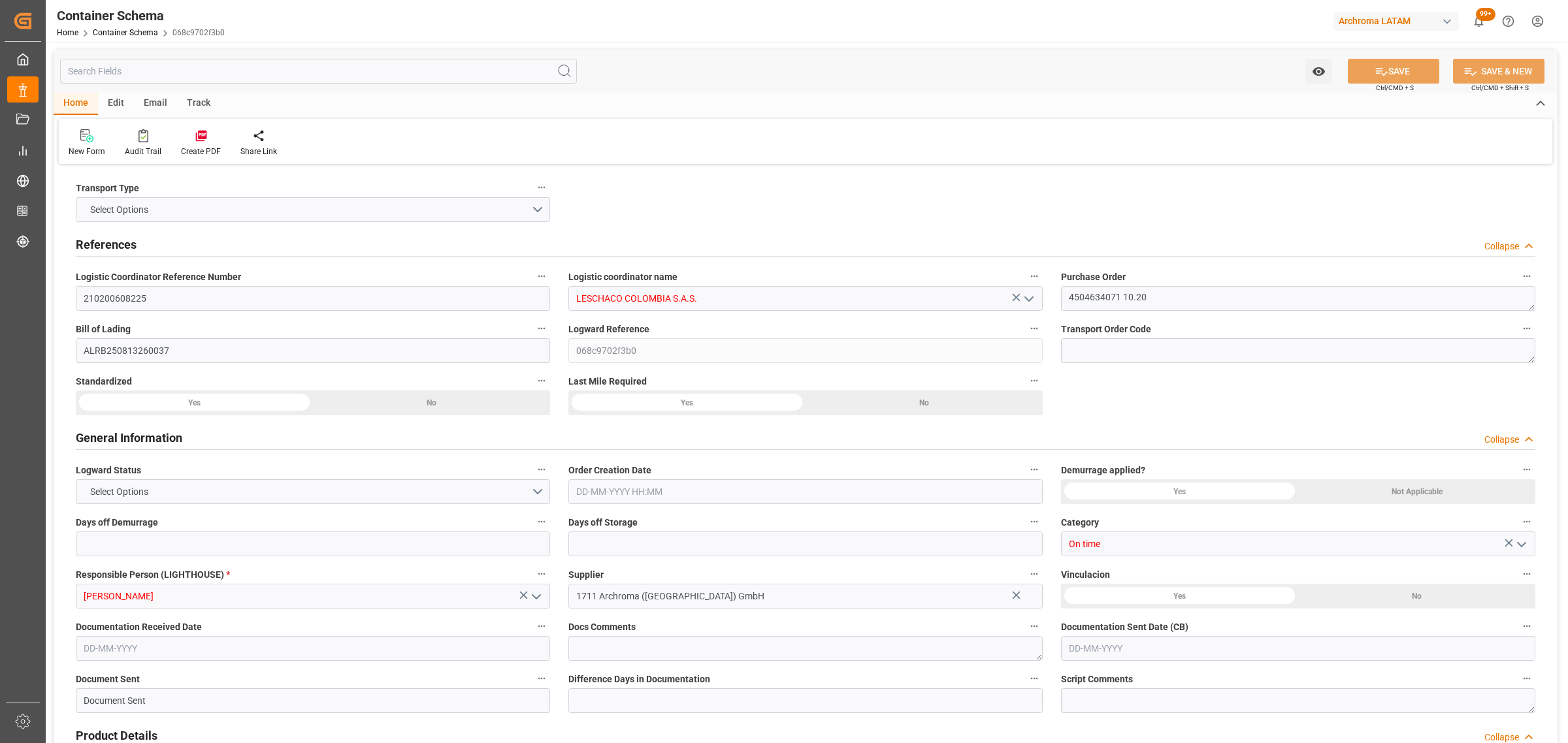
type input "2040"
type input "2137.92"
type input "MSC"
type input "Mediterranean Shipping Company"
type input "DEBRV"
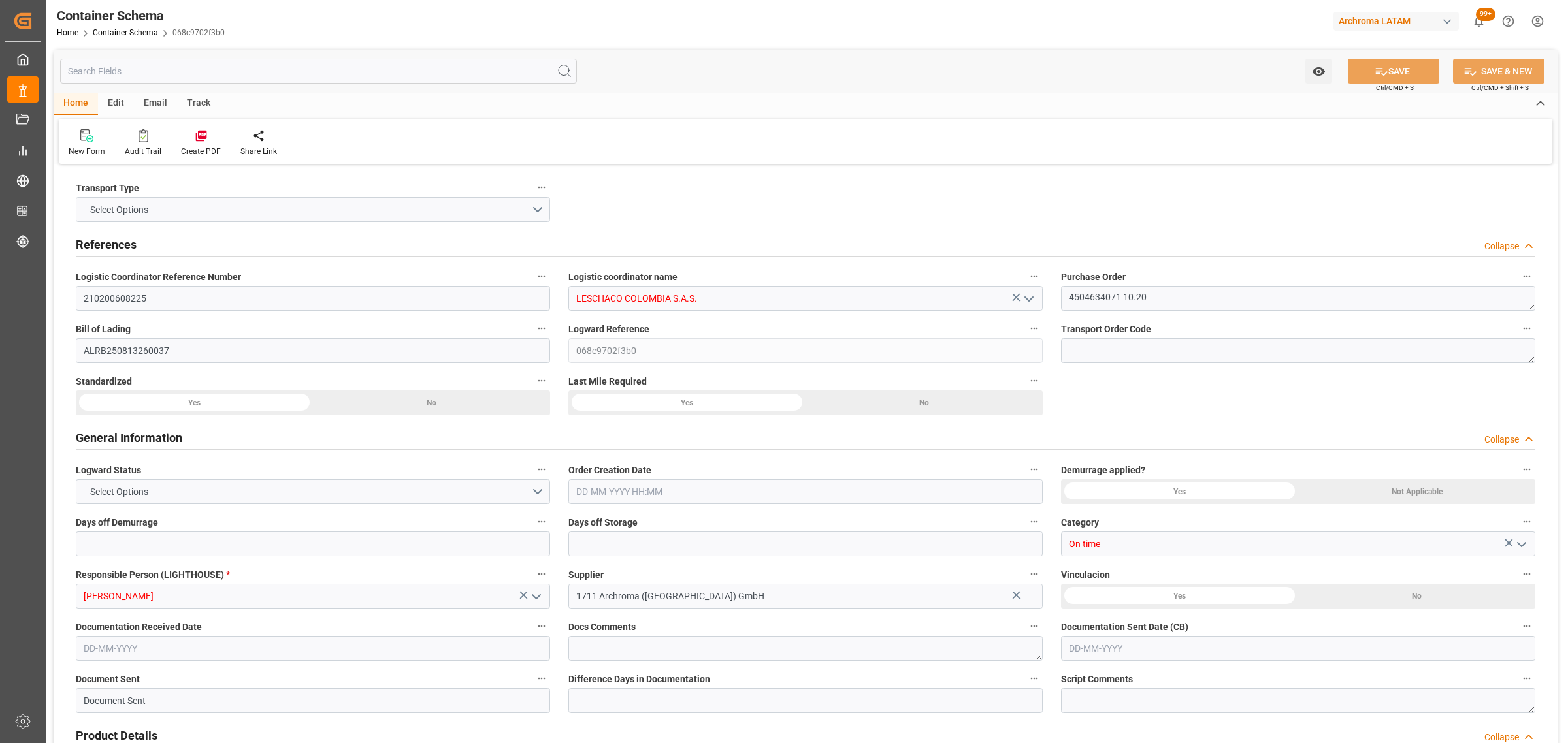
type input "COCTG"
type input "9251705"
type input "9227338"
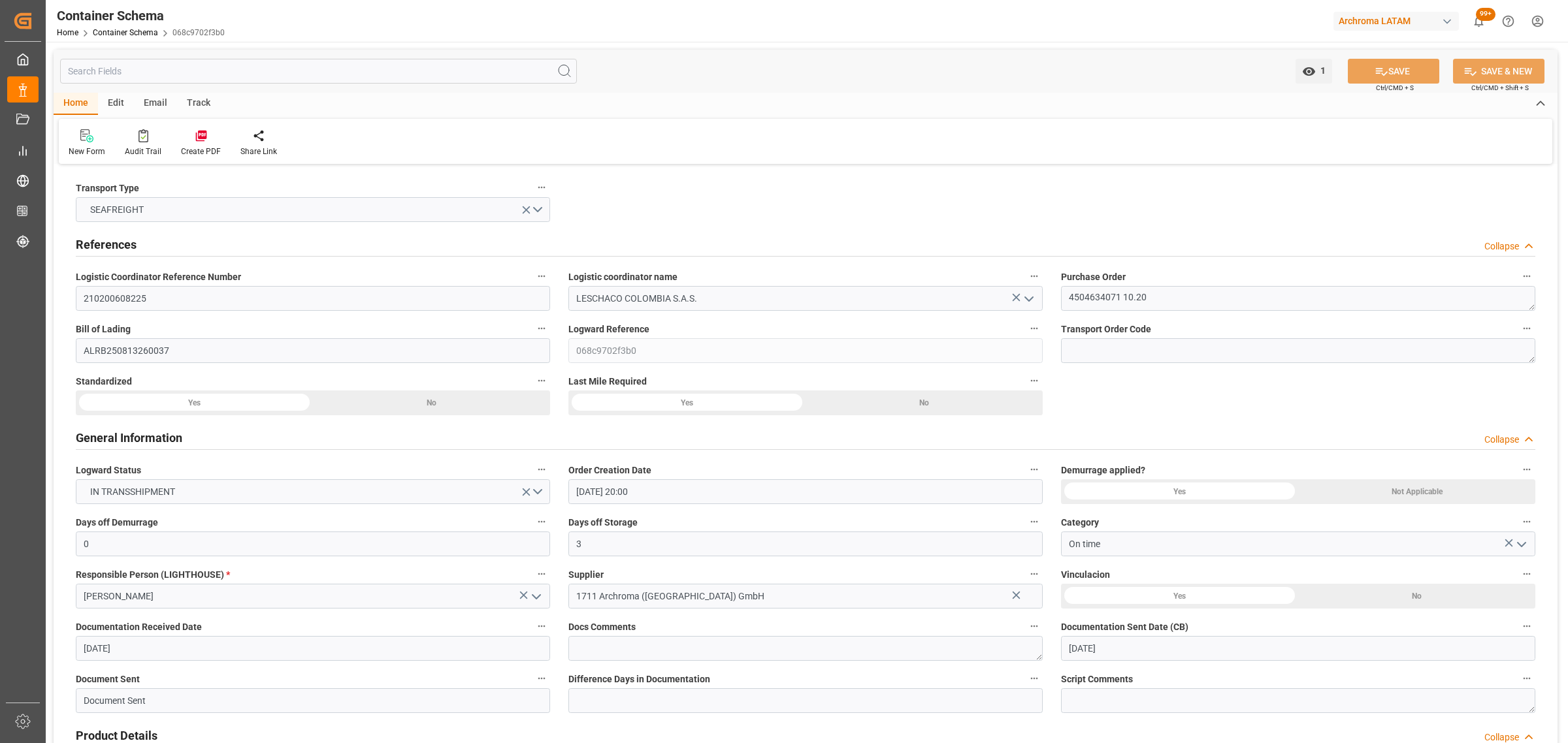
type input "[DATE] 20:00"
type input "[DATE]"
type input "[DATE] 00:00"
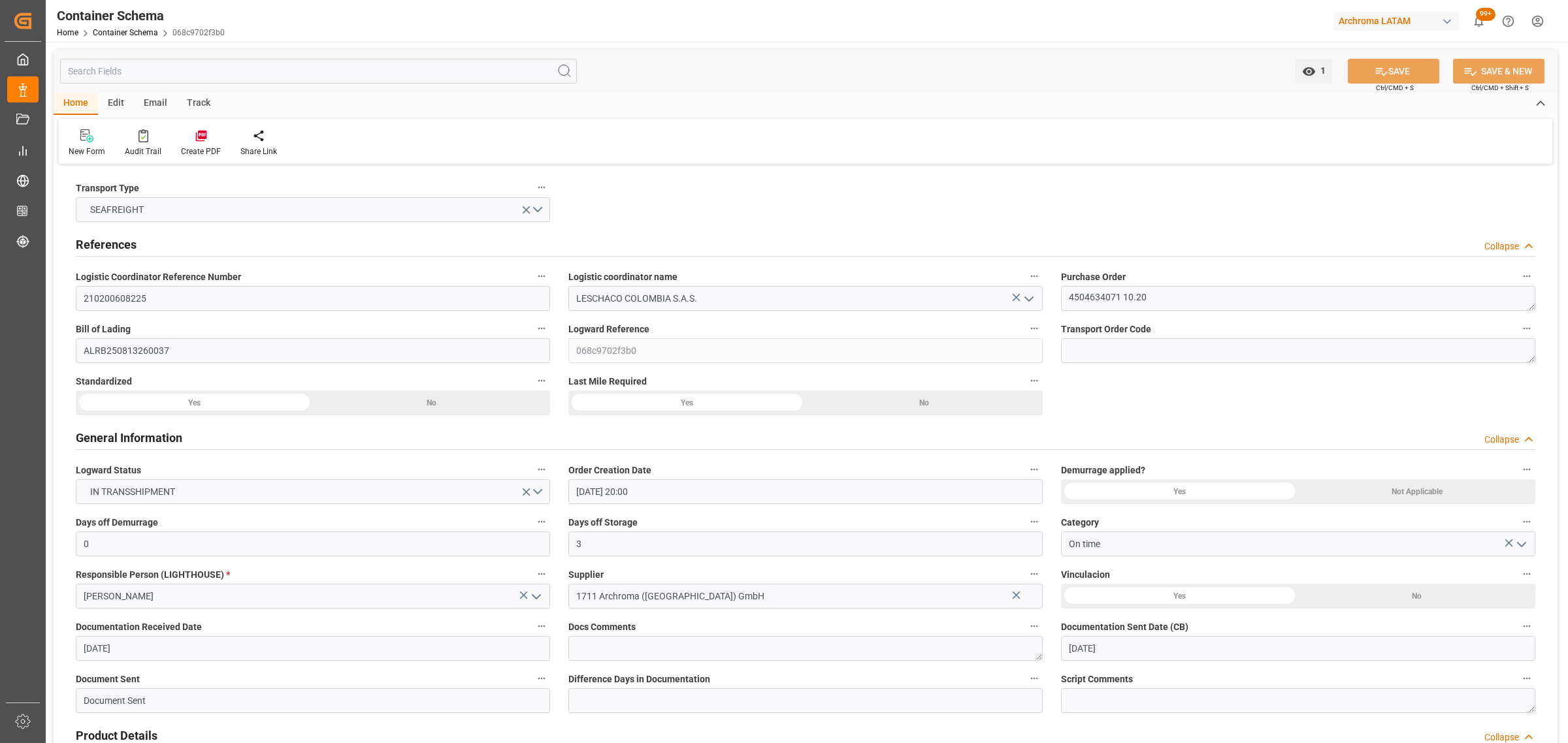
type input "[DATE] 00:00"
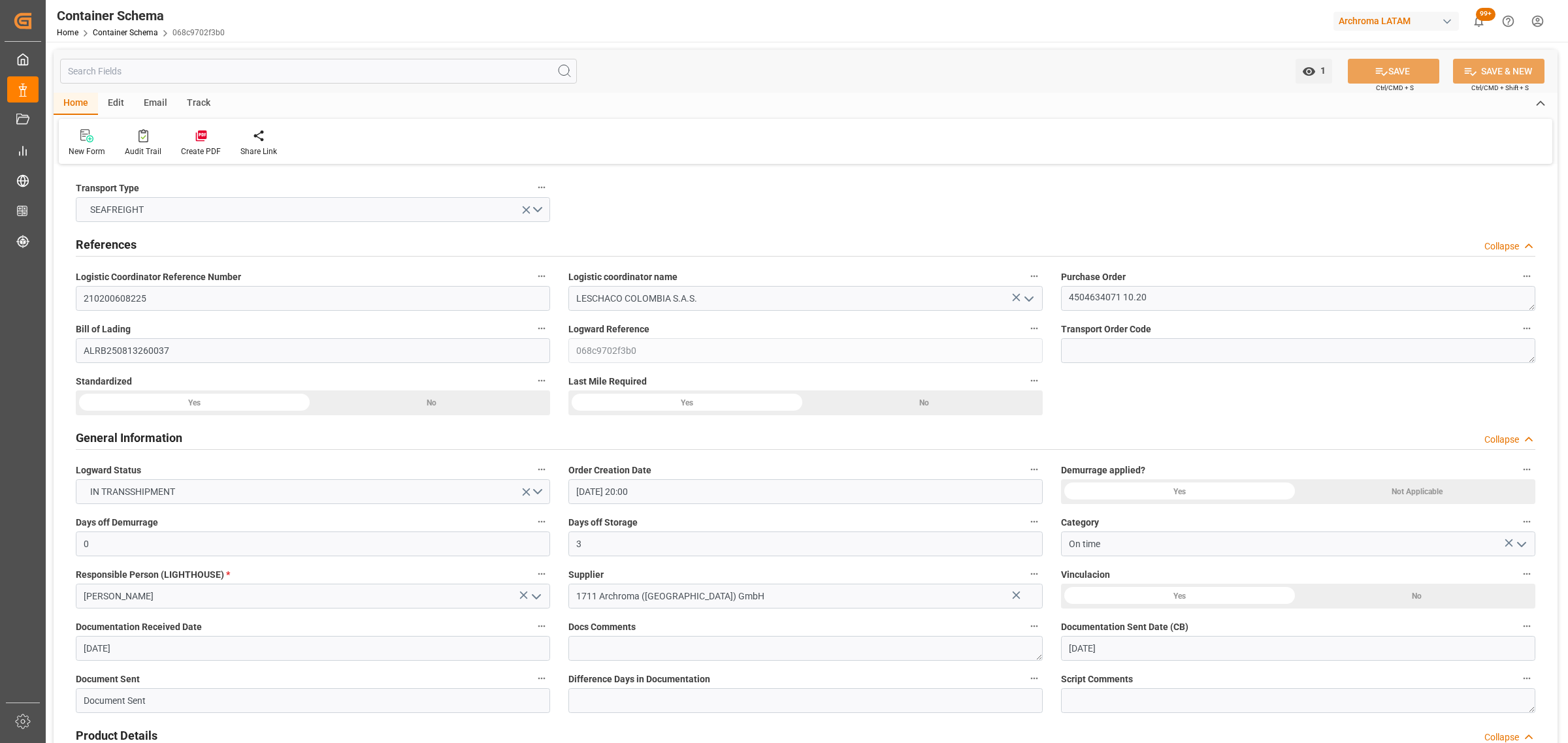
type input "[DATE] 00:00"
drag, startPoint x: 166, startPoint y: 100, endPoint x: 123, endPoint y: 113, distance: 44.9
click at [166, 100] on div "Email" at bounding box center [156, 103] width 43 height 22
click at [98, 144] on div "Send Email" at bounding box center [88, 143] width 59 height 29
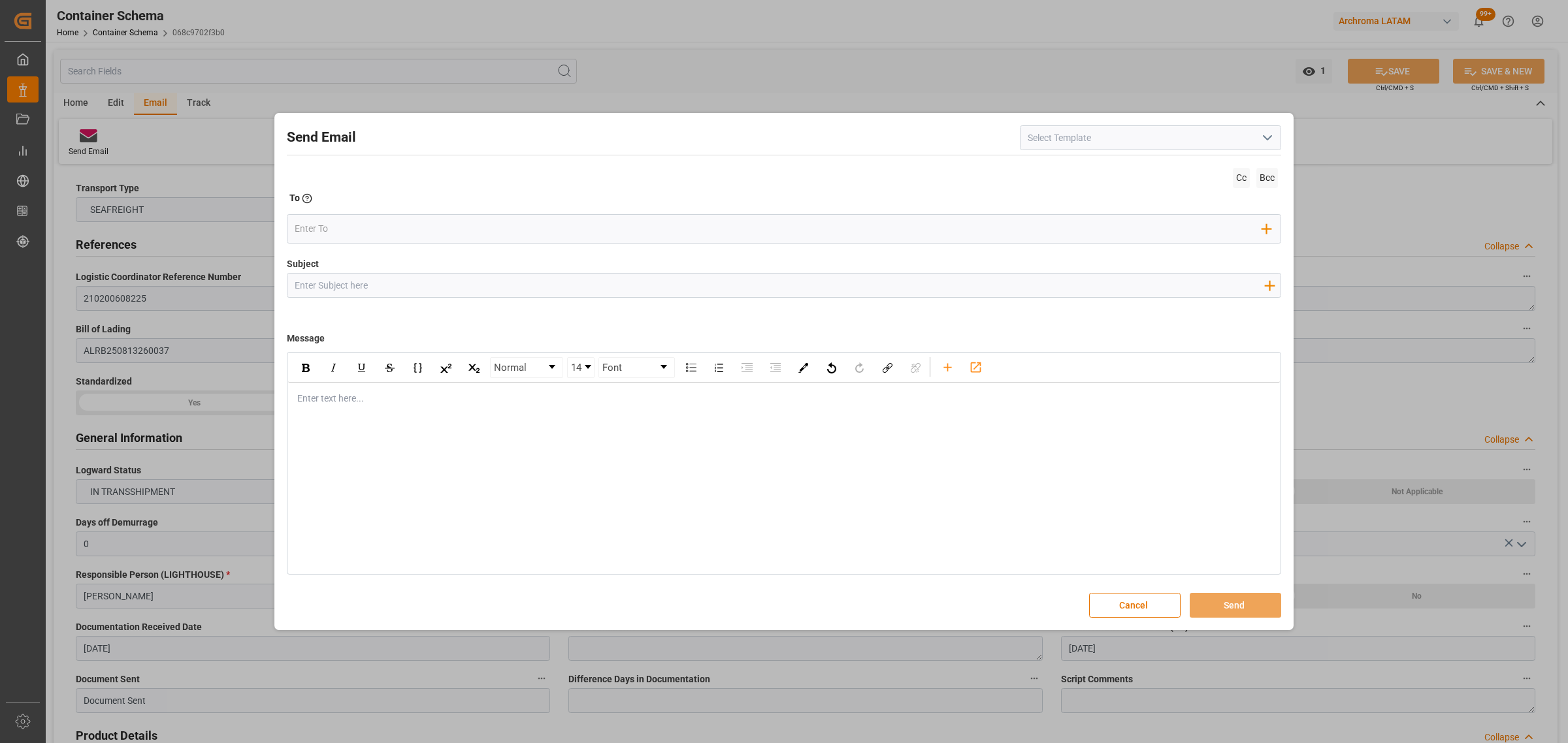
click at [366, 291] on input "Subject" at bounding box center [779, 285] width 983 height 23
paste input "PO 4504634071 10,20 //VARIACION ETA//PRIORIDAD//ARCHROMA MANAGEMENT GMBH / ARCH…"
drag, startPoint x: 462, startPoint y: 285, endPoint x: 390, endPoint y: 281, distance: 72.1
click at [390, 281] on input "PO 4504634071 10,20 //VARIACION ETA//PRIORIDAD//ARCHROMA MANAGEMENT GMBH / ARCH…" at bounding box center [779, 285] width 983 height 23
type input "PO 4504634071 10,20 /LOGWARD STATUS/PRIORIDAD//ARCHROMA MANAGEMENT GMBH / ARCHR…"
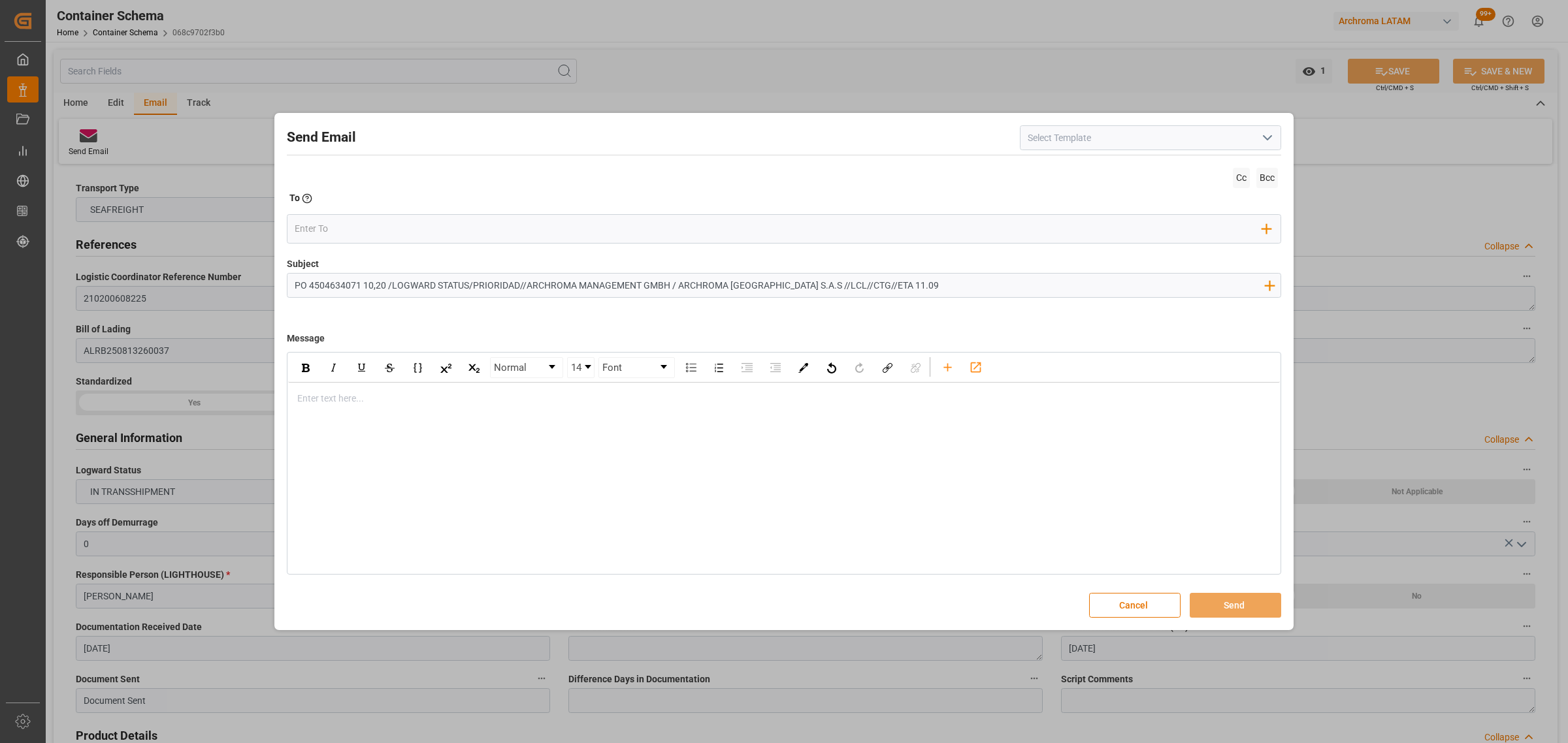
click at [380, 401] on div "rdw-editor" at bounding box center [785, 398] width 973 height 14
click at [355, 396] on div "rdw-editor" at bounding box center [785, 398] width 973 height 14
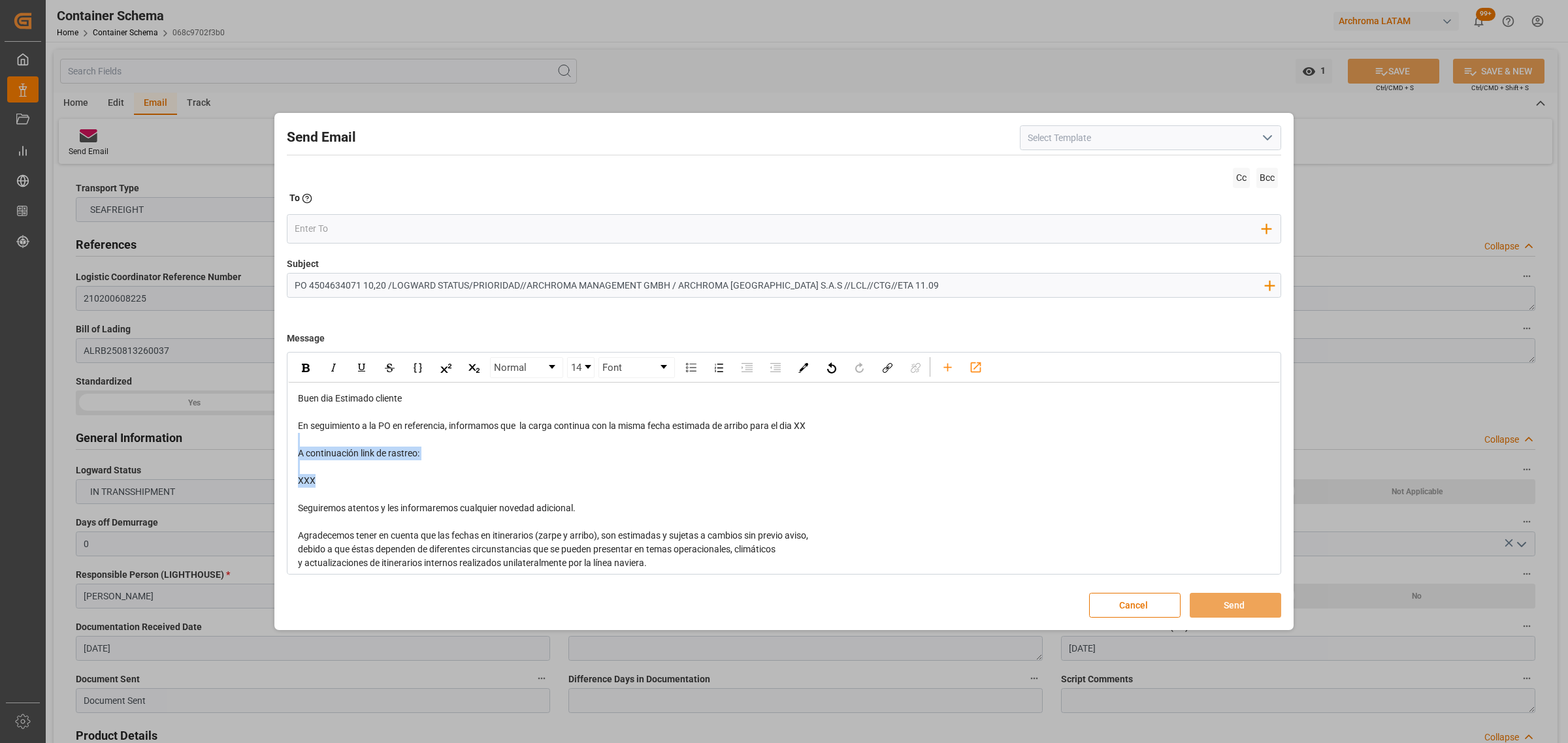
drag, startPoint x: 338, startPoint y: 487, endPoint x: 292, endPoint y: 445, distance: 62.3
click at [292, 445] on div "Buen dia Estimado cliente En seguimiento a la PO en referencia, informamos que …" at bounding box center [784, 522] width 992 height 279
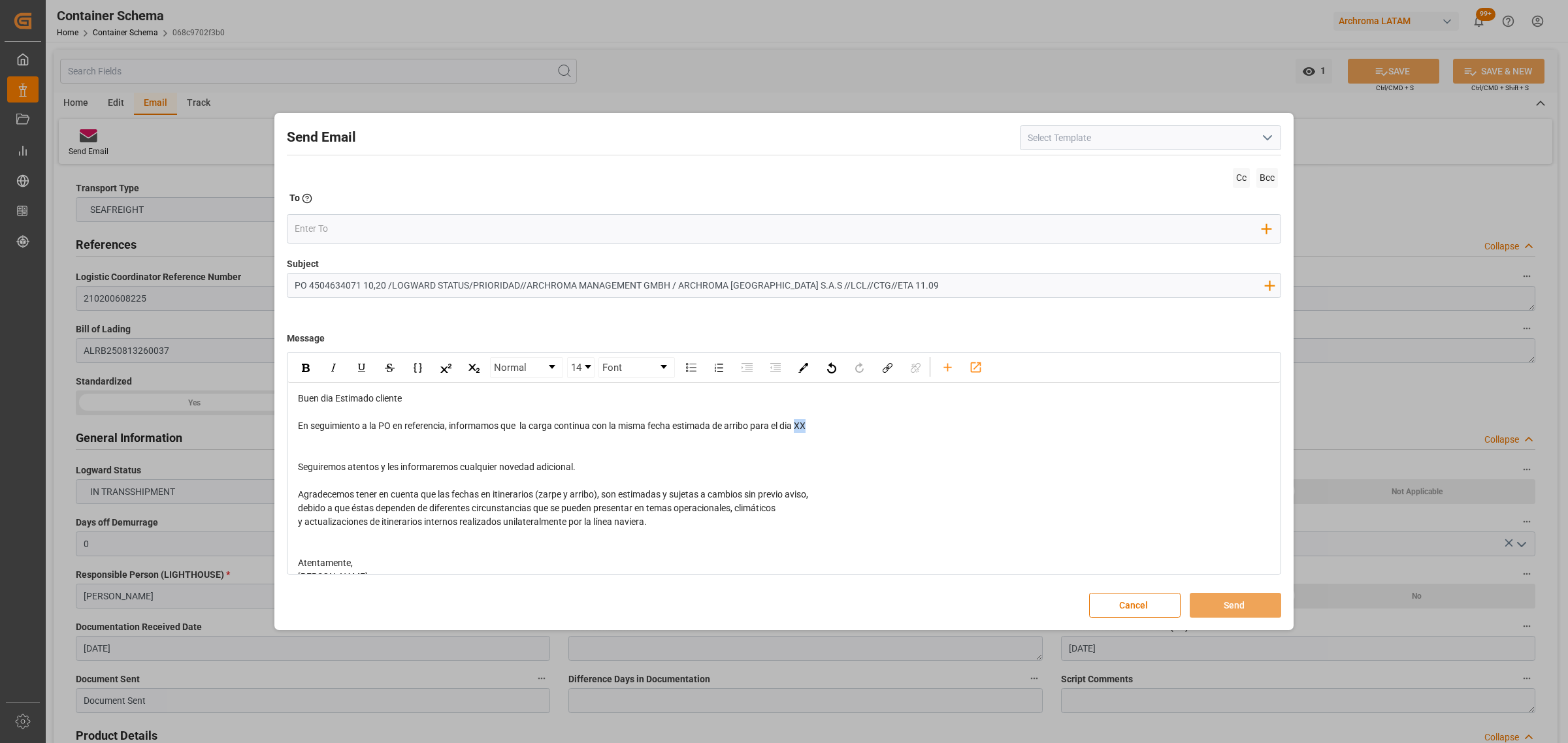
drag, startPoint x: 818, startPoint y: 431, endPoint x: 801, endPoint y: 429, distance: 17.1
click at [801, 429] on div "En seguimiento a la PO en referencia, informamos que la carga continua con la m…" at bounding box center [785, 426] width 973 height 14
click at [531, 444] on div "rdw-editor" at bounding box center [785, 439] width 973 height 14
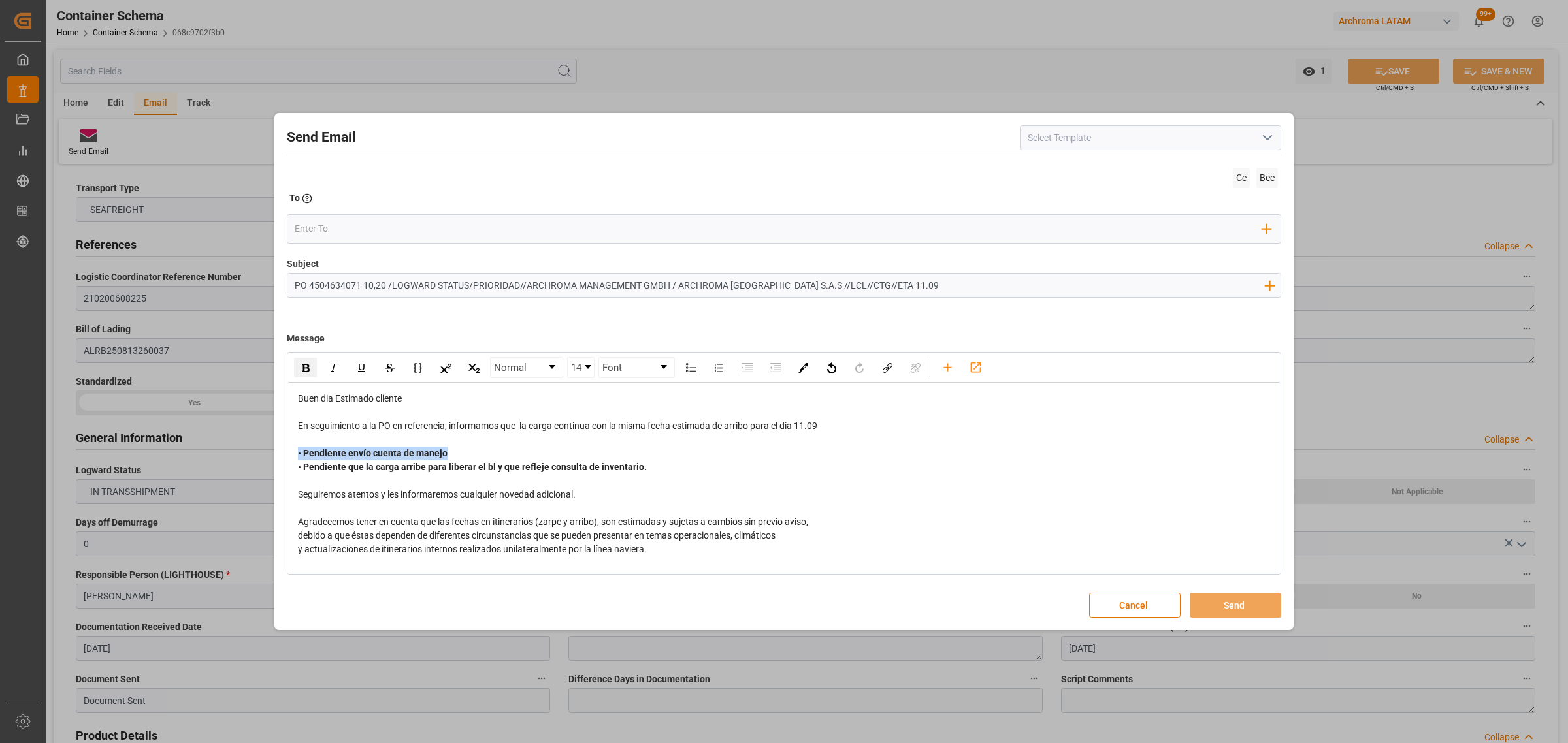
drag, startPoint x: 414, startPoint y: 454, endPoint x: 294, endPoint y: 458, distance: 120.1
click at [294, 458] on div "Buen dia Estimado cliente En seguimiento a la PO en referencia, informamos que …" at bounding box center [784, 516] width 992 height 265
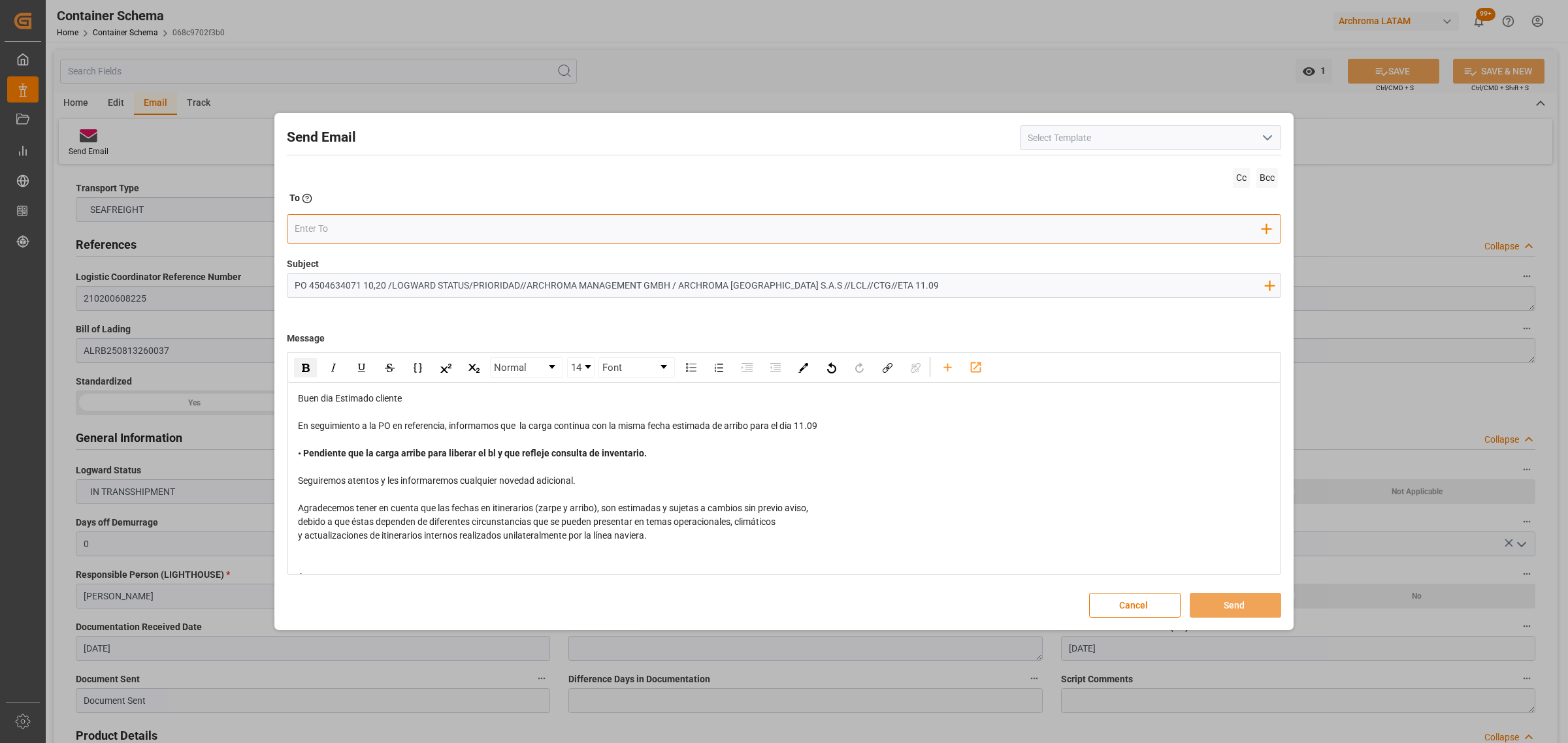
click at [353, 229] on input "email" at bounding box center [778, 228] width 968 height 19
type input "angie"
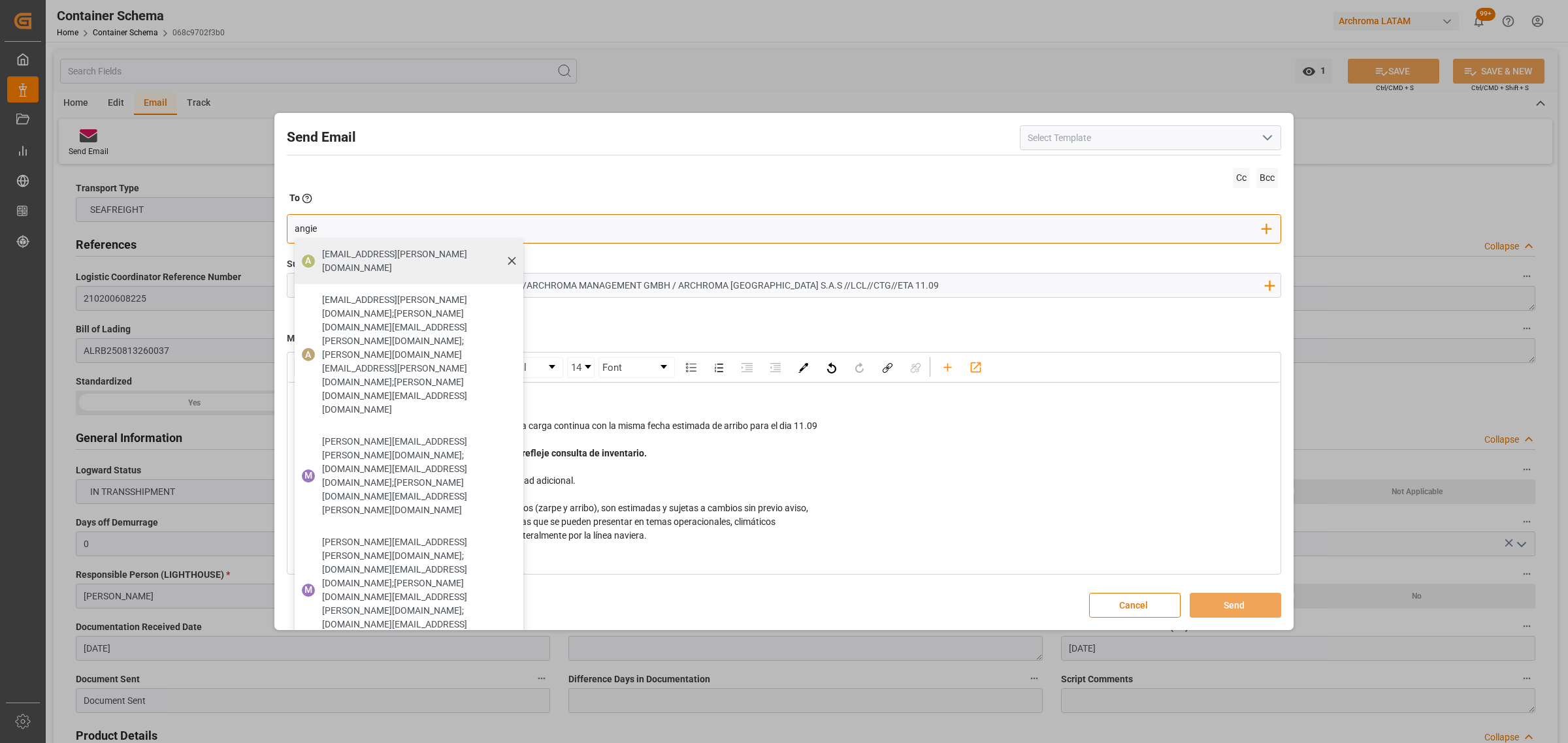
click at [400, 258] on span "[EMAIL_ADDRESS][PERSON_NAME][DOMAIN_NAME]" at bounding box center [417, 261] width 192 height 27
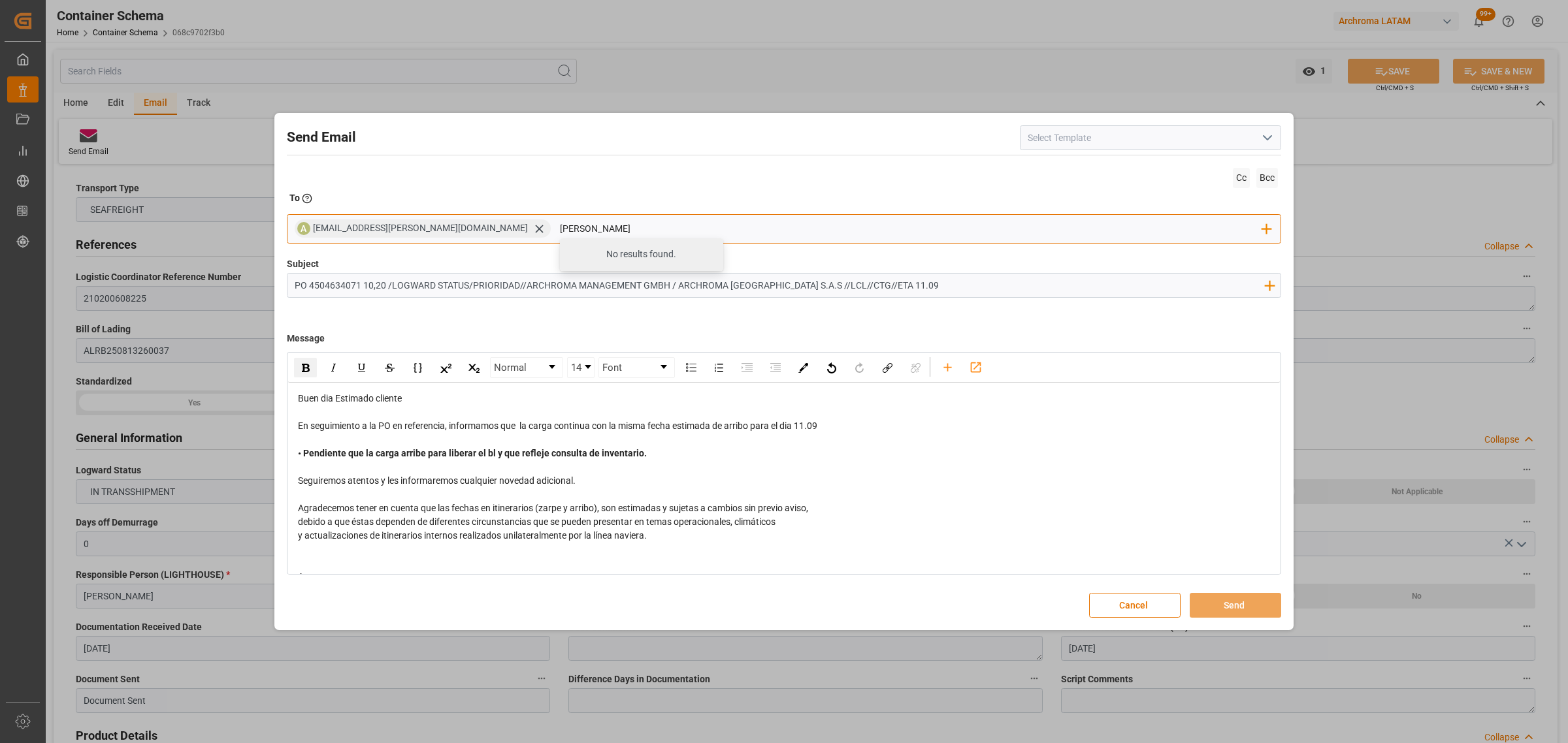
type input "[PERSON_NAME]"
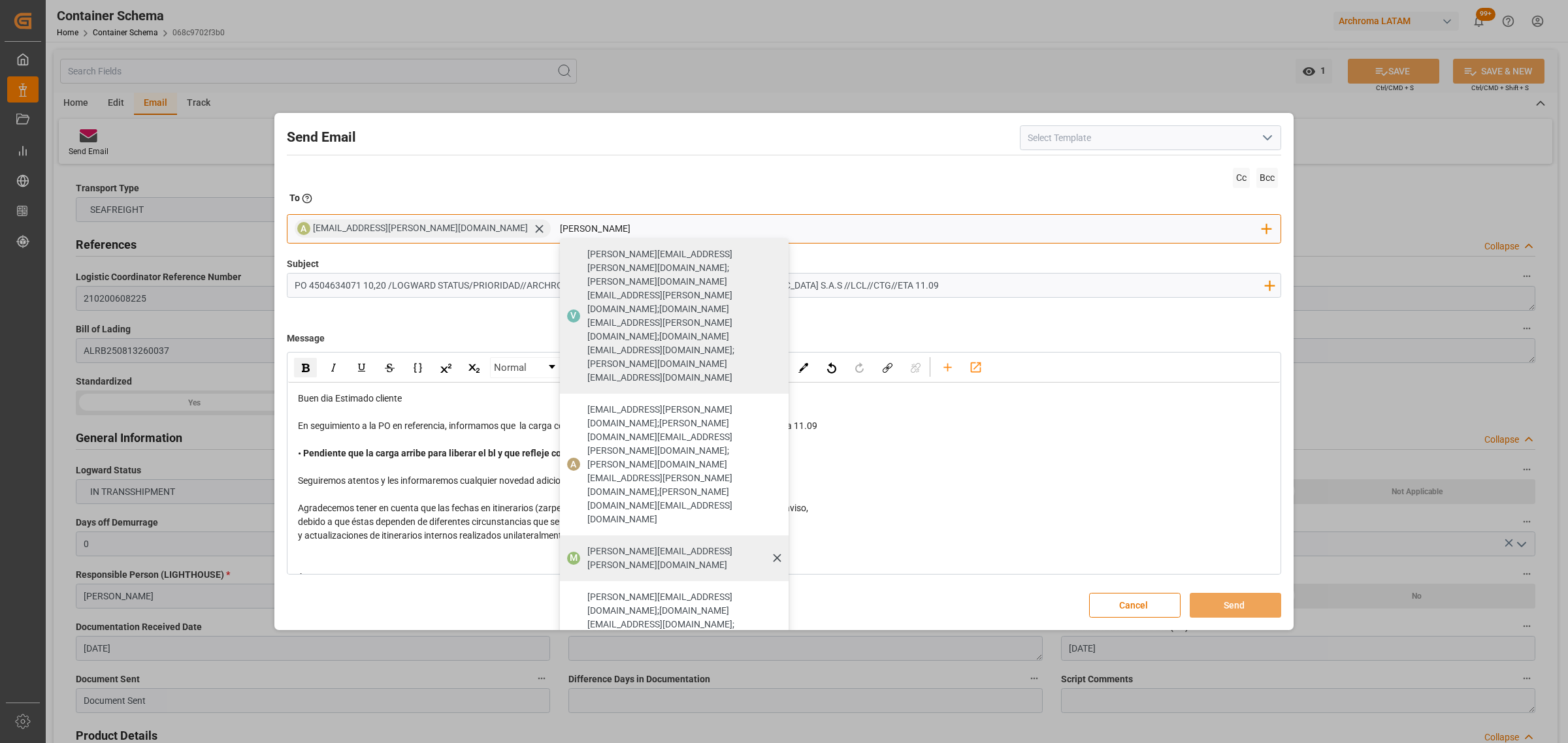
click at [587, 545] on span "[PERSON_NAME][EMAIL_ADDRESS][PERSON_NAME][DOMAIN_NAME]" at bounding box center [683, 558] width 192 height 27
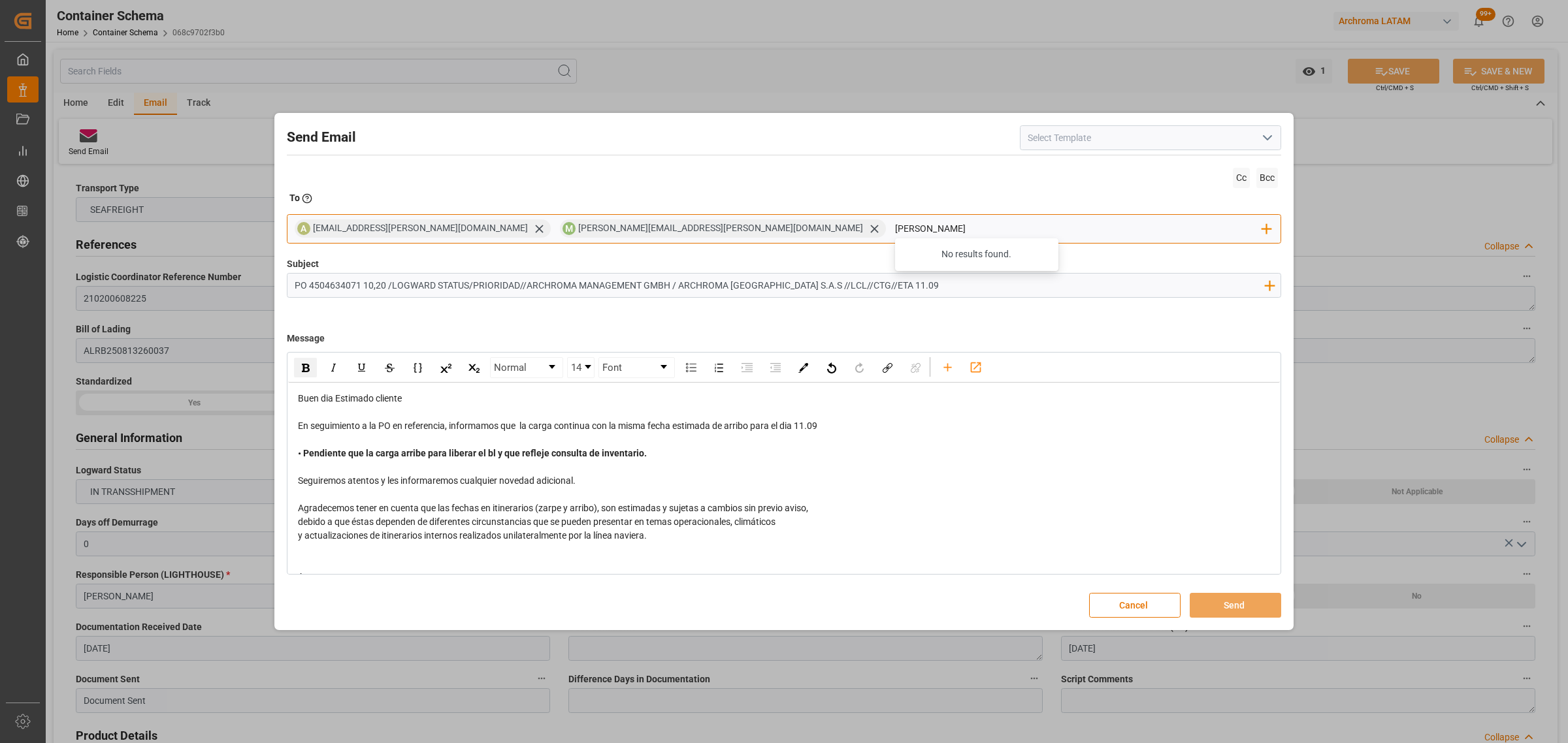
type input "[PERSON_NAME]"
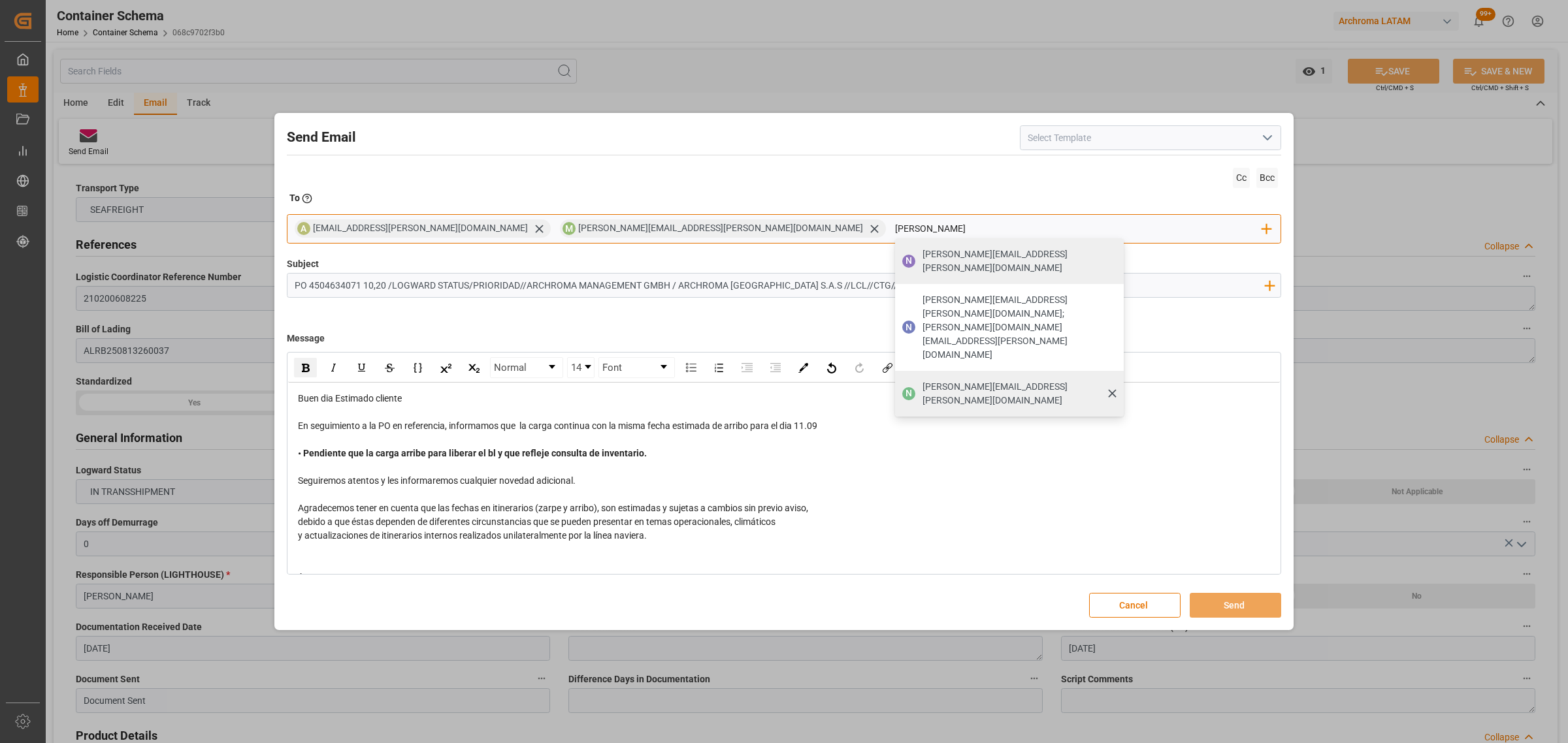
click at [922, 380] on span "[PERSON_NAME][EMAIL_ADDRESS][PERSON_NAME][DOMAIN_NAME]" at bounding box center [1018, 394] width 192 height 27
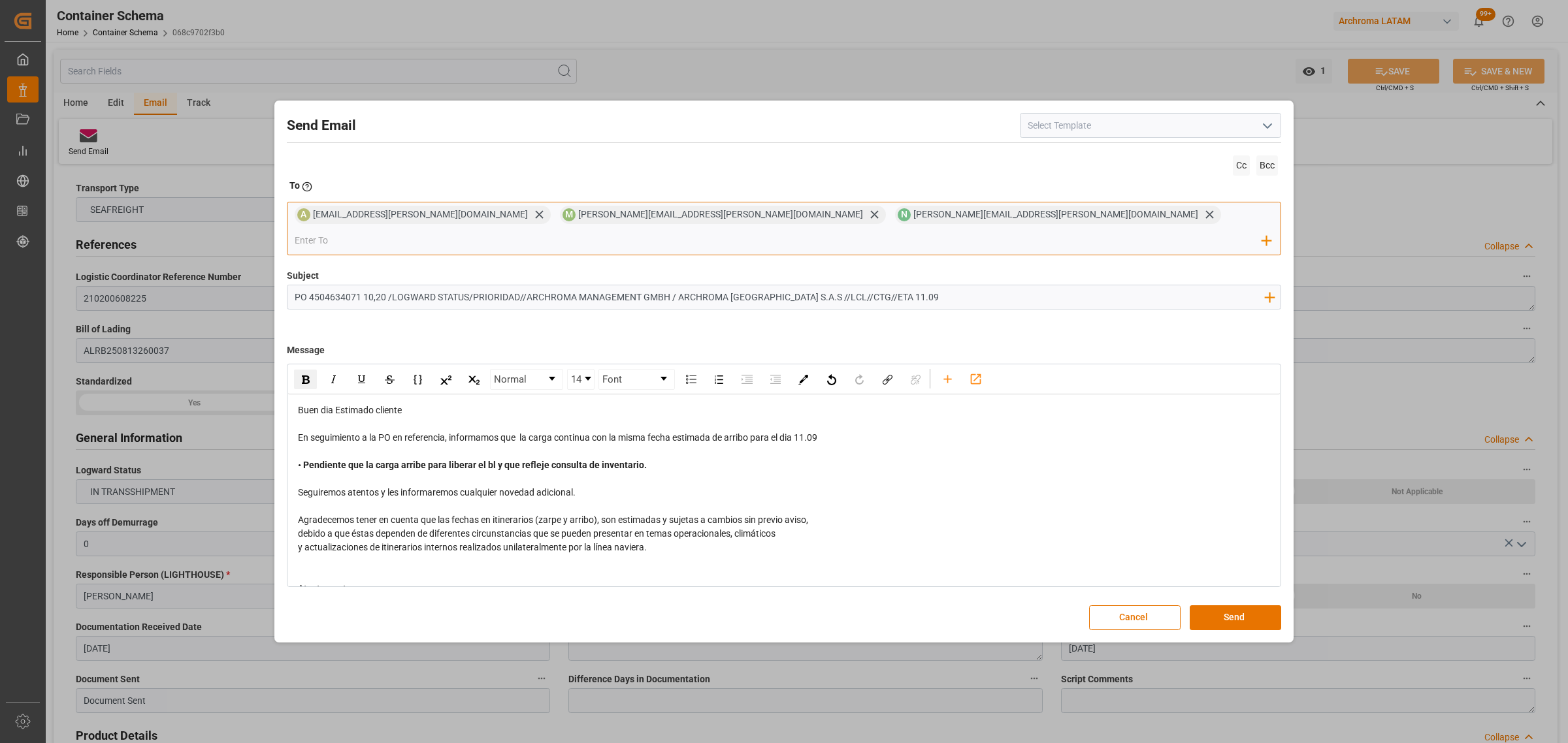
click at [882, 230] on input "email" at bounding box center [778, 240] width 968 height 19
type input "[PERSON_NAME][EMAIL_ADDRESS][PERSON_NAME][DOMAIN_NAME]"
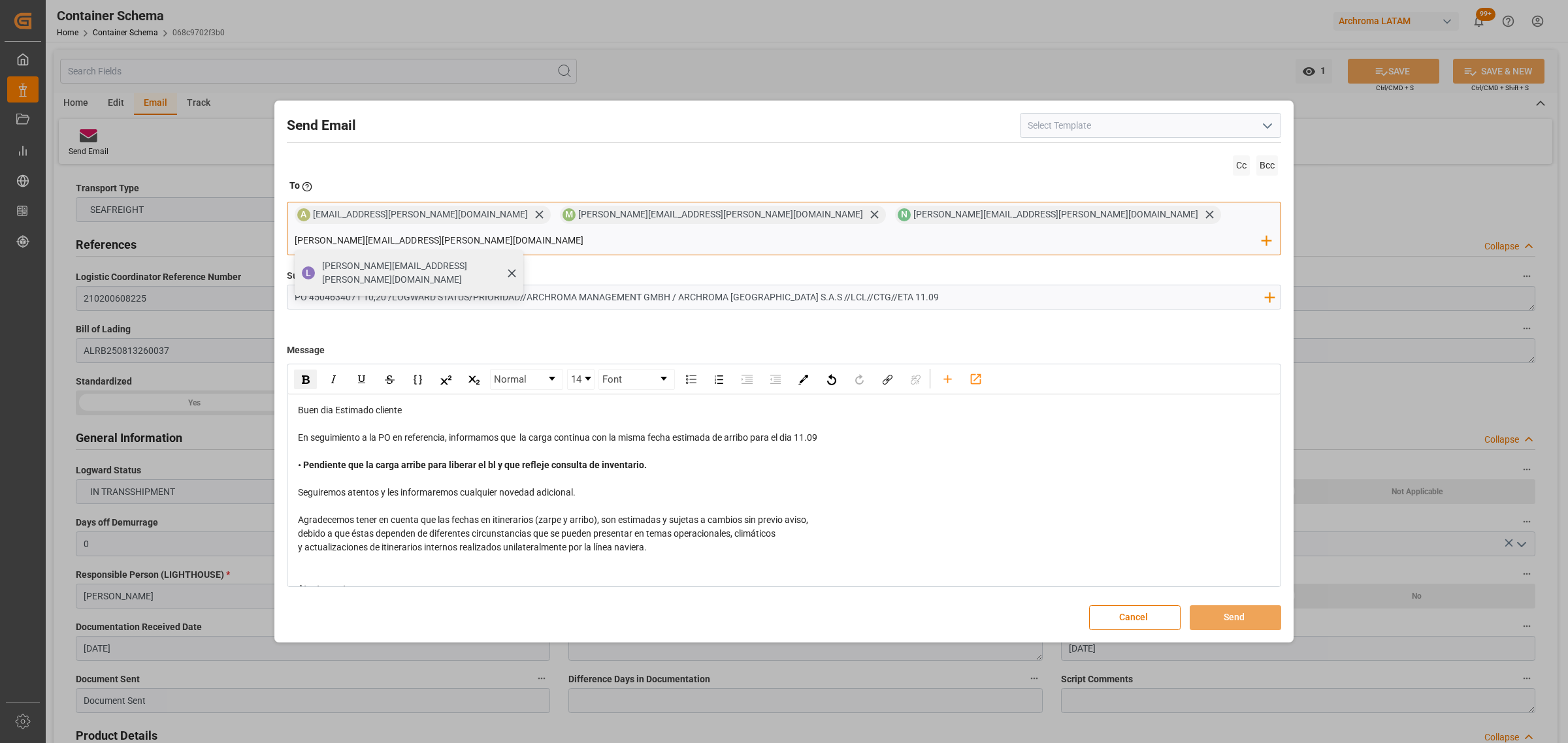
click at [514, 260] on span "[PERSON_NAME][EMAIL_ADDRESS][PERSON_NAME][DOMAIN_NAME]" at bounding box center [417, 273] width 192 height 27
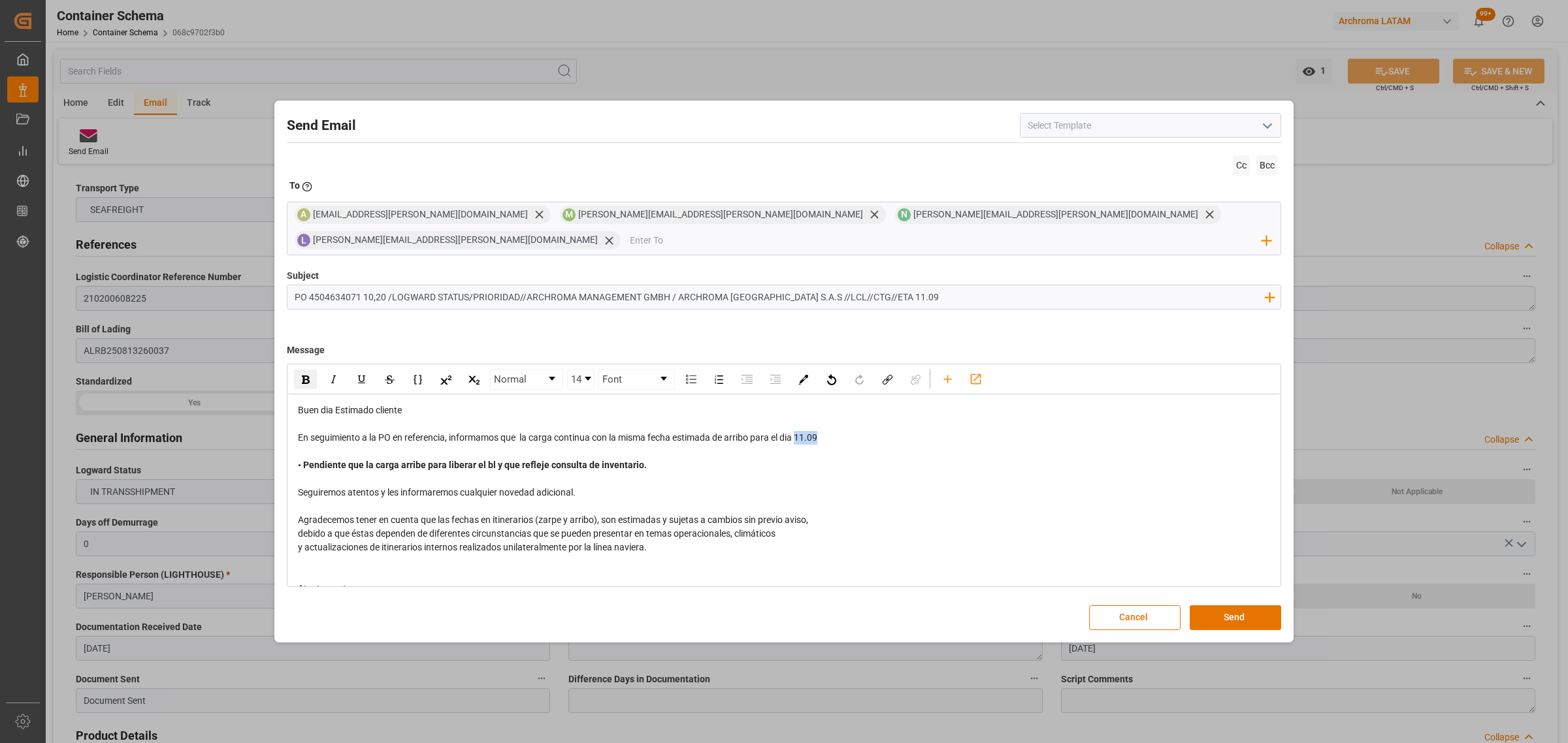
drag, startPoint x: 821, startPoint y: 434, endPoint x: 798, endPoint y: 432, distance: 23.1
click at [798, 432] on div "Buen dia Estimado cliente En seguimiento a la PO en referencia, informamos que …" at bounding box center [785, 520] width 973 height 233
click at [307, 376] on img "rdw-inline-control" at bounding box center [305, 380] width 8 height 9
click at [1245, 605] on button "Send" at bounding box center [1236, 618] width 91 height 25
